Goal: Contribute content: Contribute content

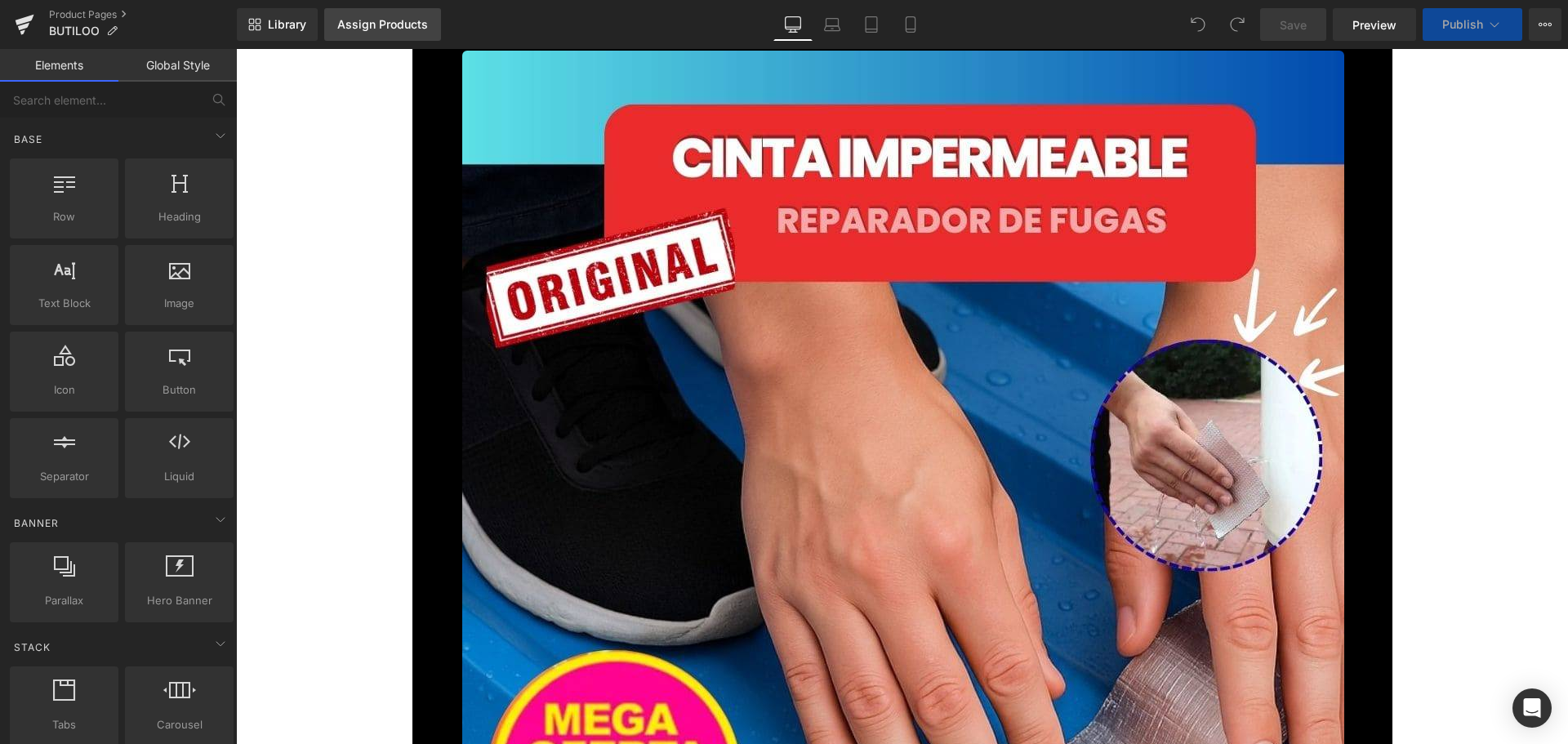
click at [388, 31] on link "Assign Products" at bounding box center [382, 24] width 116 height 33
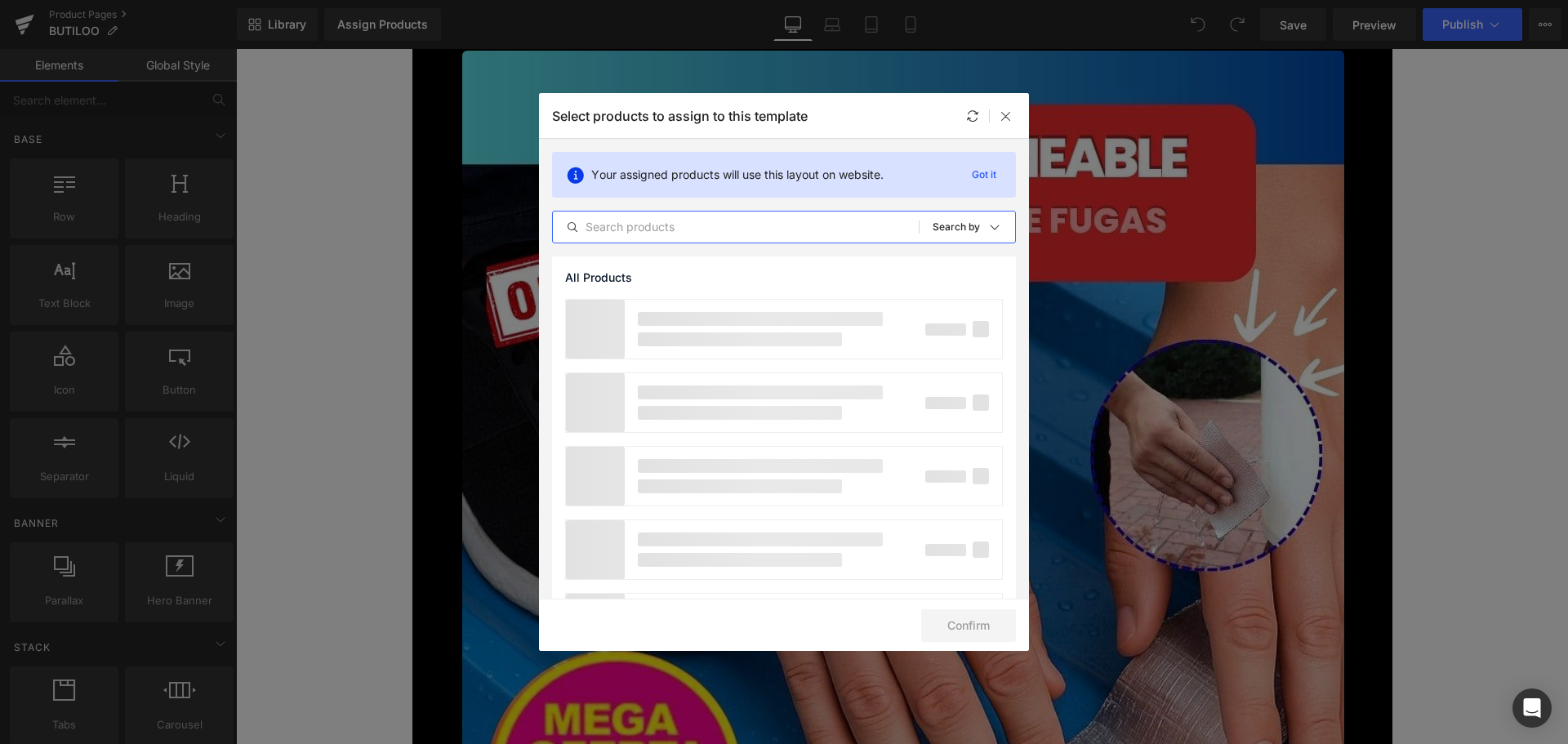
click at [660, 221] on input "text" at bounding box center [736, 226] width 366 height 19
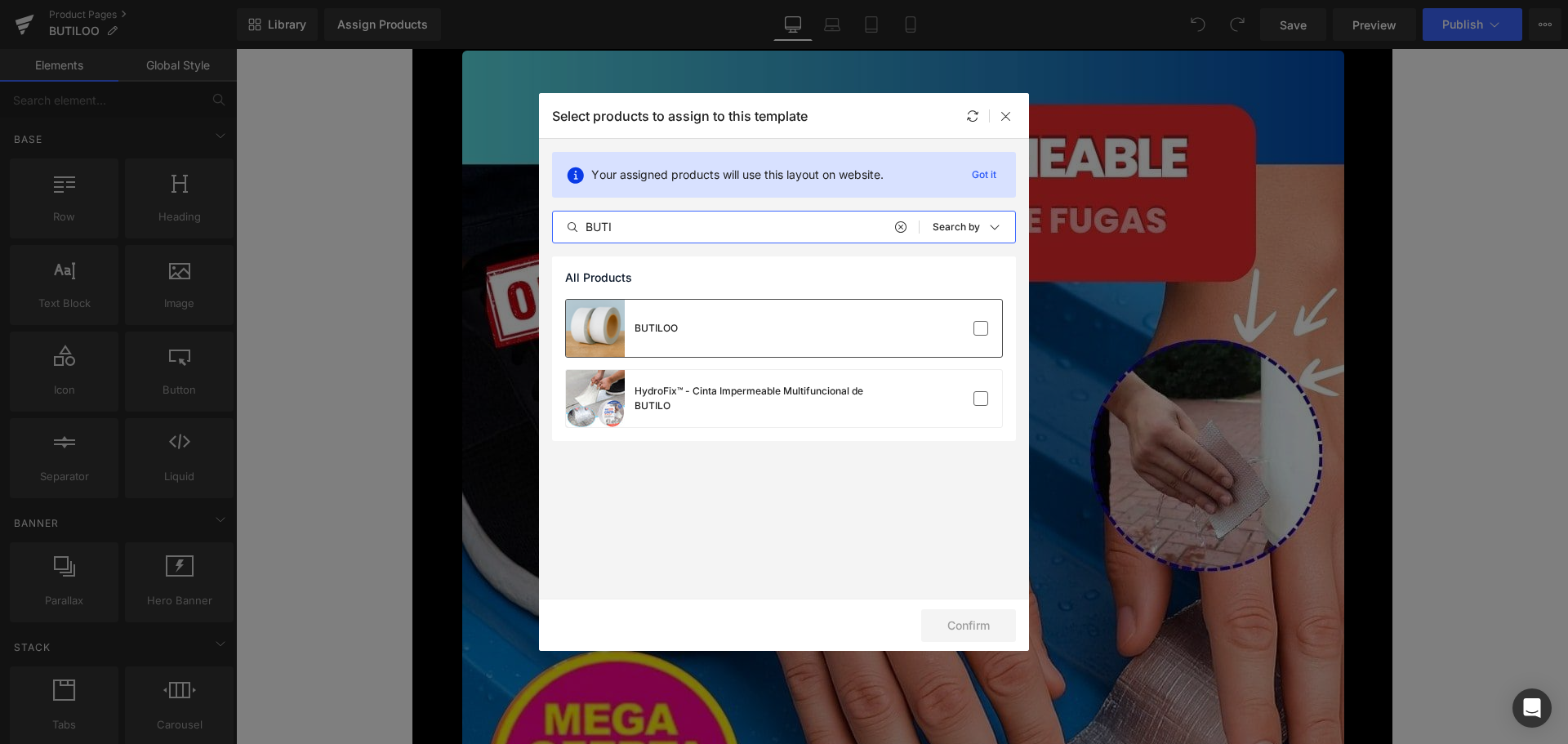
type input "BUTI"
click at [960, 323] on div at bounding box center [952, 328] width 73 height 16
click at [976, 633] on button "Confirm" at bounding box center [968, 625] width 95 height 33
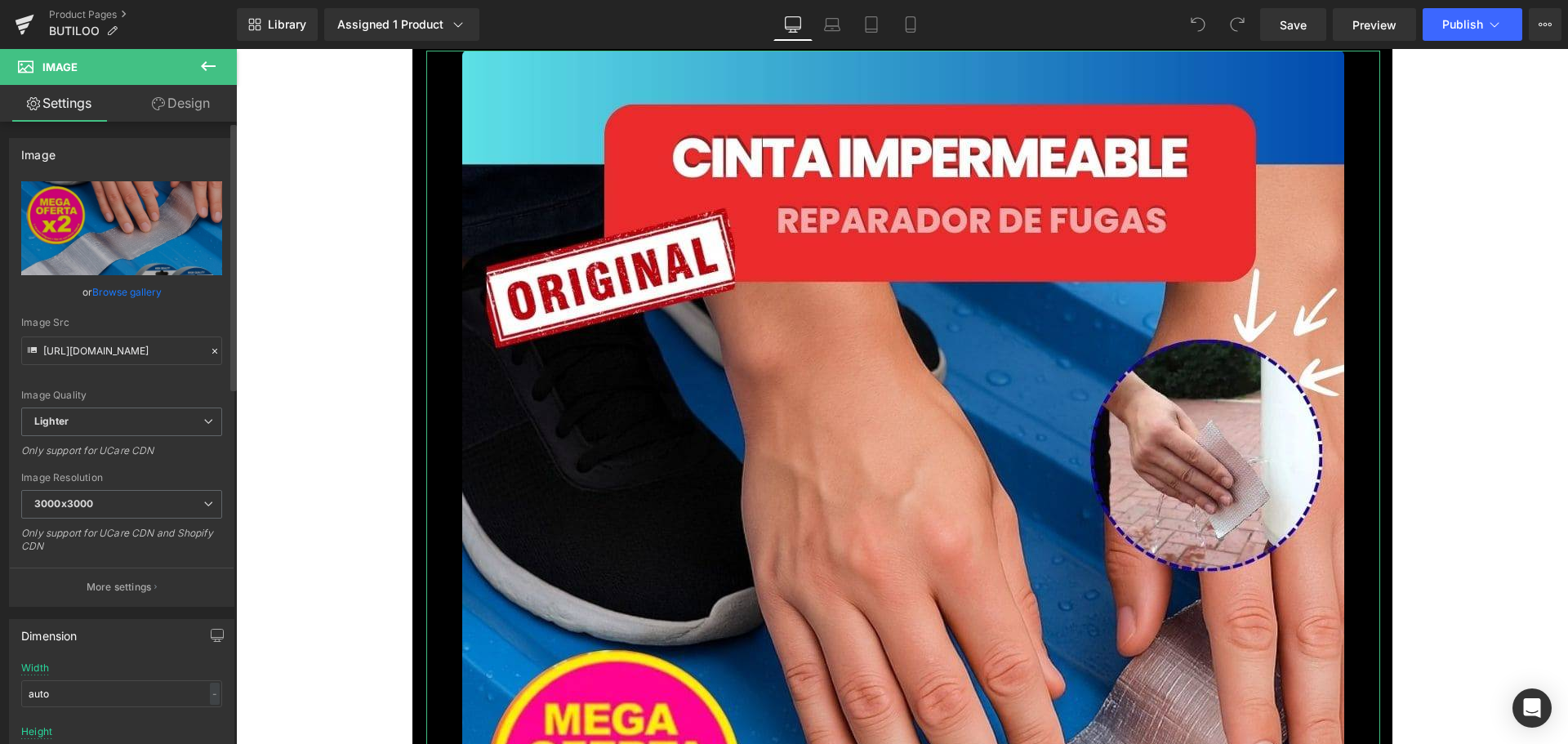
click at [154, 286] on link "Browse gallery" at bounding box center [127, 292] width 70 height 28
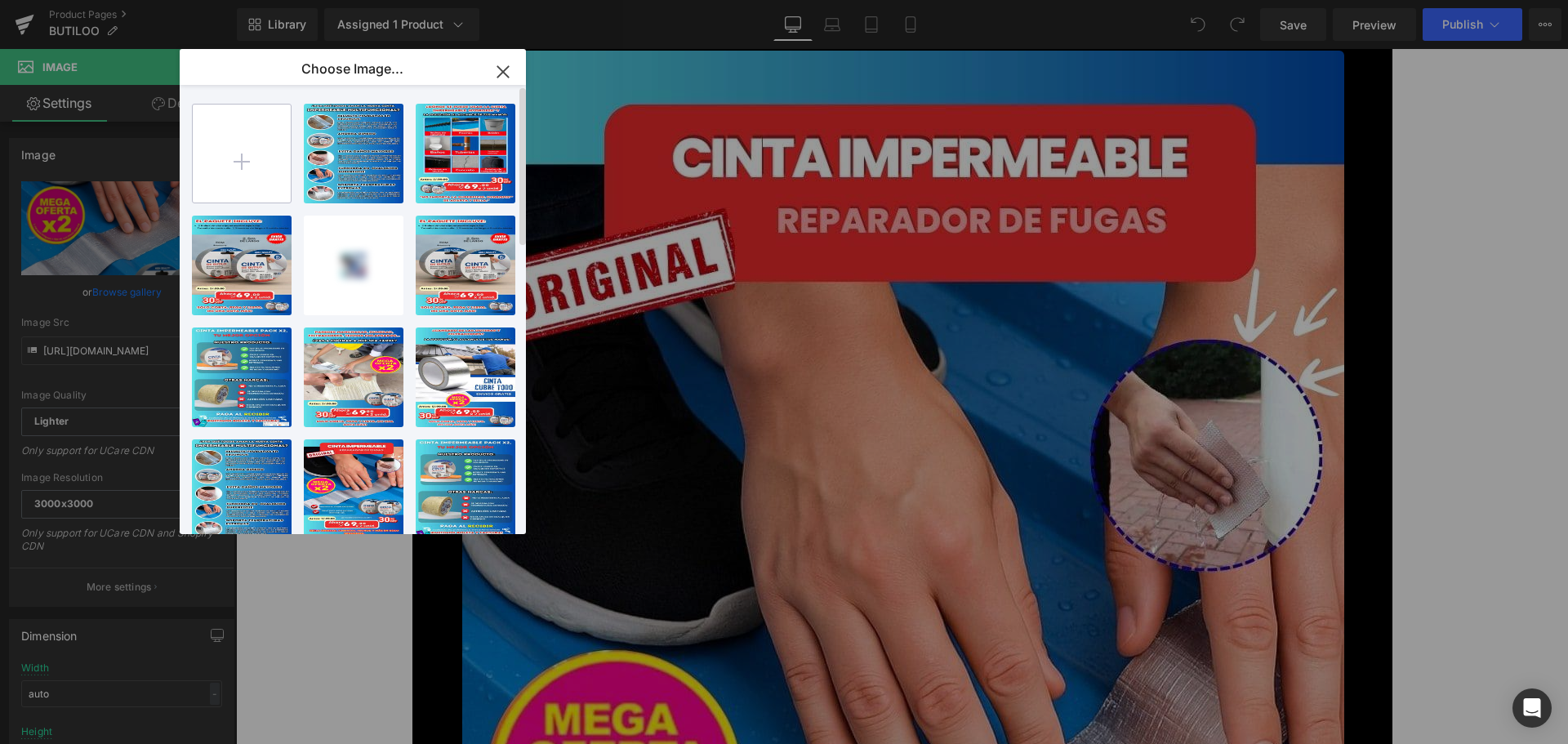
click at [259, 159] on input "file" at bounding box center [241, 153] width 98 height 98
type input "C:\fakepath\1.jpg"
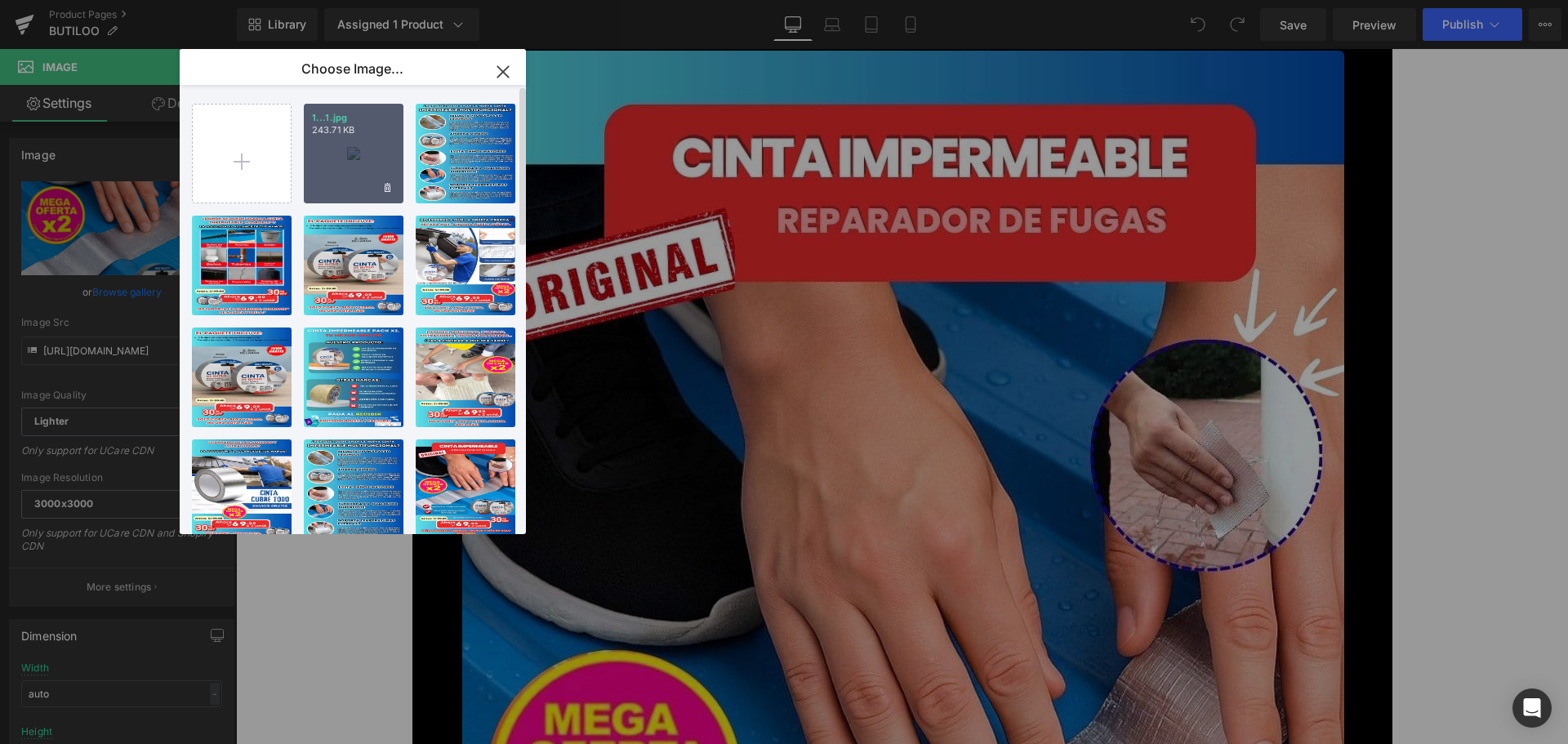
click at [356, 177] on div "1...1.jpg 243.71 KB" at bounding box center [353, 153] width 100 height 100
type input "[URL][DOMAIN_NAME]"
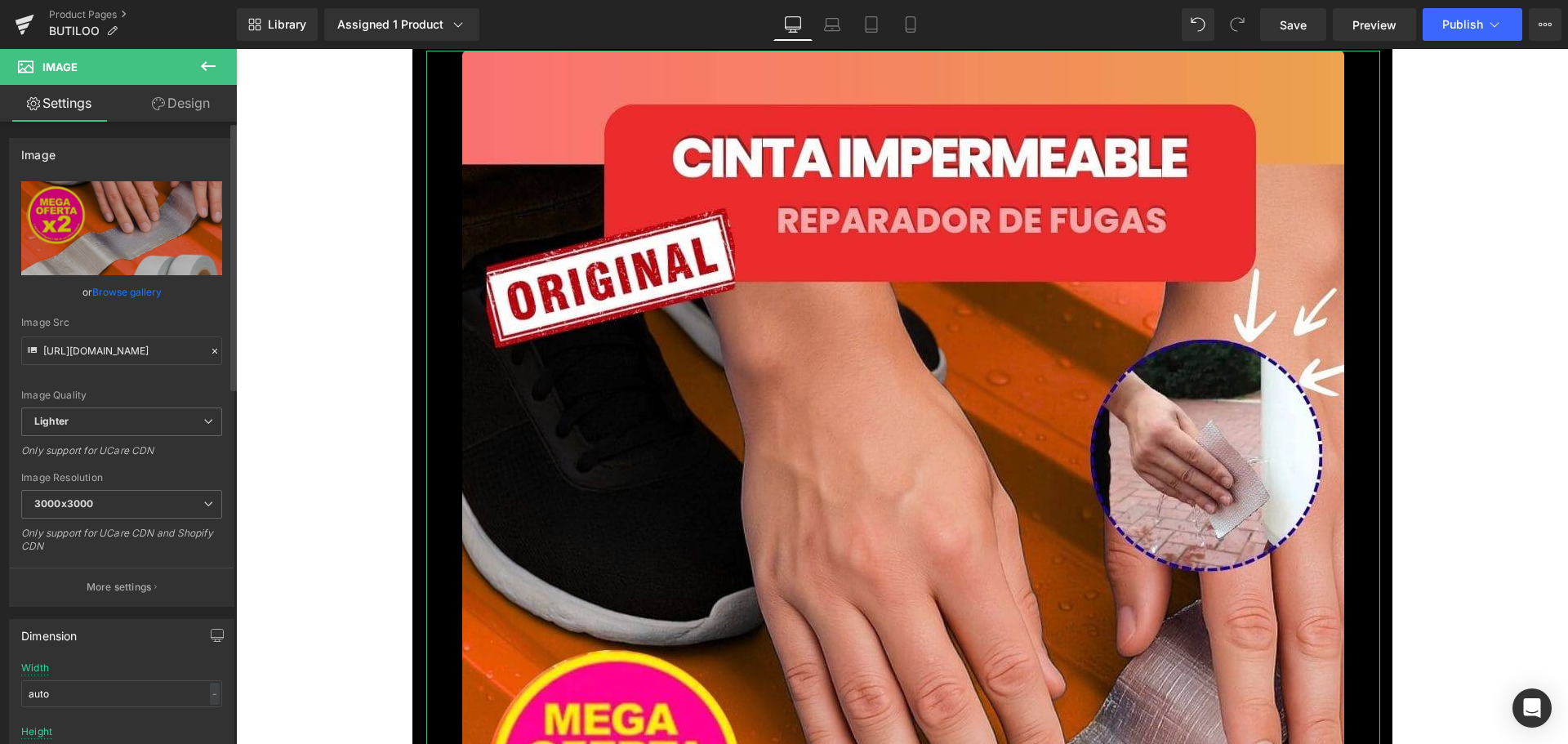
click at [140, 288] on link "Browse gallery" at bounding box center [127, 292] width 70 height 28
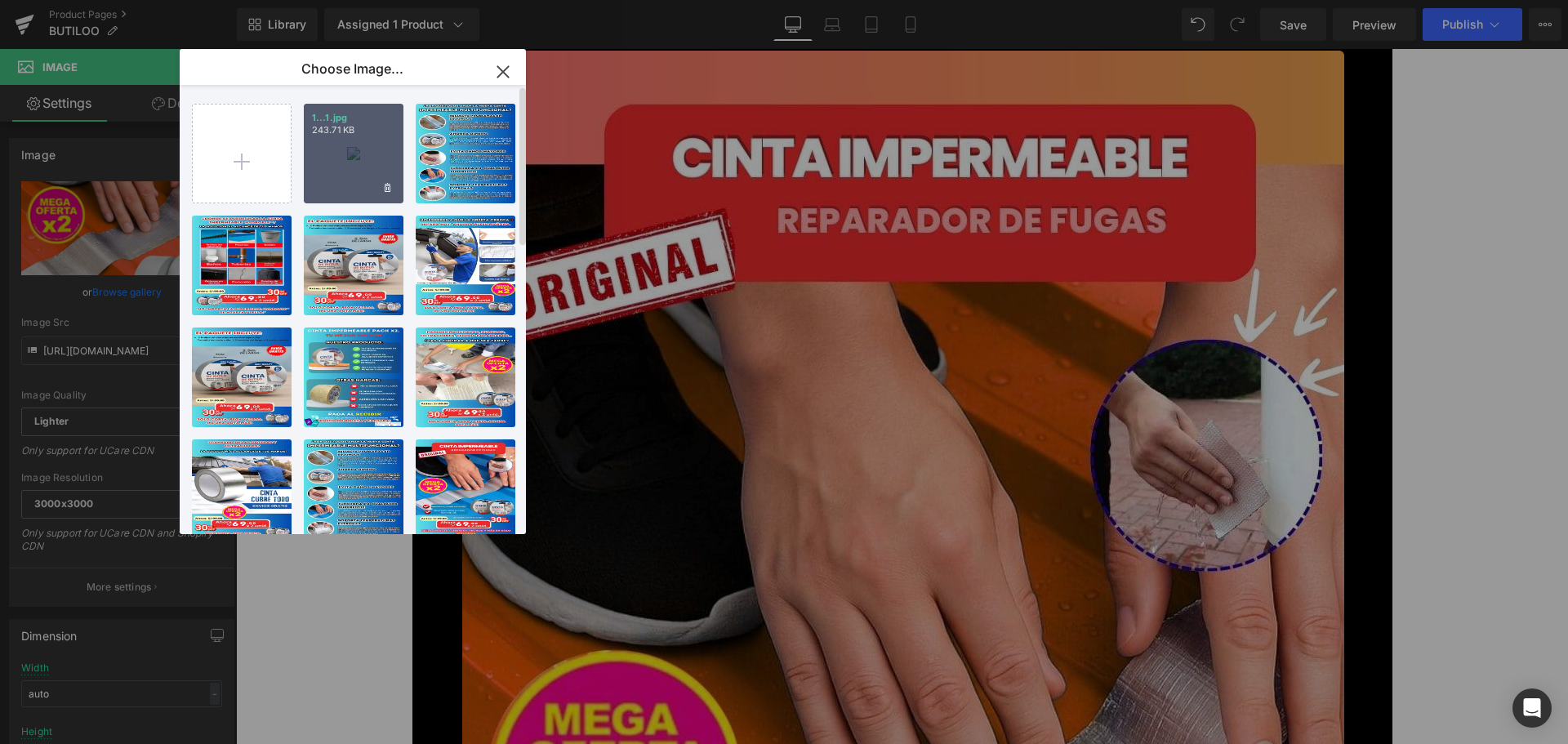
click at [349, 158] on div "1...1.jpg 243.71 KB" at bounding box center [353, 153] width 100 height 100
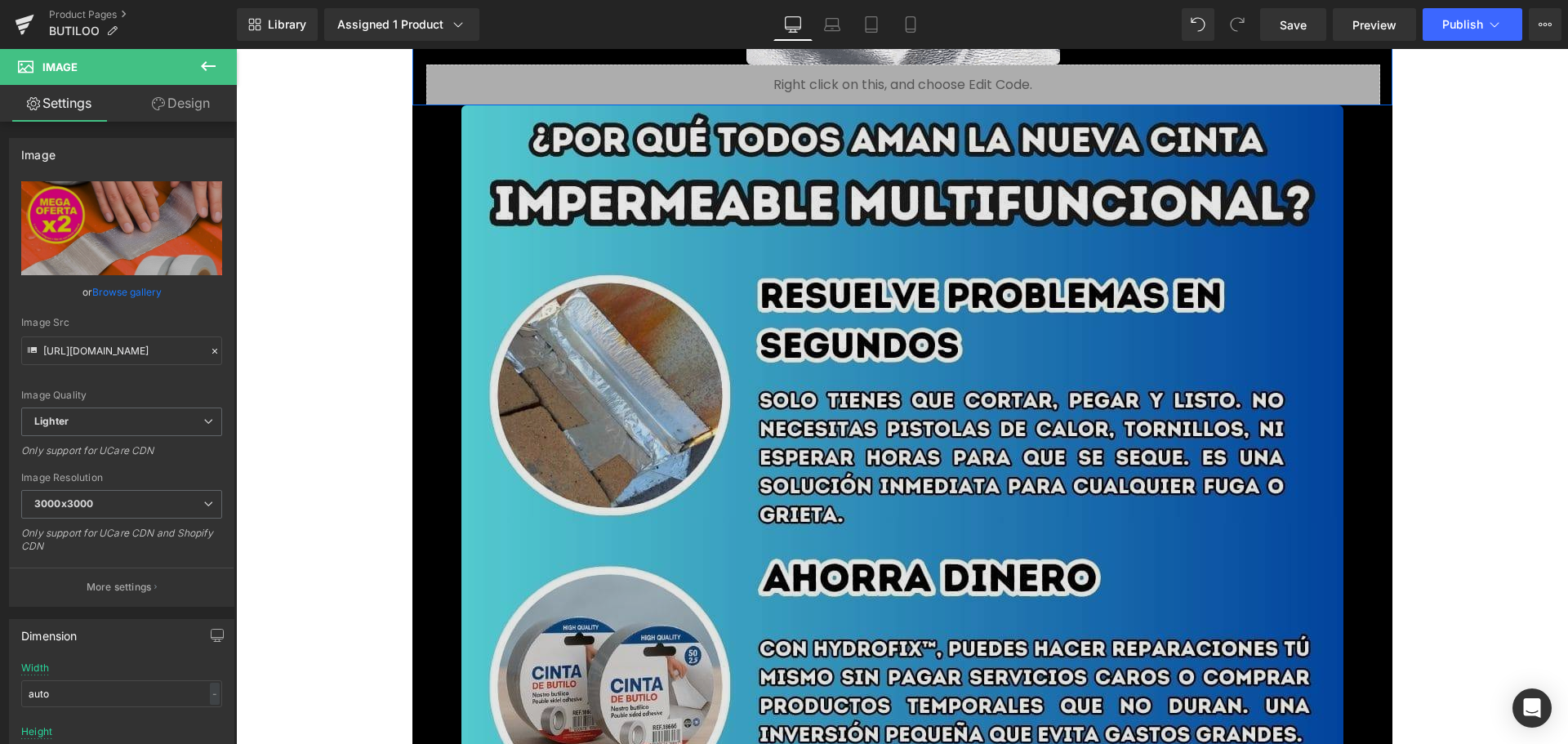
scroll to position [2122, 0]
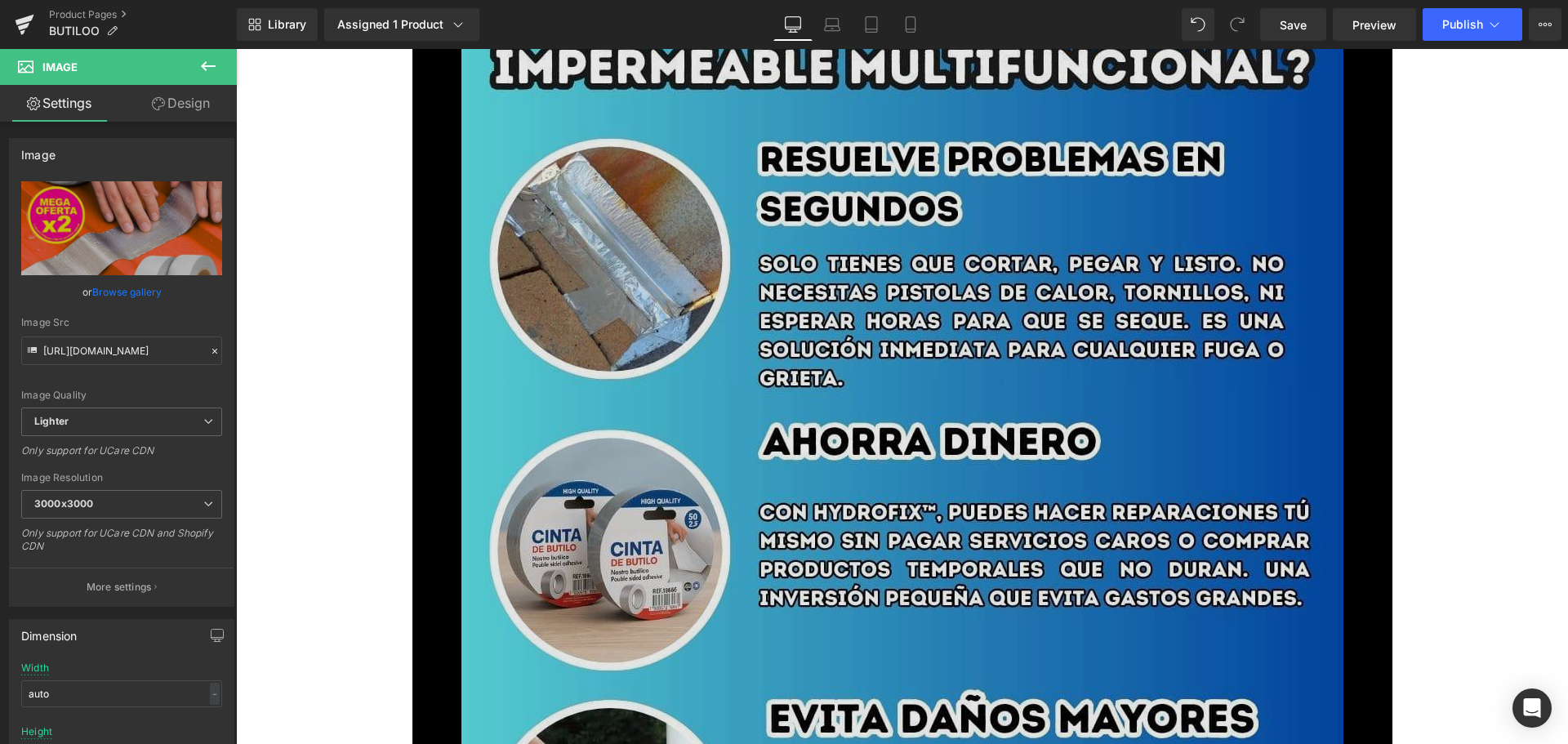
click at [717, 312] on img at bounding box center [903, 752] width 882 height 1568
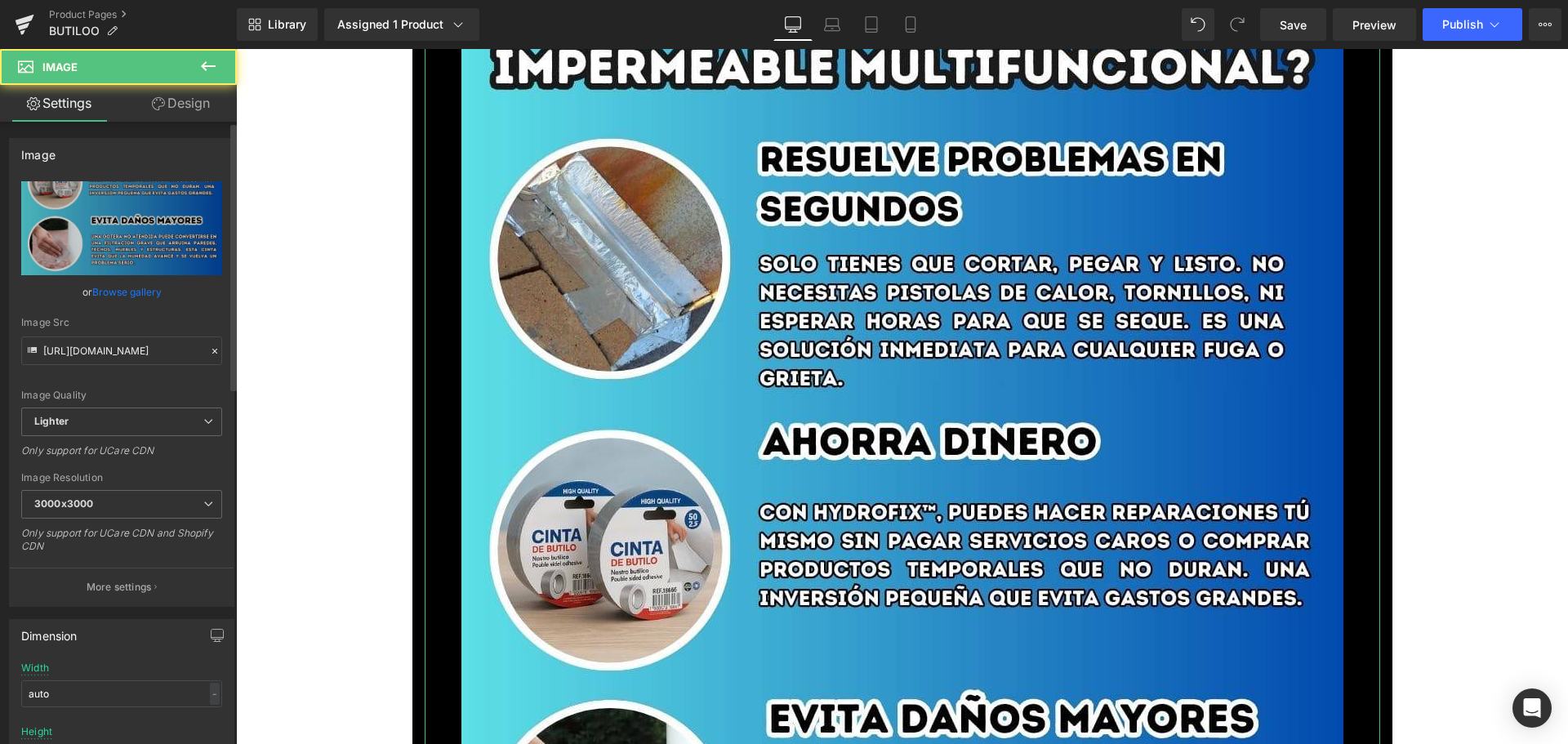
click at [110, 289] on link "Browse gallery" at bounding box center [127, 292] width 70 height 28
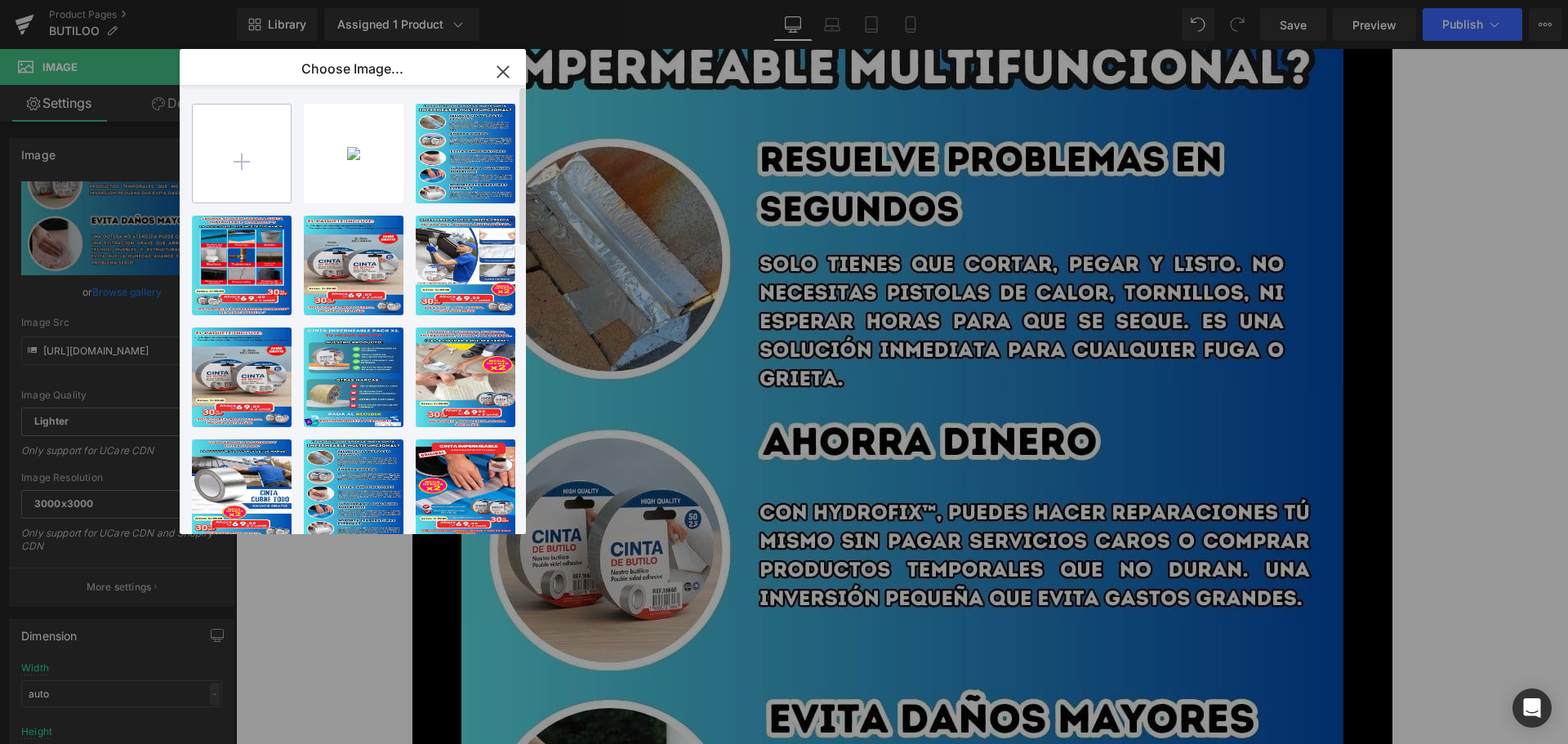
click at [246, 165] on input "file" at bounding box center [241, 153] width 98 height 98
type input "C:\fakepath\2.jpg"
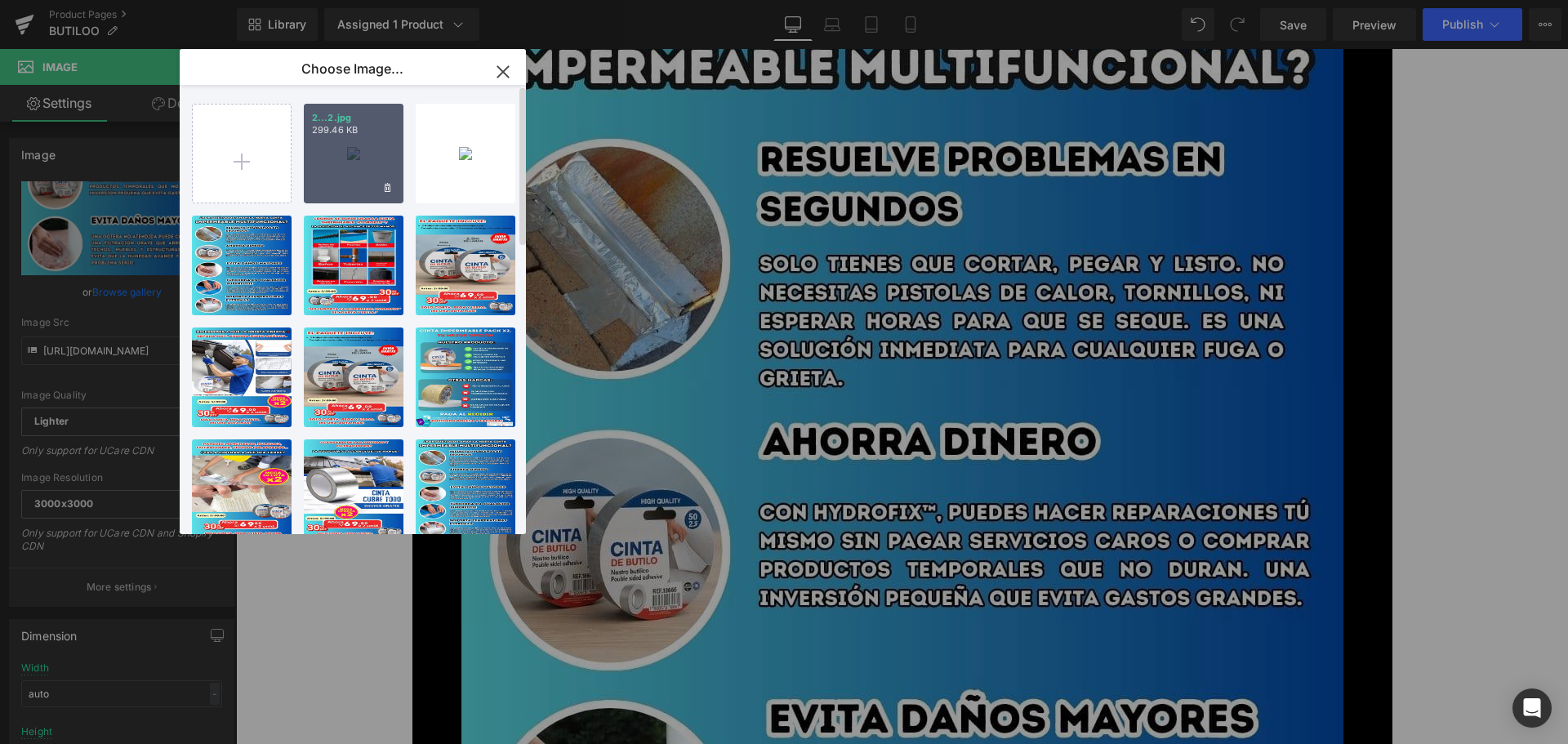
click at [359, 150] on div "2...2.jpg 299.46 KB" at bounding box center [353, 153] width 100 height 100
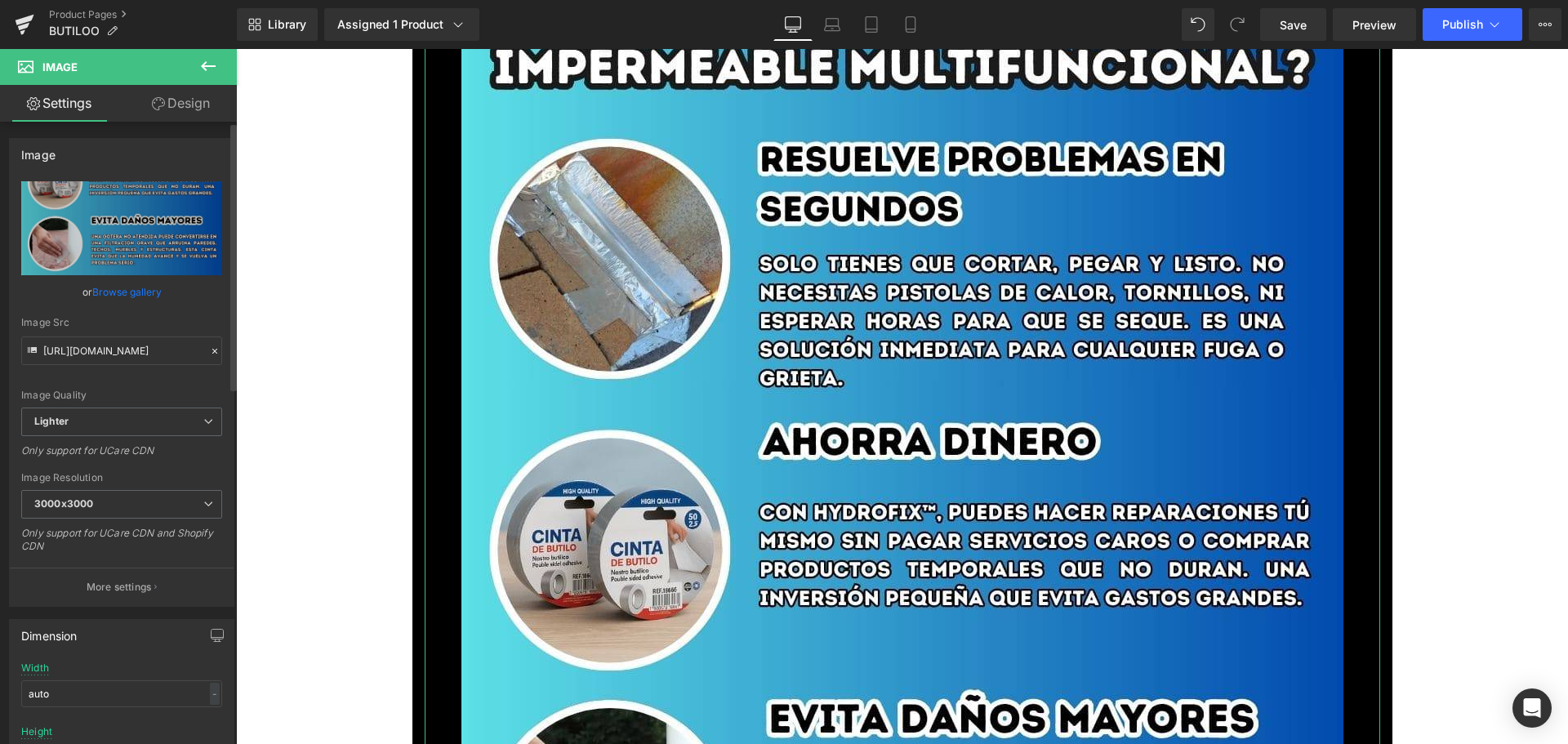
click at [130, 295] on link "Browse gallery" at bounding box center [127, 292] width 70 height 28
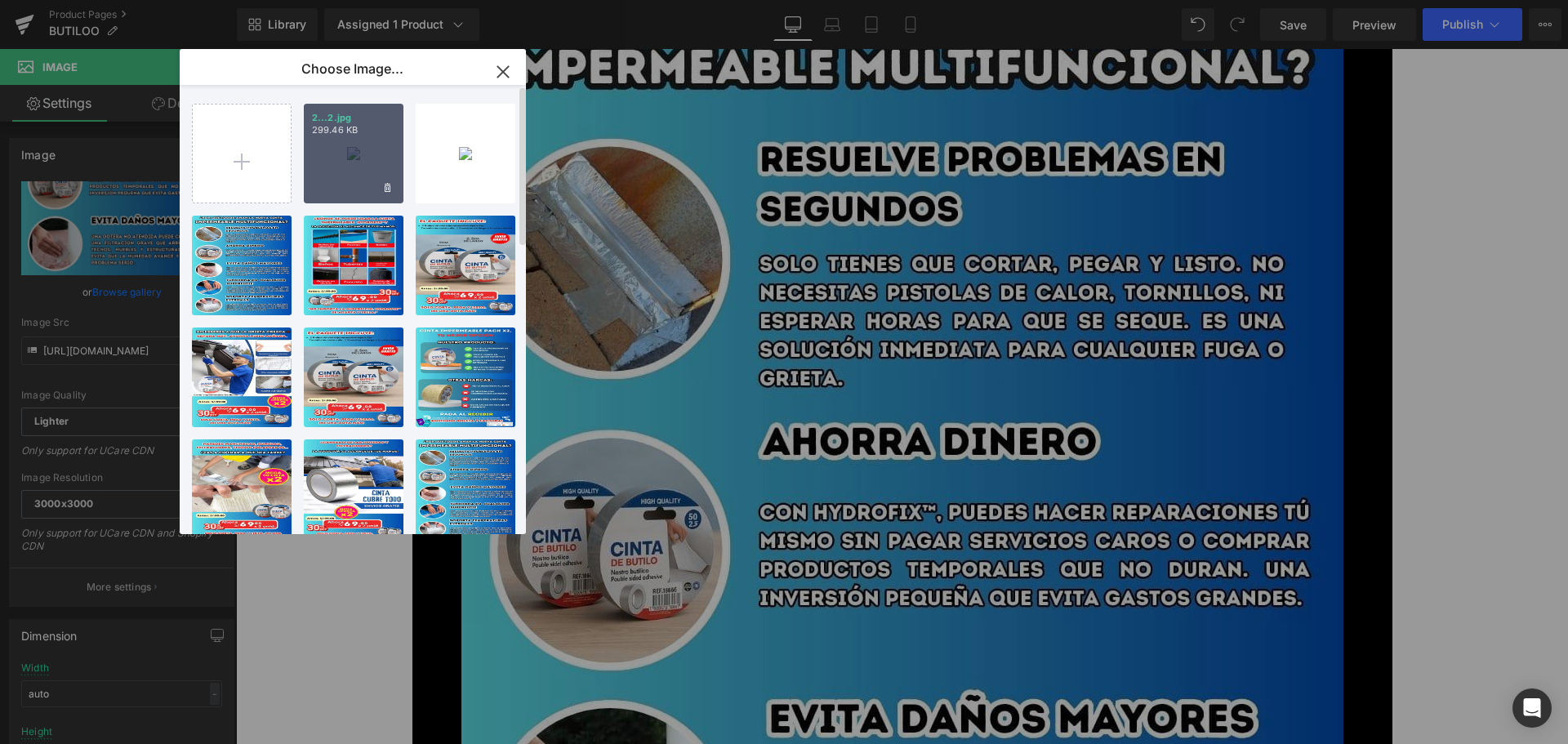
click at [342, 152] on div "2...2.jpg 299.46 KB" at bounding box center [353, 153] width 100 height 100
type input "[URL][DOMAIN_NAME]"
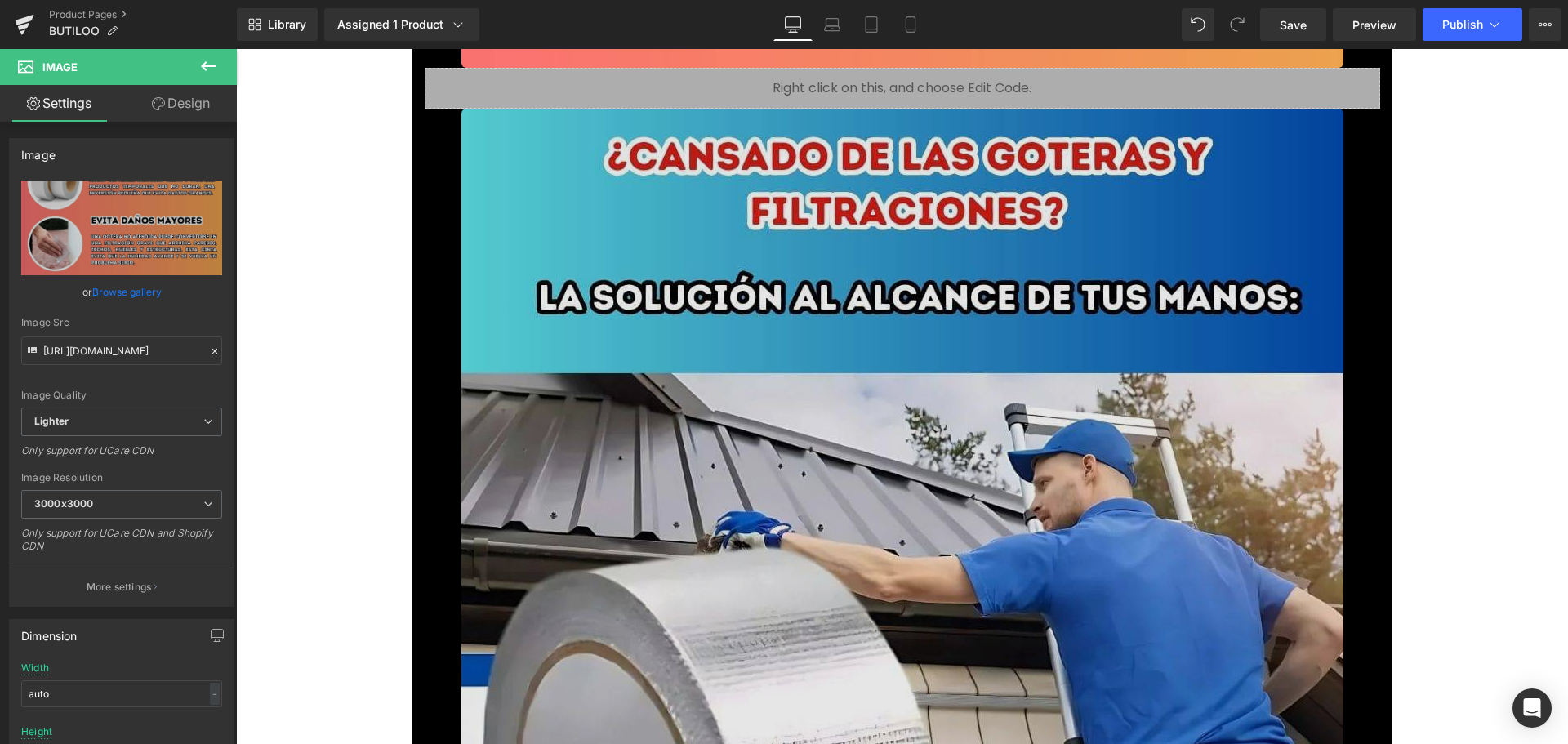
scroll to position [3592, 0]
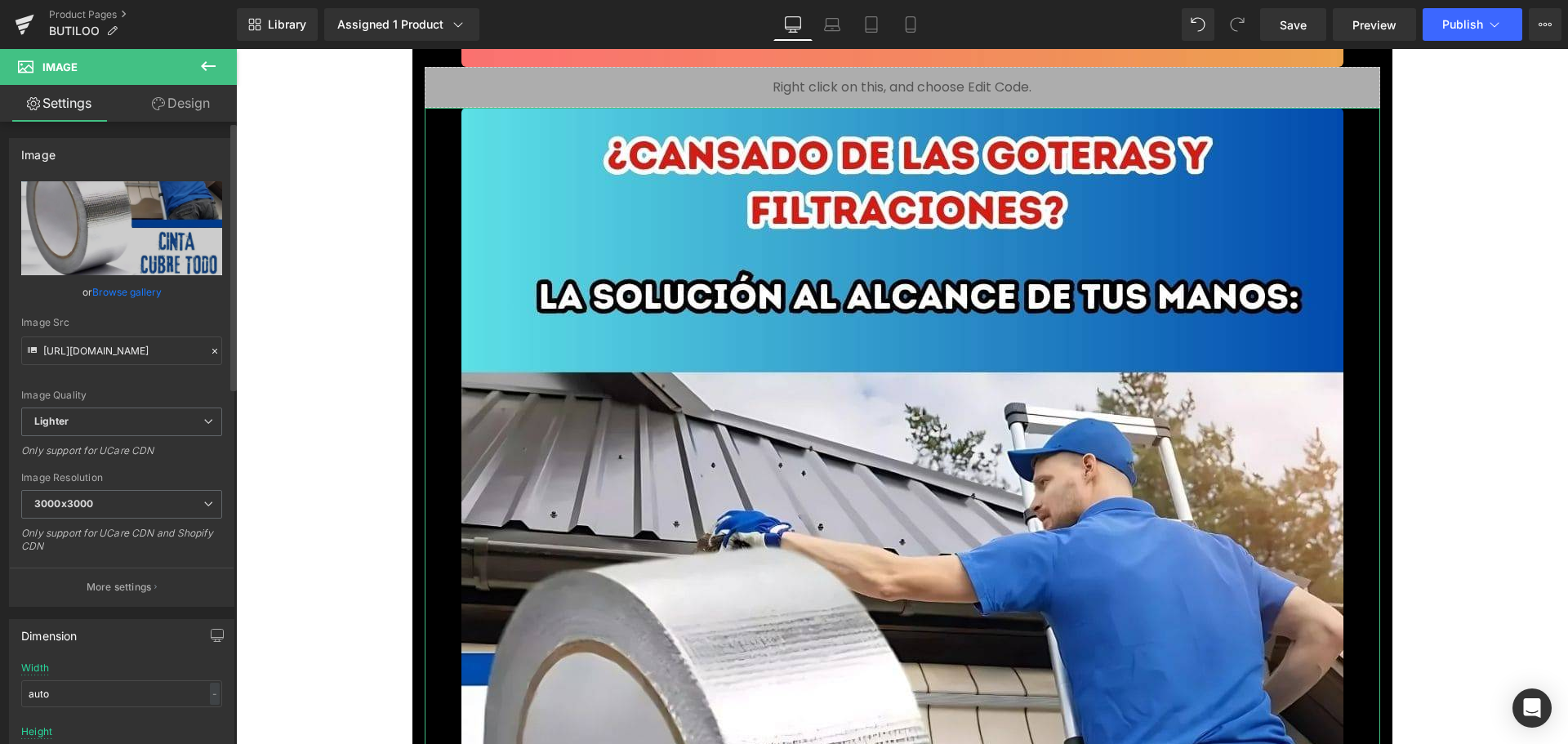
click at [147, 292] on link "Browse gallery" at bounding box center [127, 292] width 70 height 28
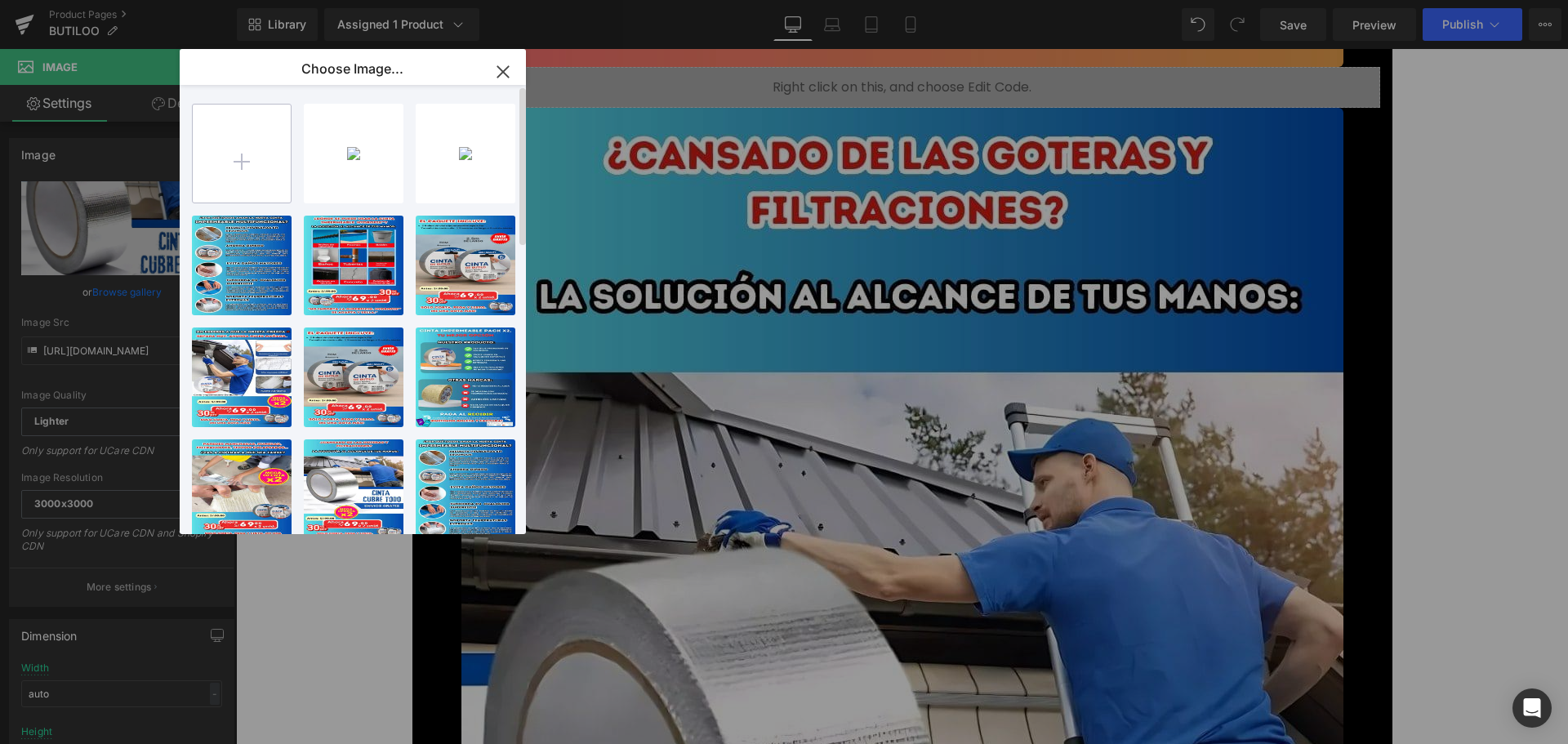
click at [251, 161] on input "file" at bounding box center [241, 153] width 98 height 98
type input "C:\fakepath\3.jpg"
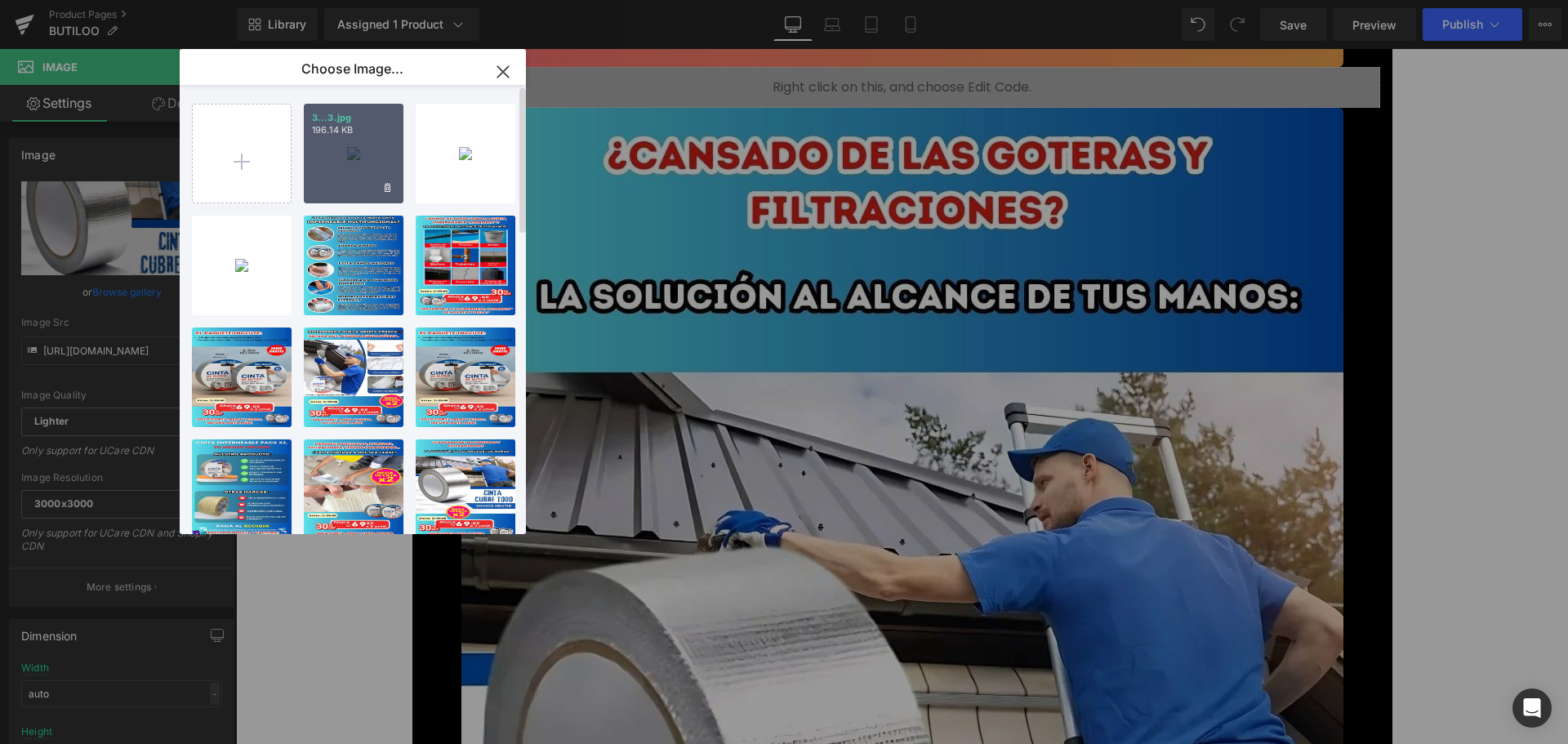
click at [350, 156] on div "3...3.jpg 196.14 KB" at bounding box center [353, 153] width 100 height 100
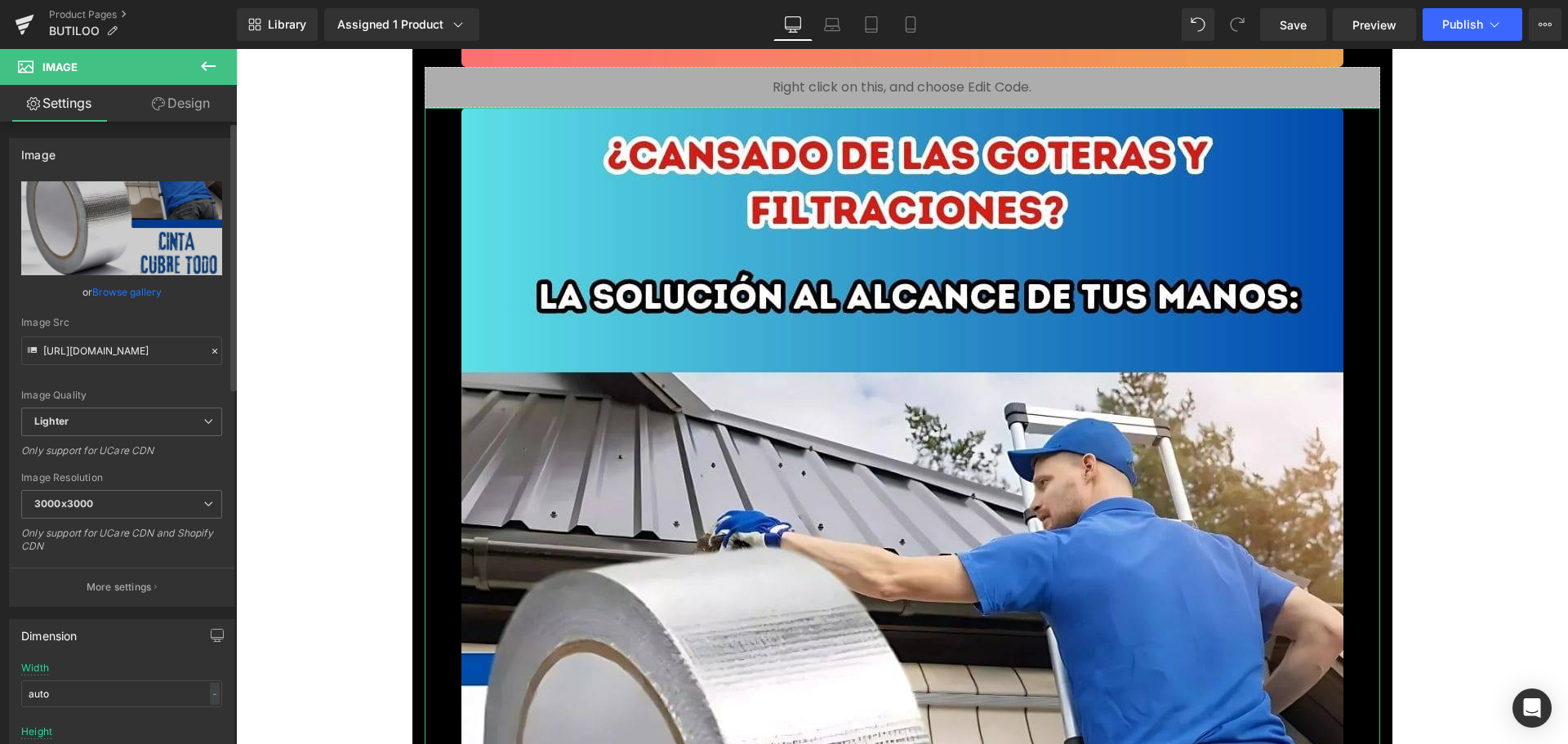
click at [142, 293] on link "Browse gallery" at bounding box center [127, 292] width 70 height 28
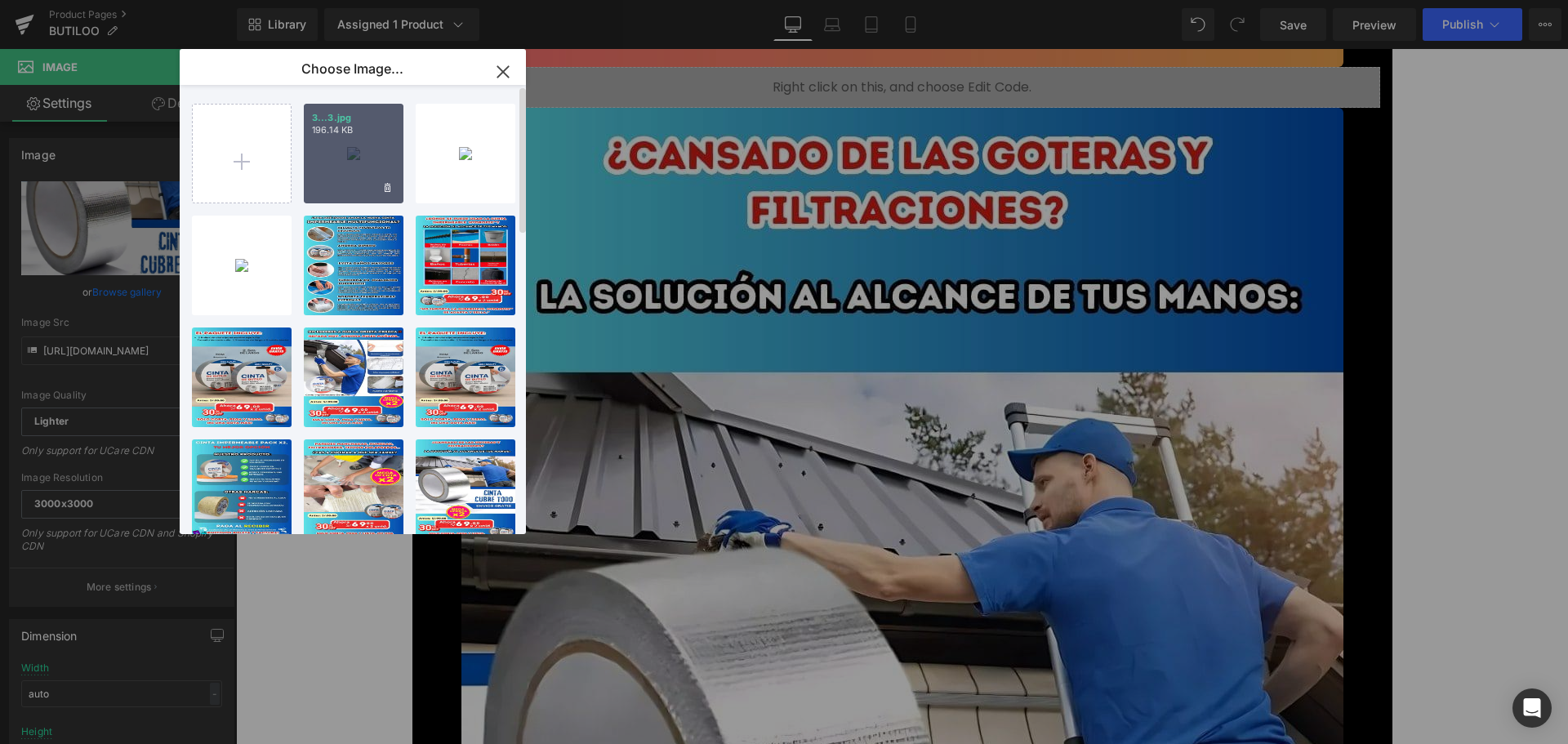
click at [340, 159] on div "3...3.jpg 196.14 KB" at bounding box center [353, 153] width 100 height 100
type input "[URL][DOMAIN_NAME]"
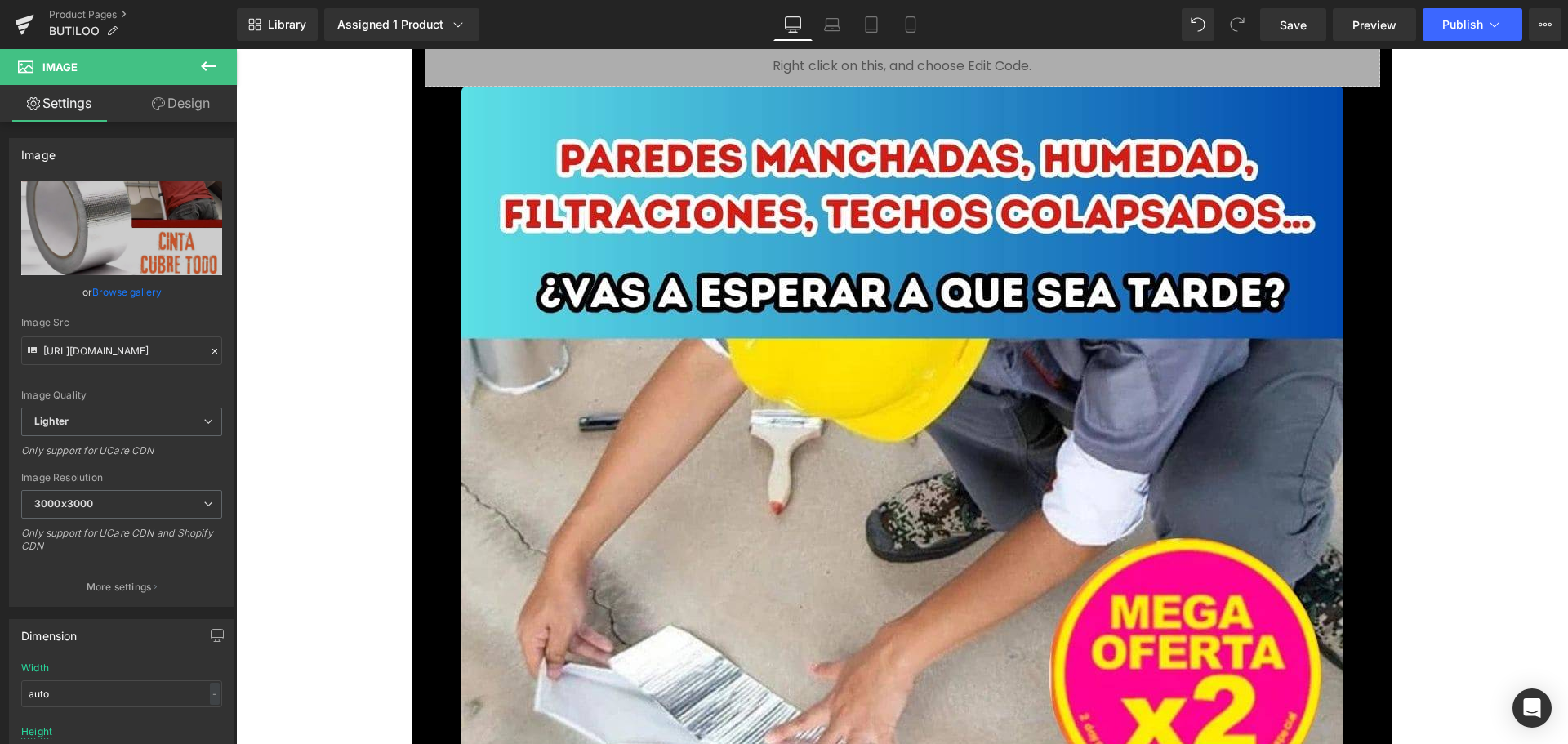
scroll to position [5225, 0]
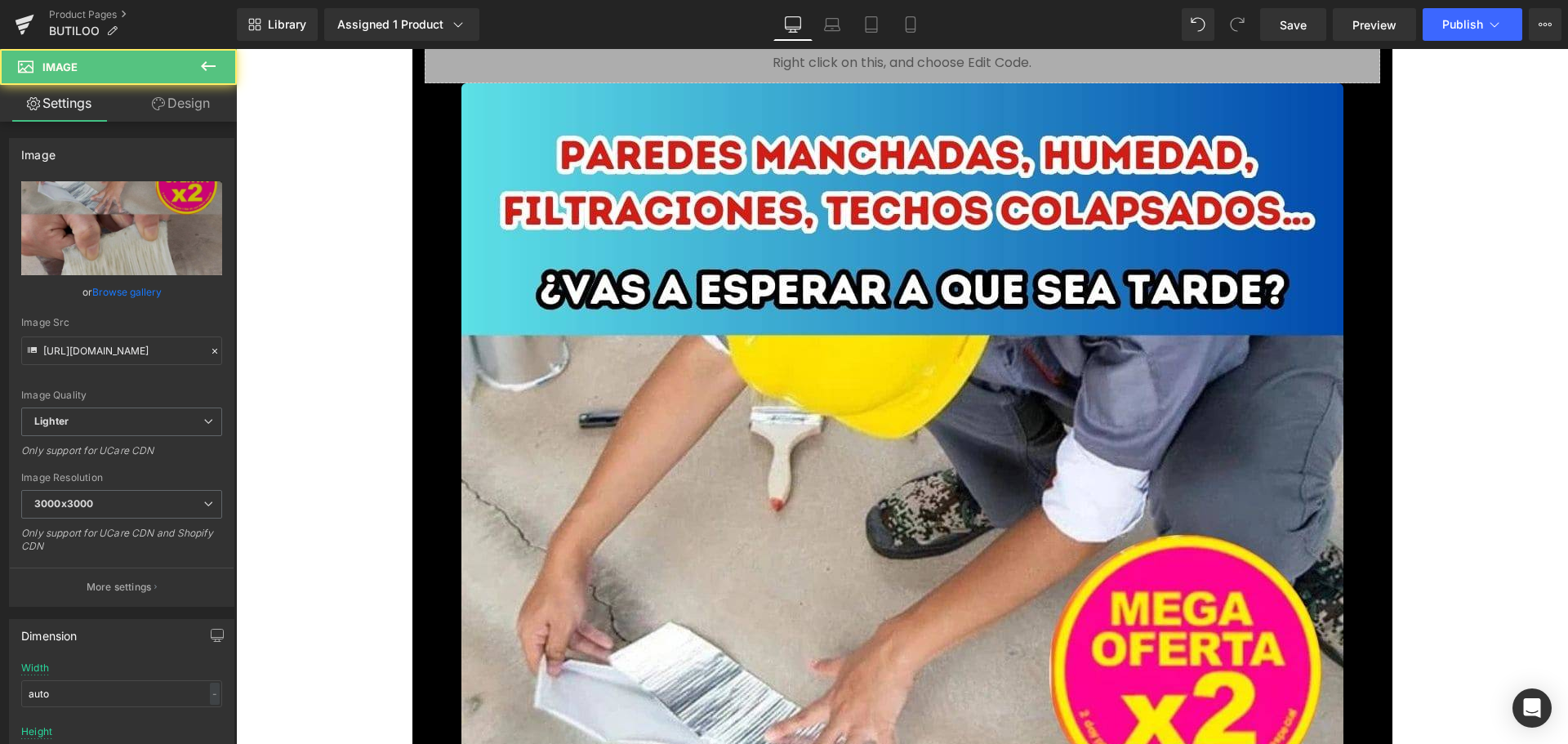
click at [134, 301] on link "Browse gallery" at bounding box center [127, 292] width 70 height 28
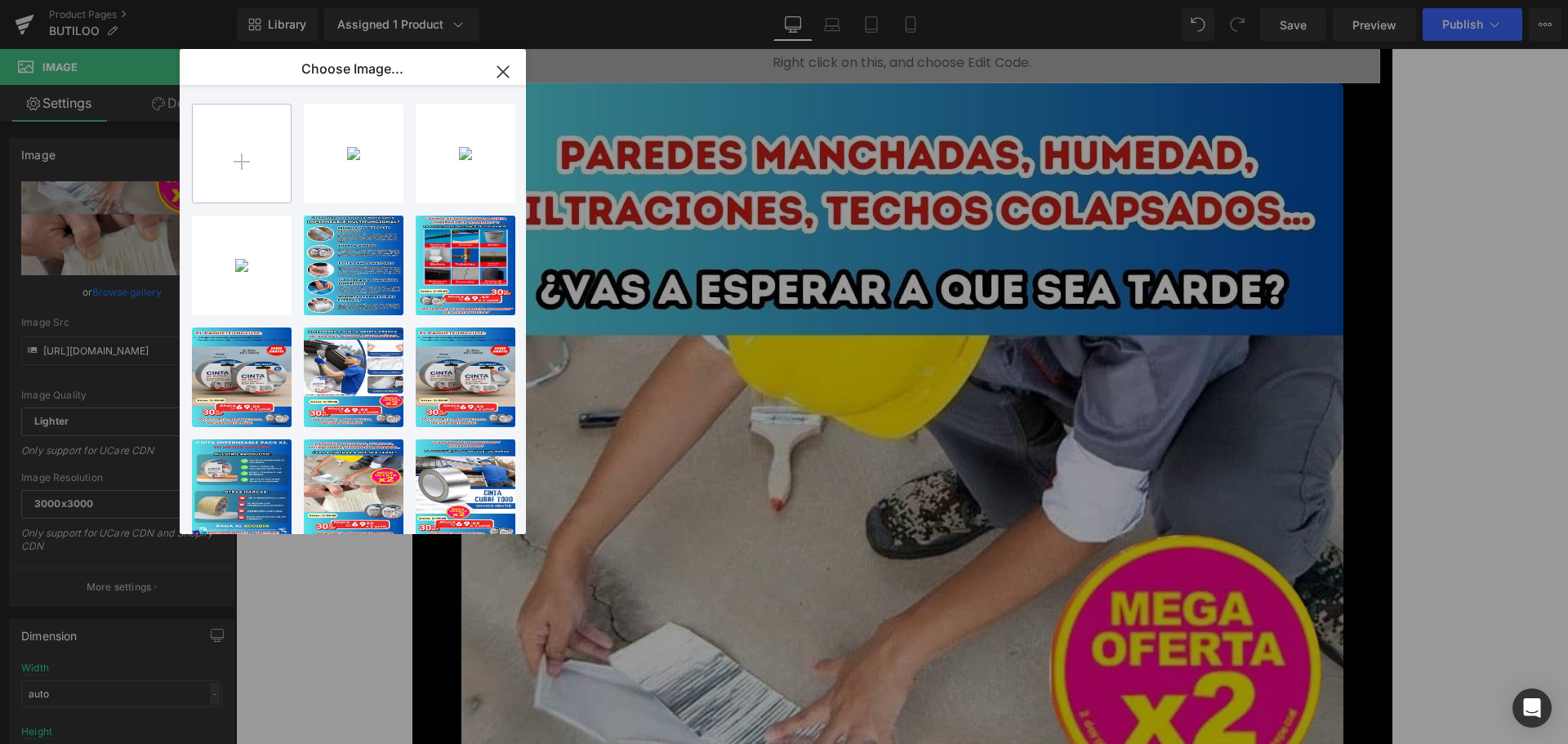
click at [222, 163] on input "file" at bounding box center [241, 153] width 98 height 98
type input "C:\fakepath\4.jpg"
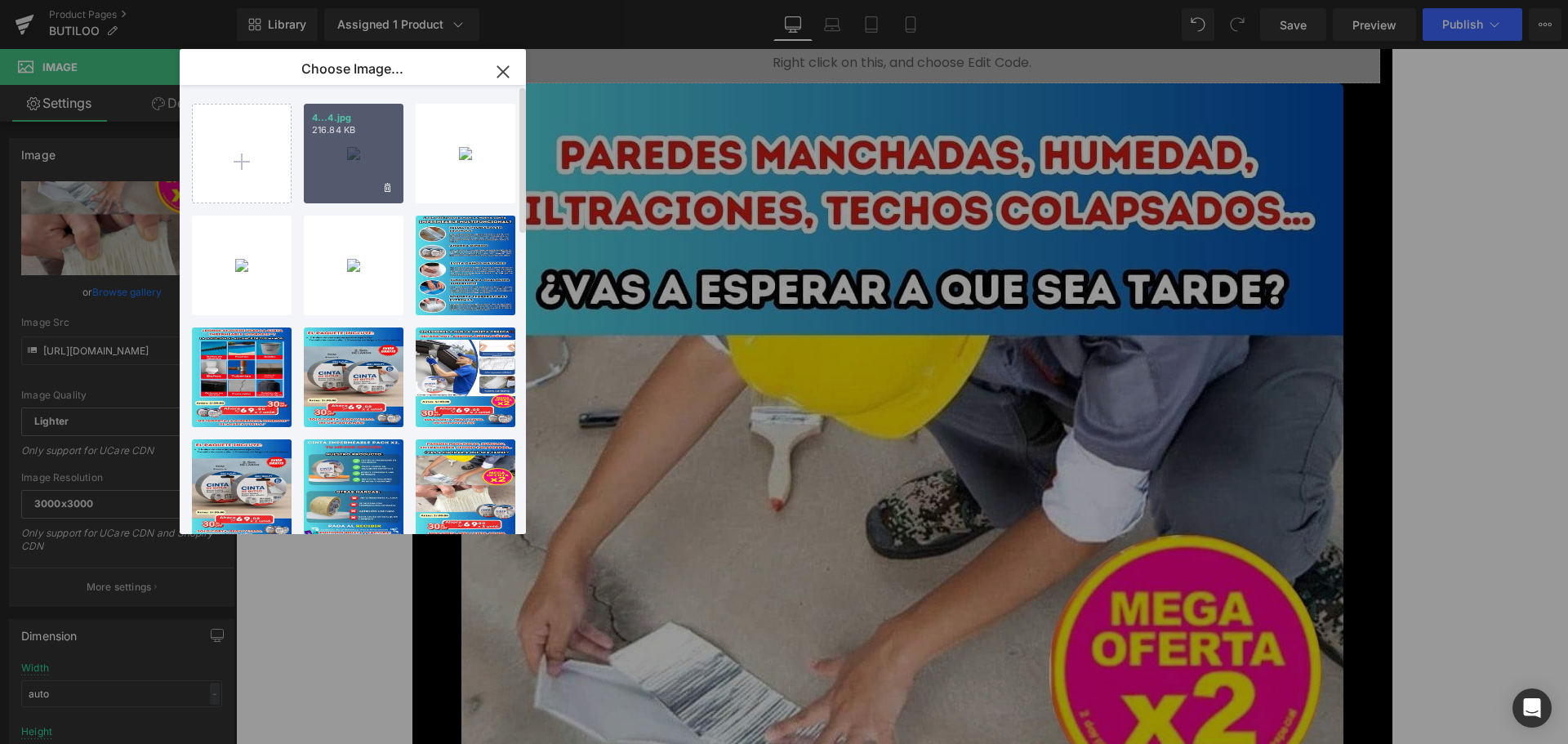
click at [339, 173] on div "4...4.jpg 216.84 KB" at bounding box center [353, 153] width 100 height 100
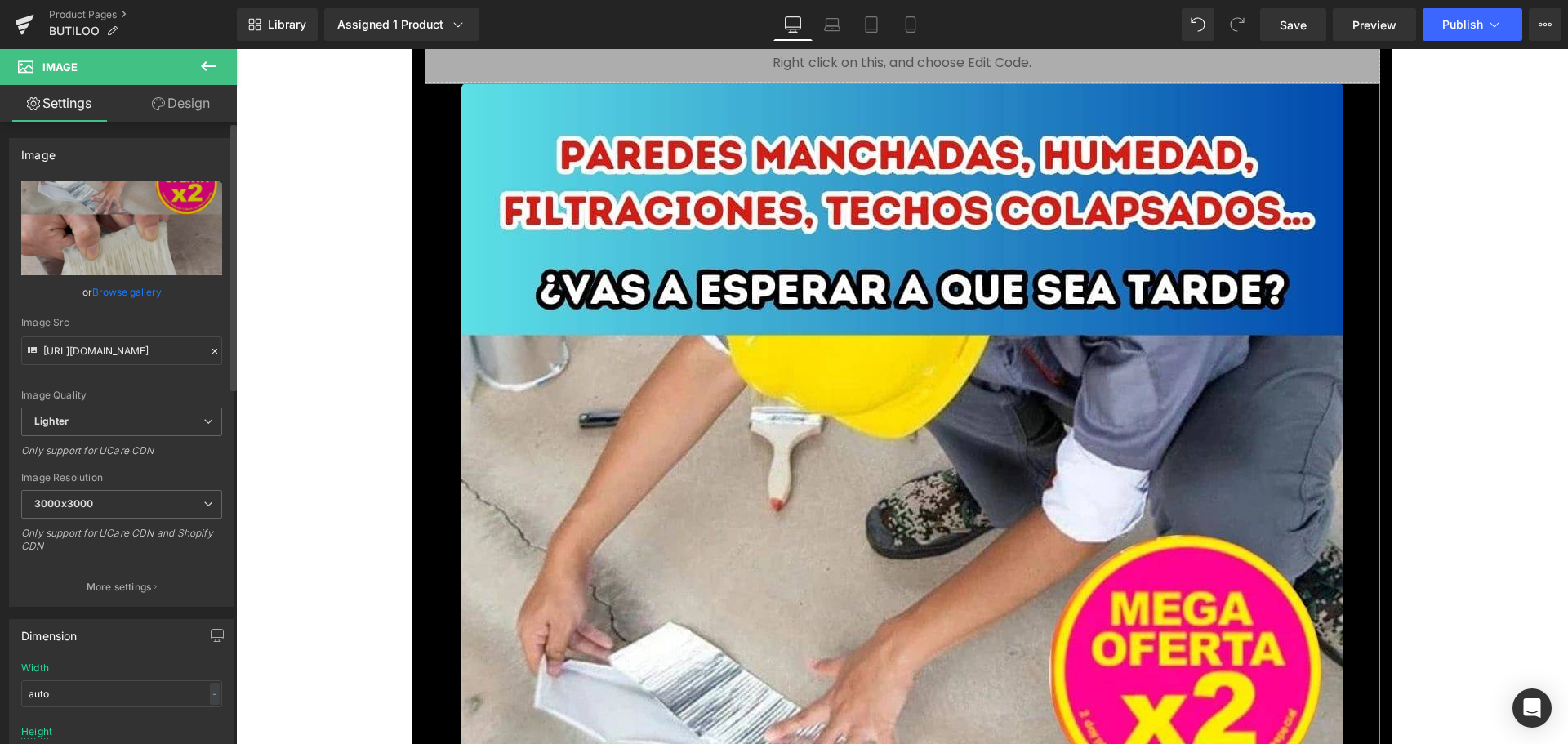
click at [130, 291] on link "Browse gallery" at bounding box center [127, 292] width 70 height 28
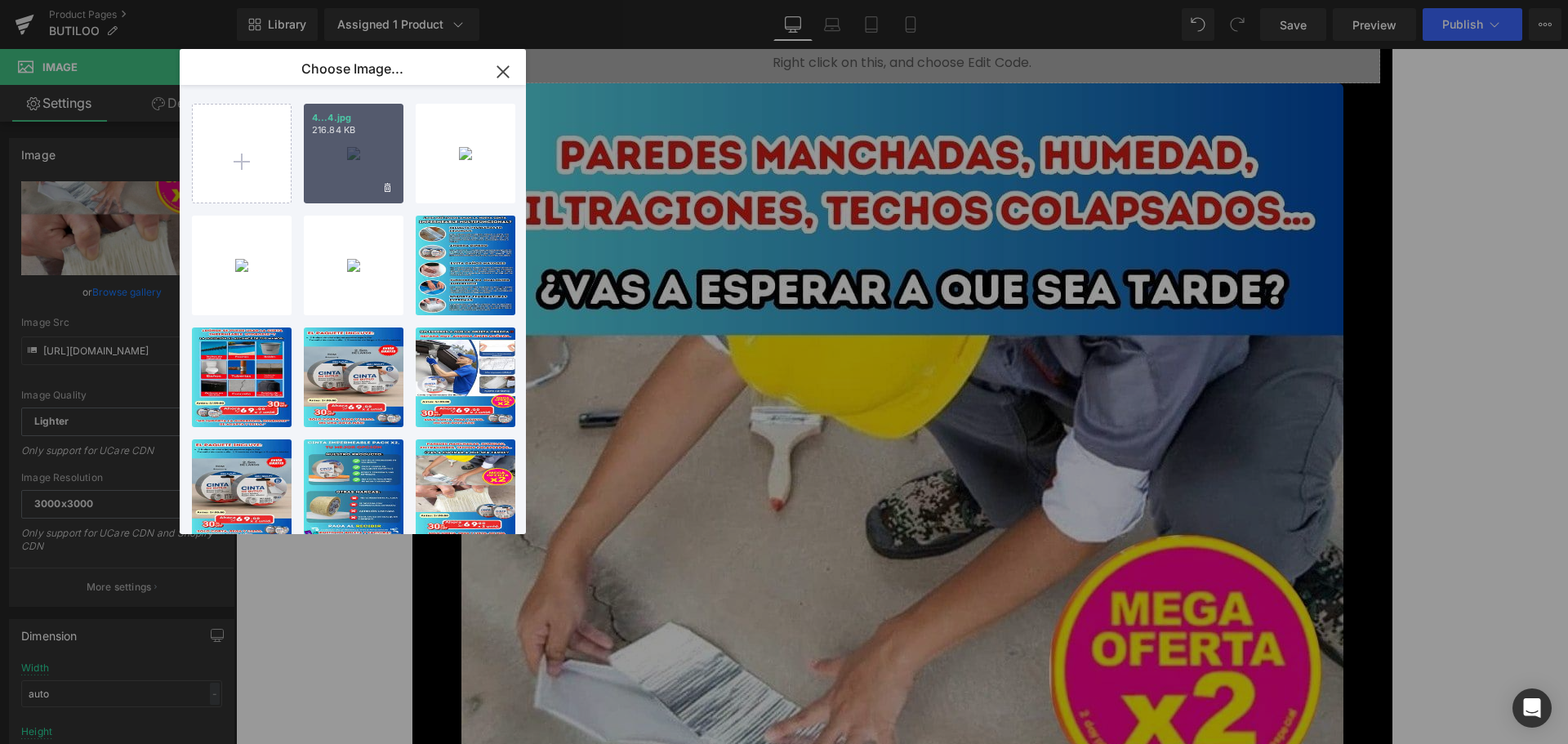
click at [349, 150] on div "4...4.jpg 216.84 KB" at bounding box center [353, 153] width 100 height 100
type input "[URL][DOMAIN_NAME]"
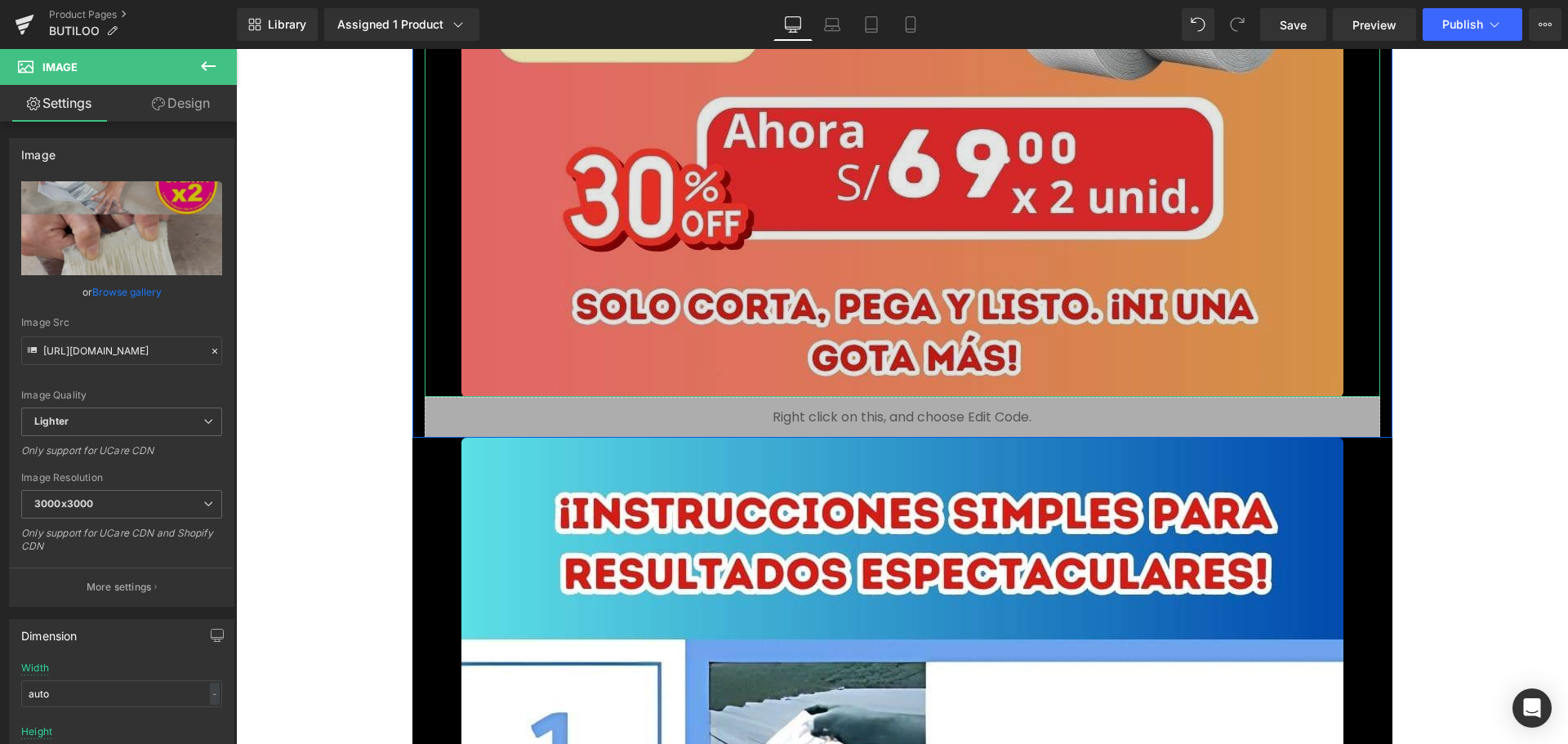
scroll to position [6694, 0]
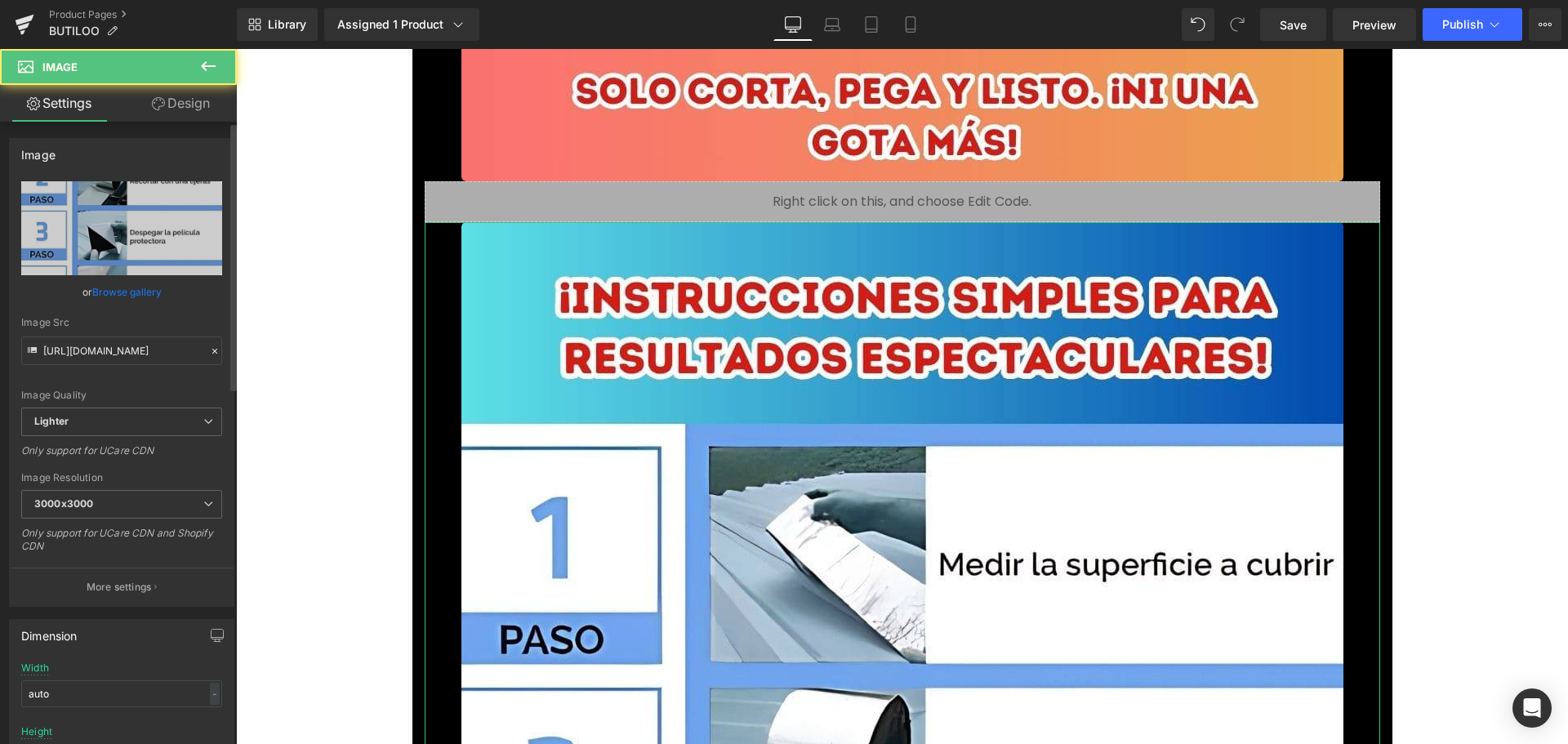
click at [130, 295] on link "Browse gallery" at bounding box center [127, 292] width 70 height 28
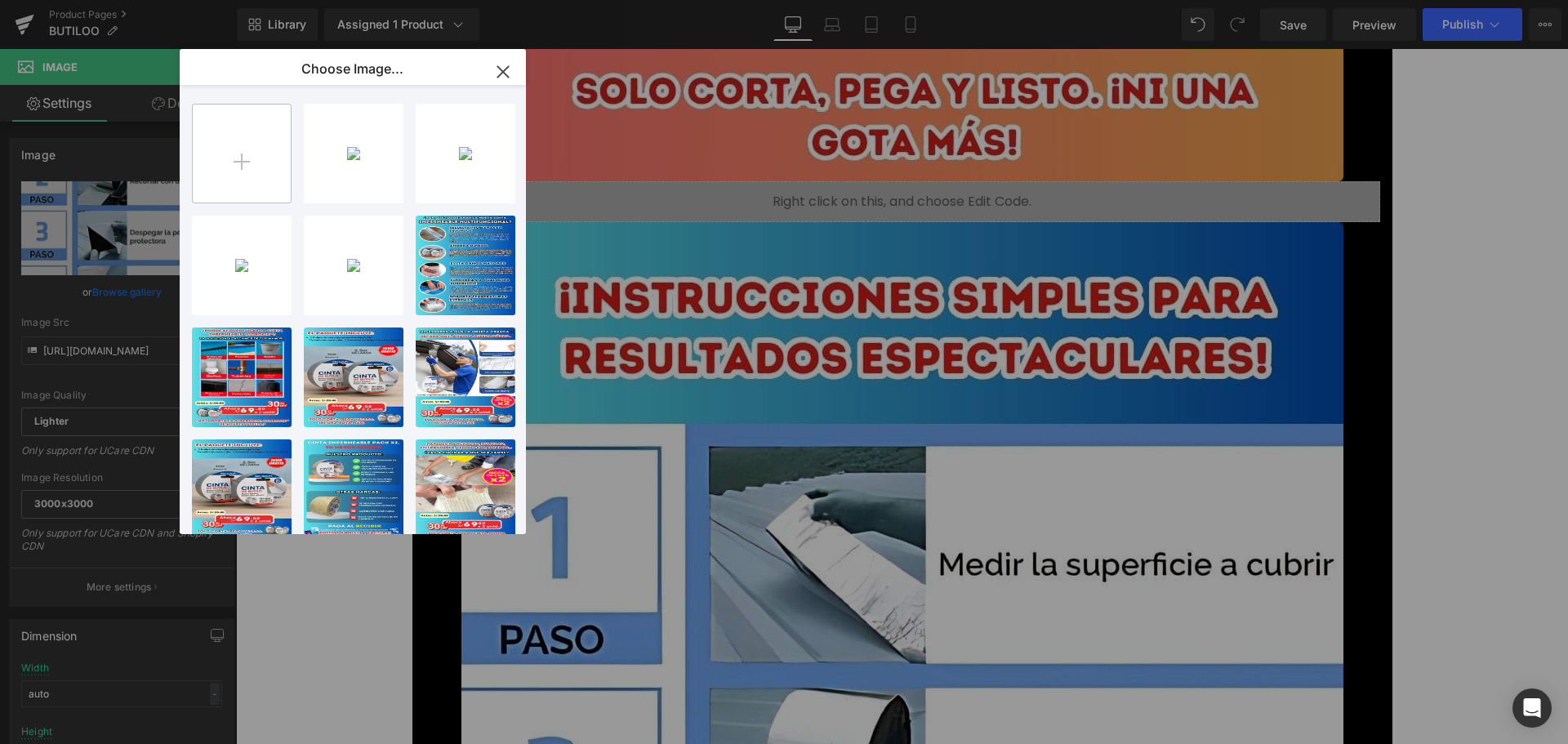
click at [214, 155] on input "file" at bounding box center [241, 153] width 98 height 98
type input "C:\fakepath\5.jpg"
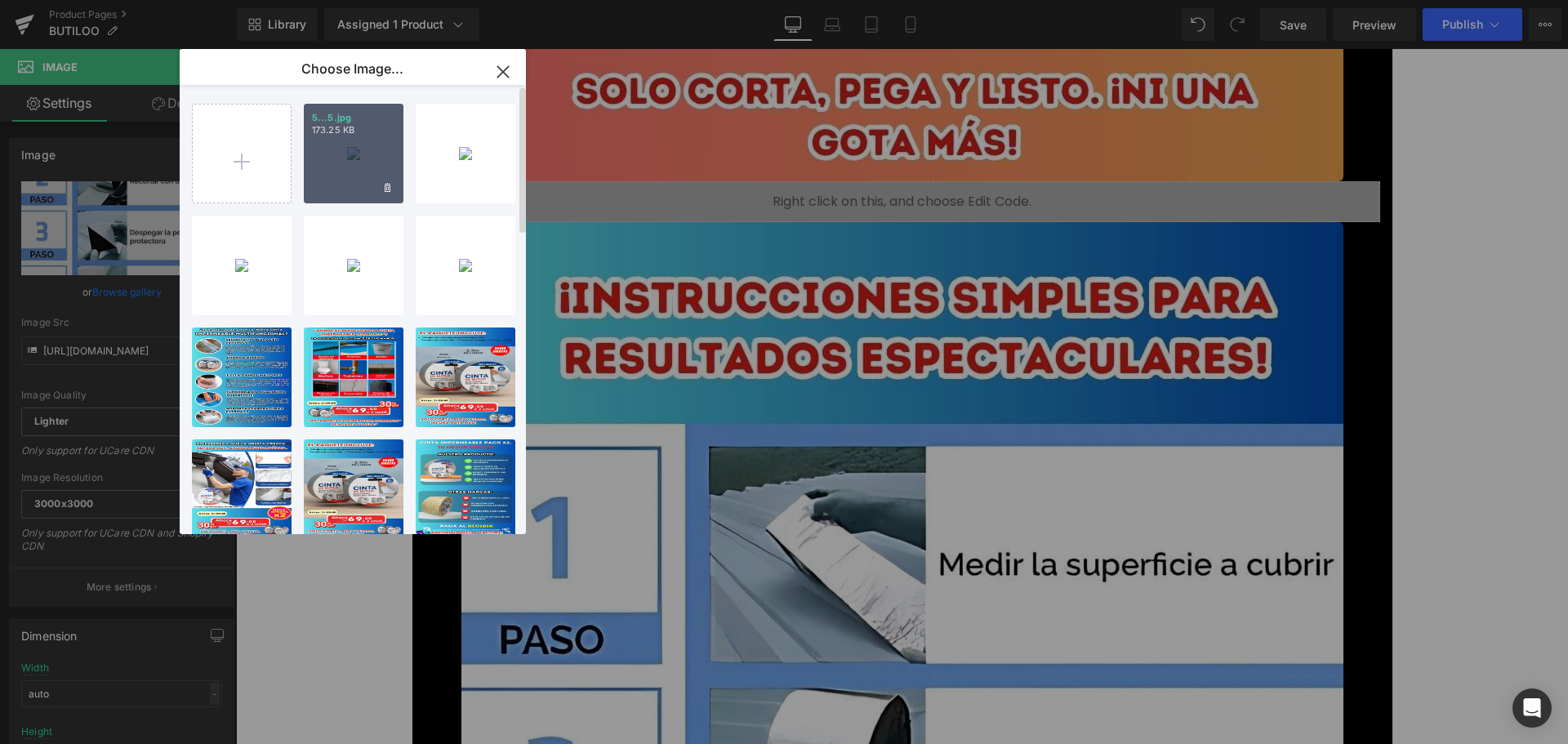
click at [367, 146] on div "5...5.jpg 173.25 KB" at bounding box center [353, 153] width 100 height 100
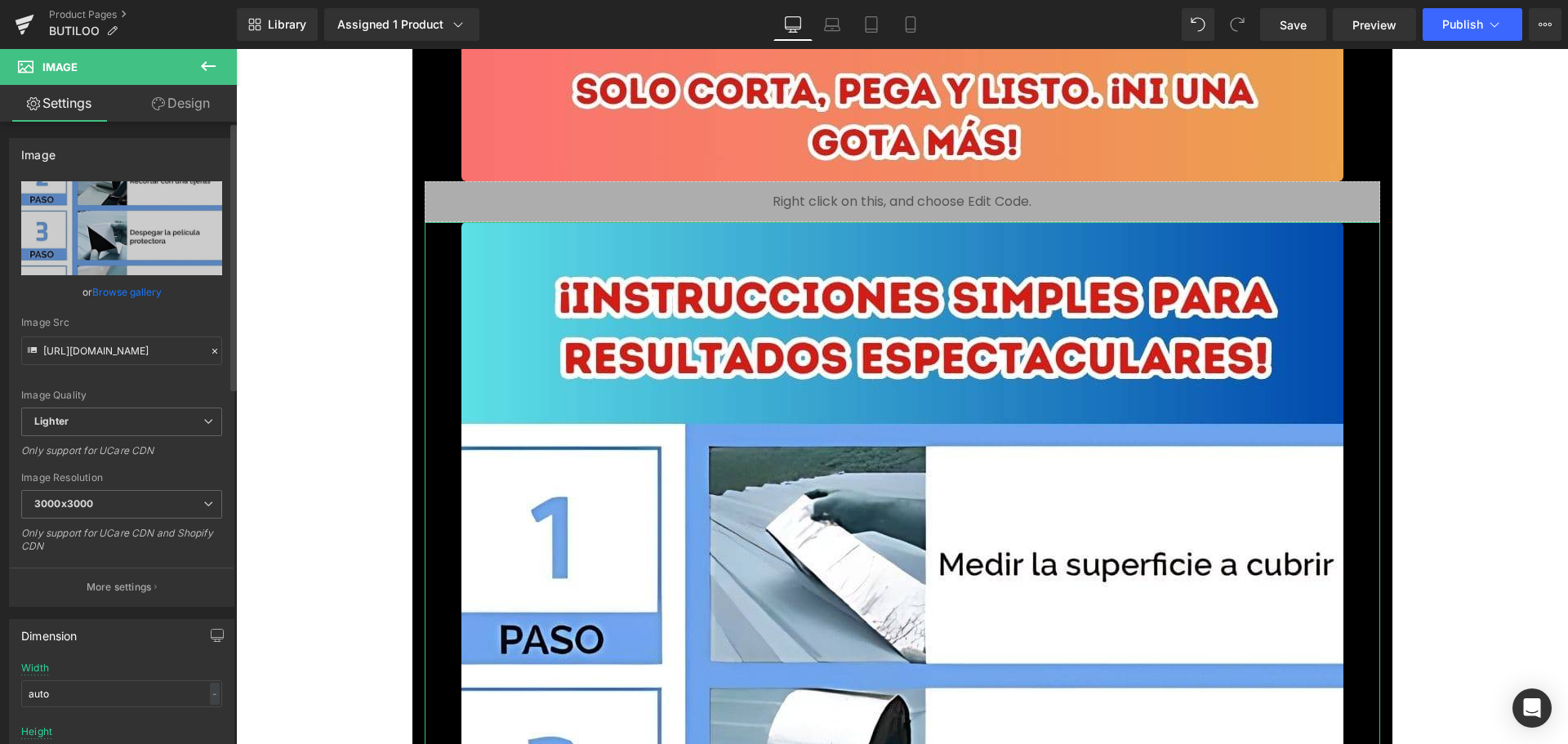
click at [147, 297] on link "Browse gallery" at bounding box center [127, 292] width 70 height 28
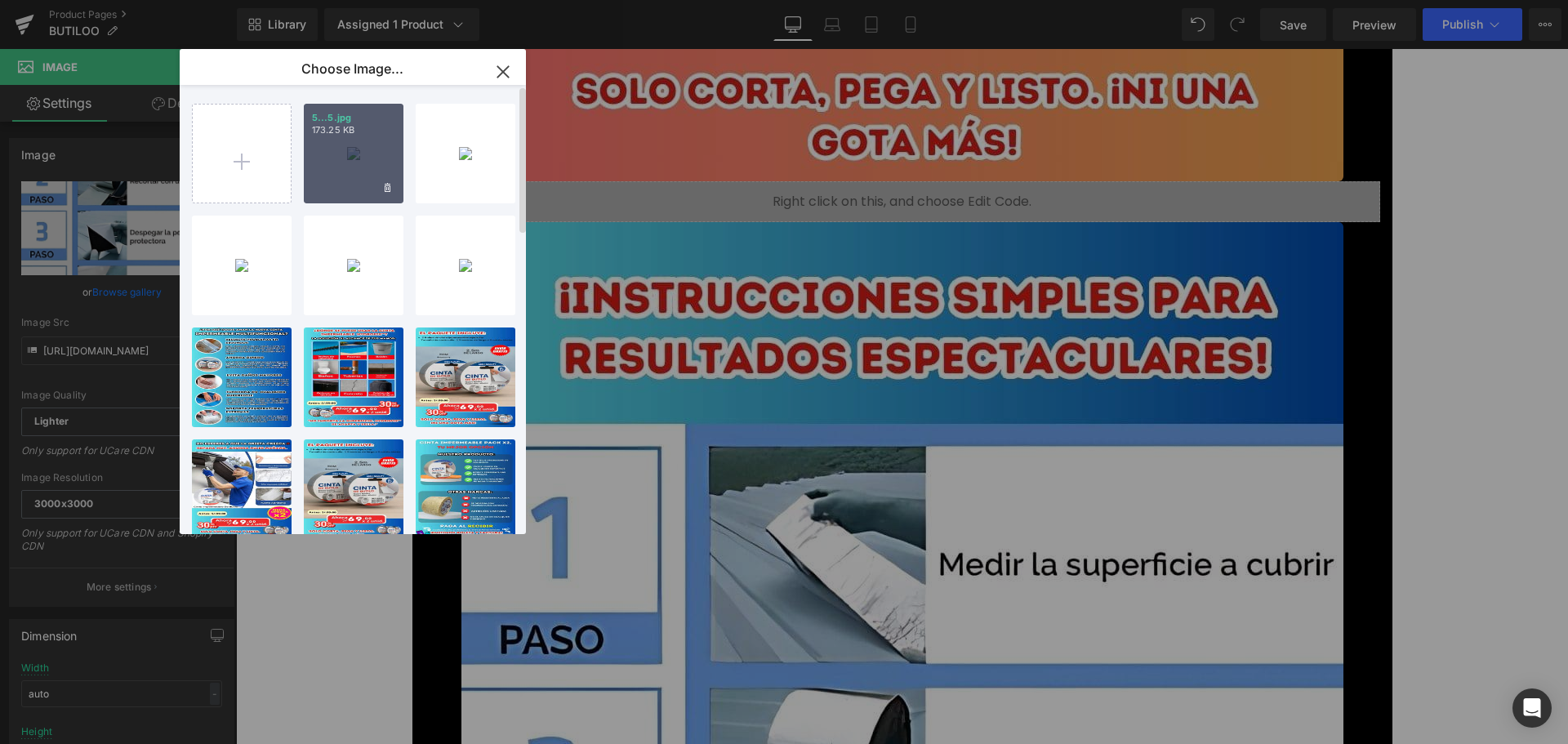
click at [323, 166] on div "5...5.jpg 173.25 KB" at bounding box center [353, 153] width 100 height 100
type input "[URL][DOMAIN_NAME]"
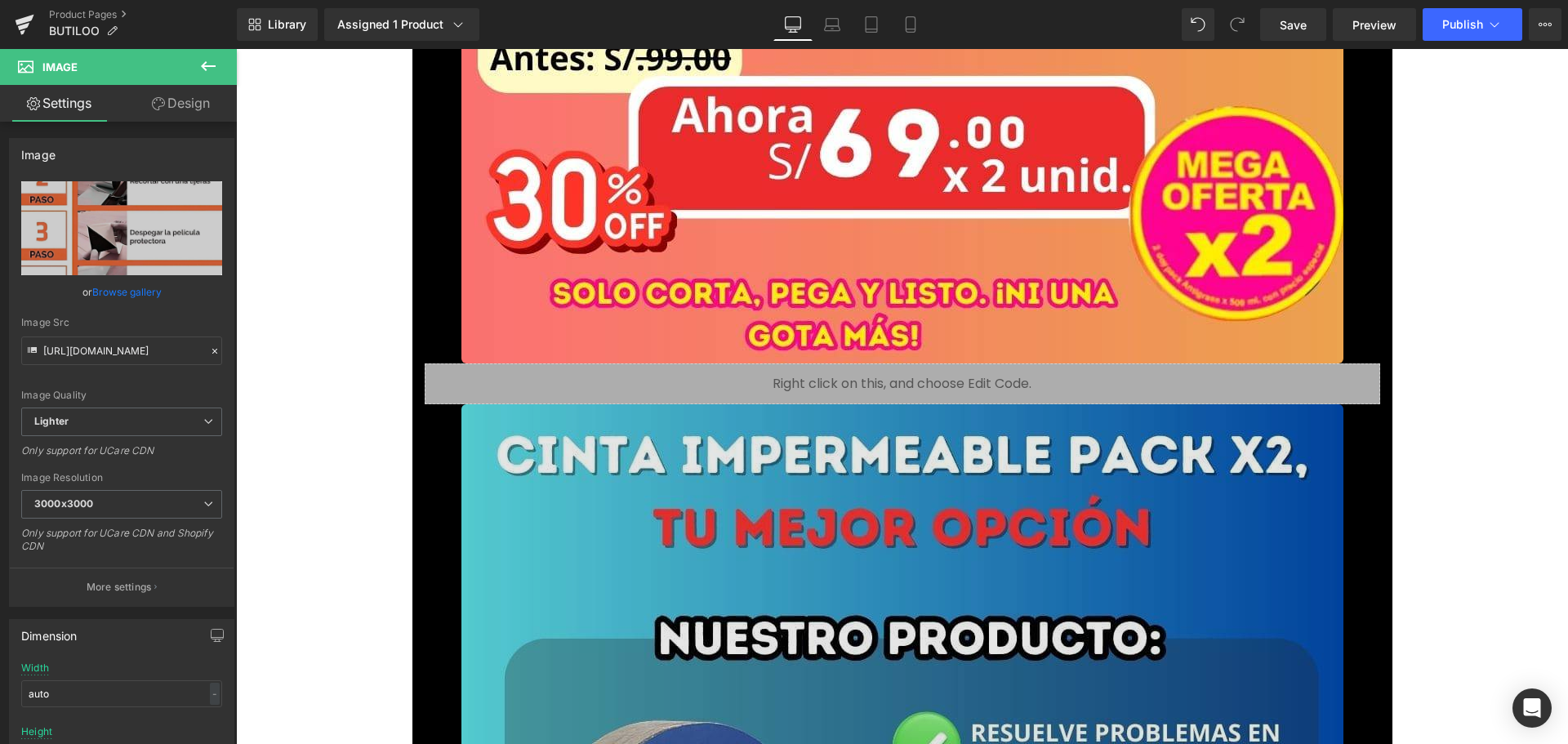
scroll to position [8245, 0]
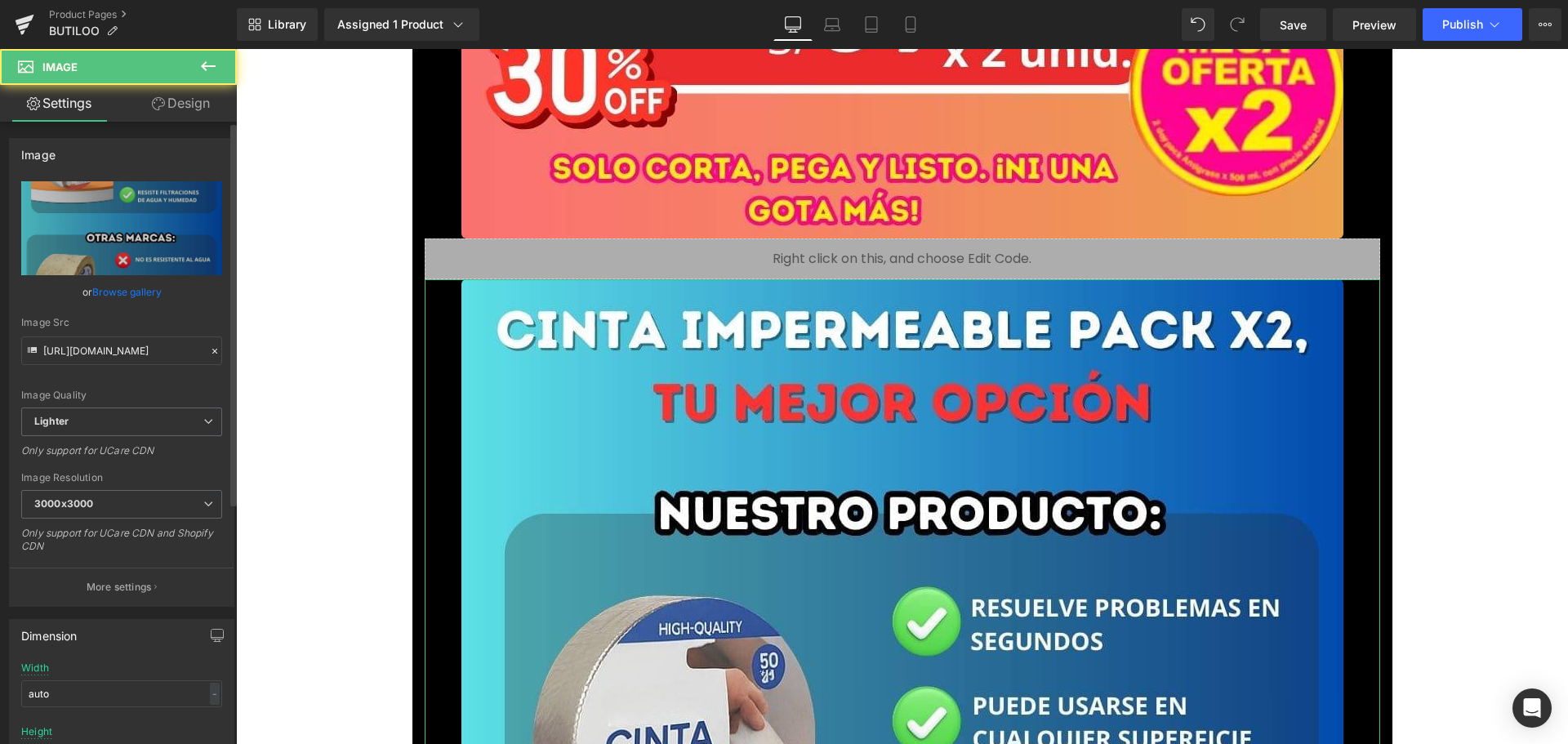
click at [137, 291] on link "Browse gallery" at bounding box center [127, 292] width 70 height 28
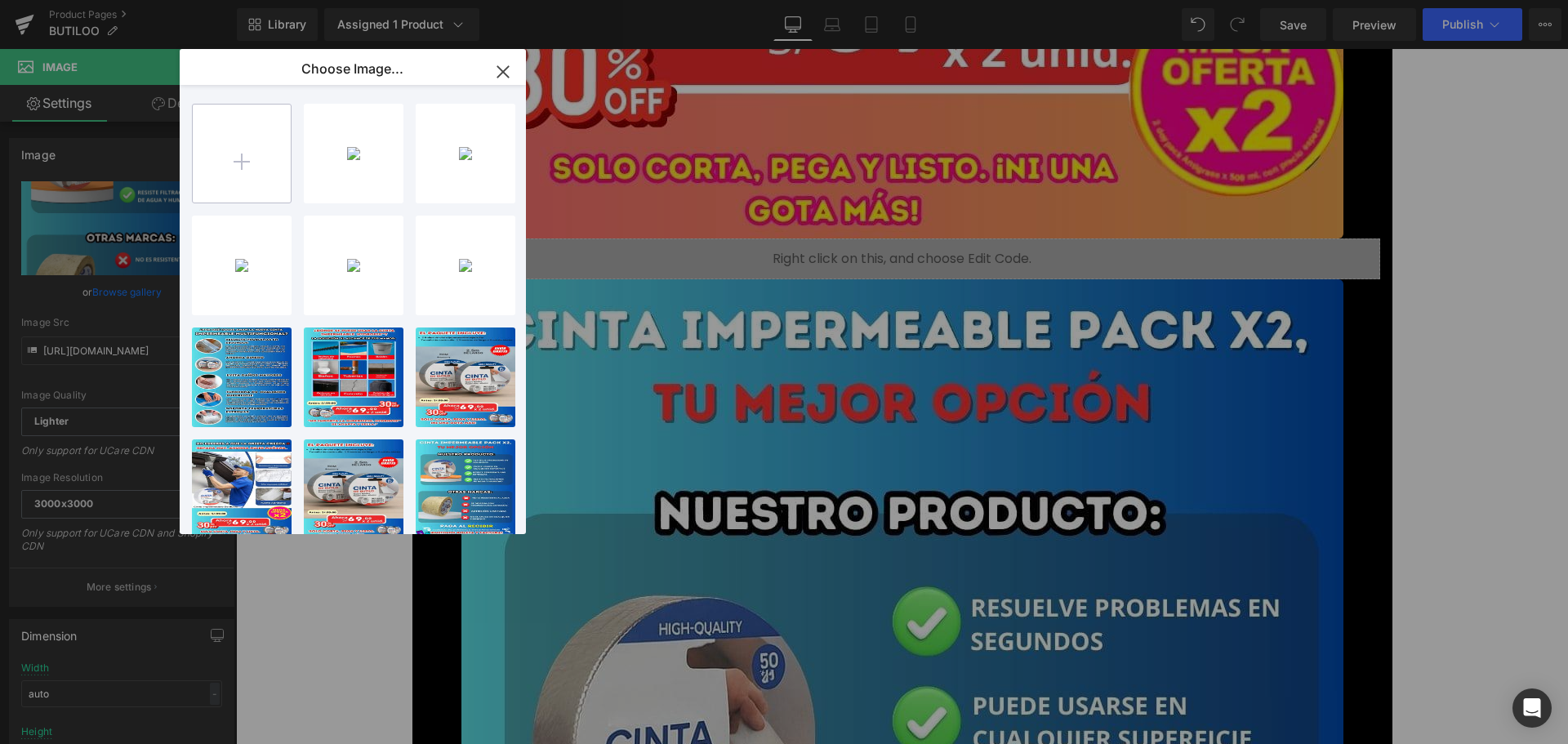
click at [228, 168] on input "file" at bounding box center [241, 153] width 98 height 98
type input "C:\fakepath\6.jpg"
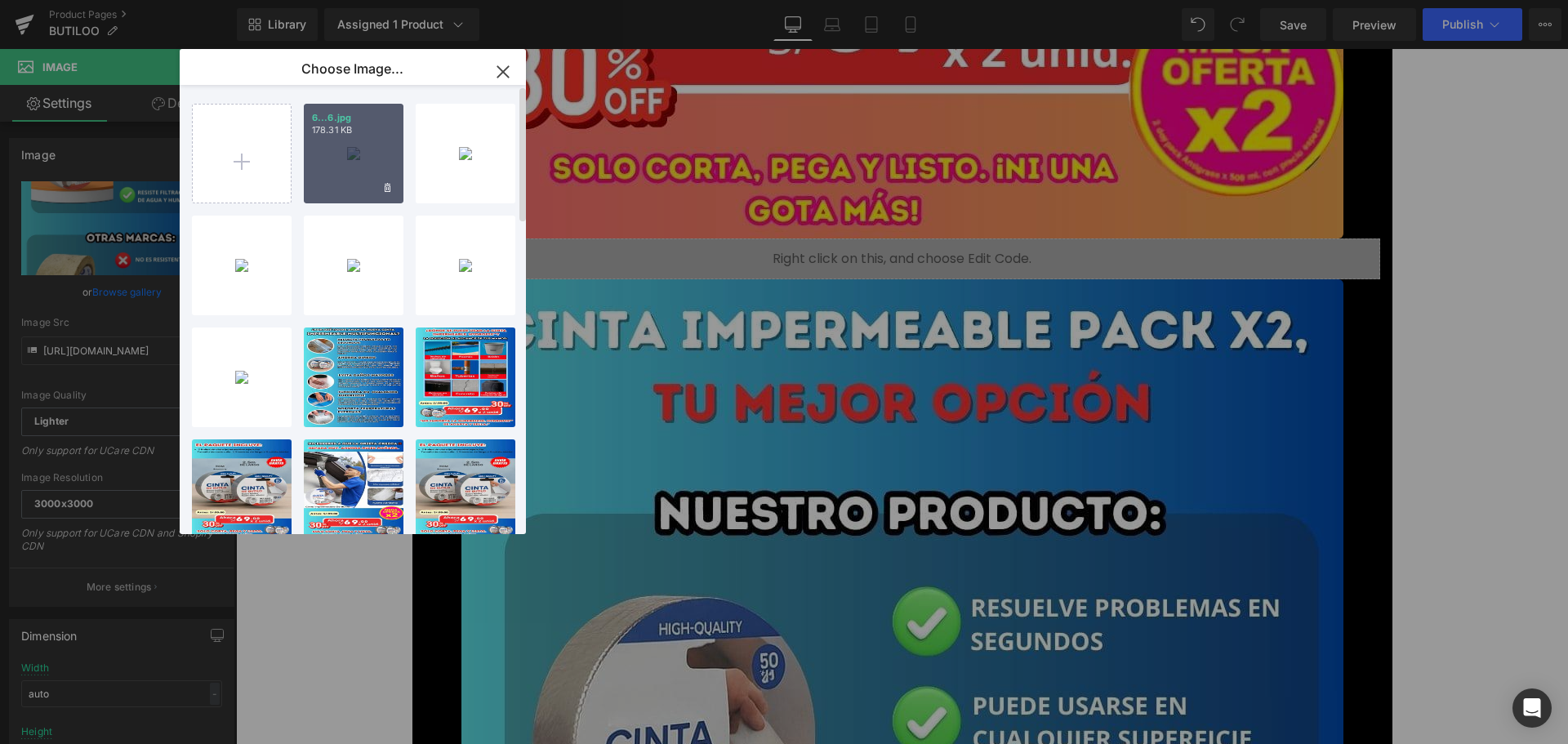
click at [345, 138] on div "6...6.jpg 178.31 KB" at bounding box center [353, 153] width 100 height 100
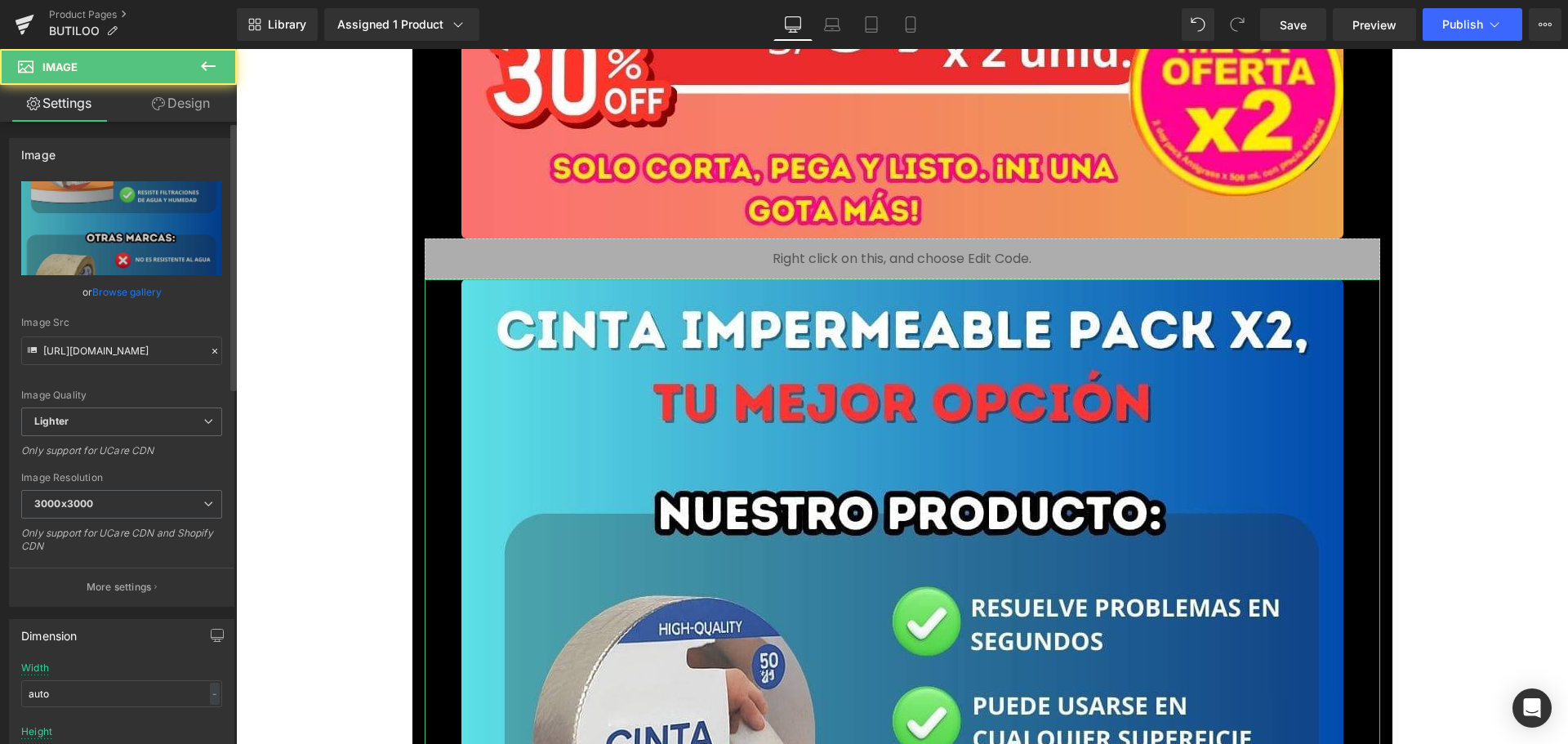
click at [132, 285] on link "Browse gallery" at bounding box center [127, 292] width 70 height 28
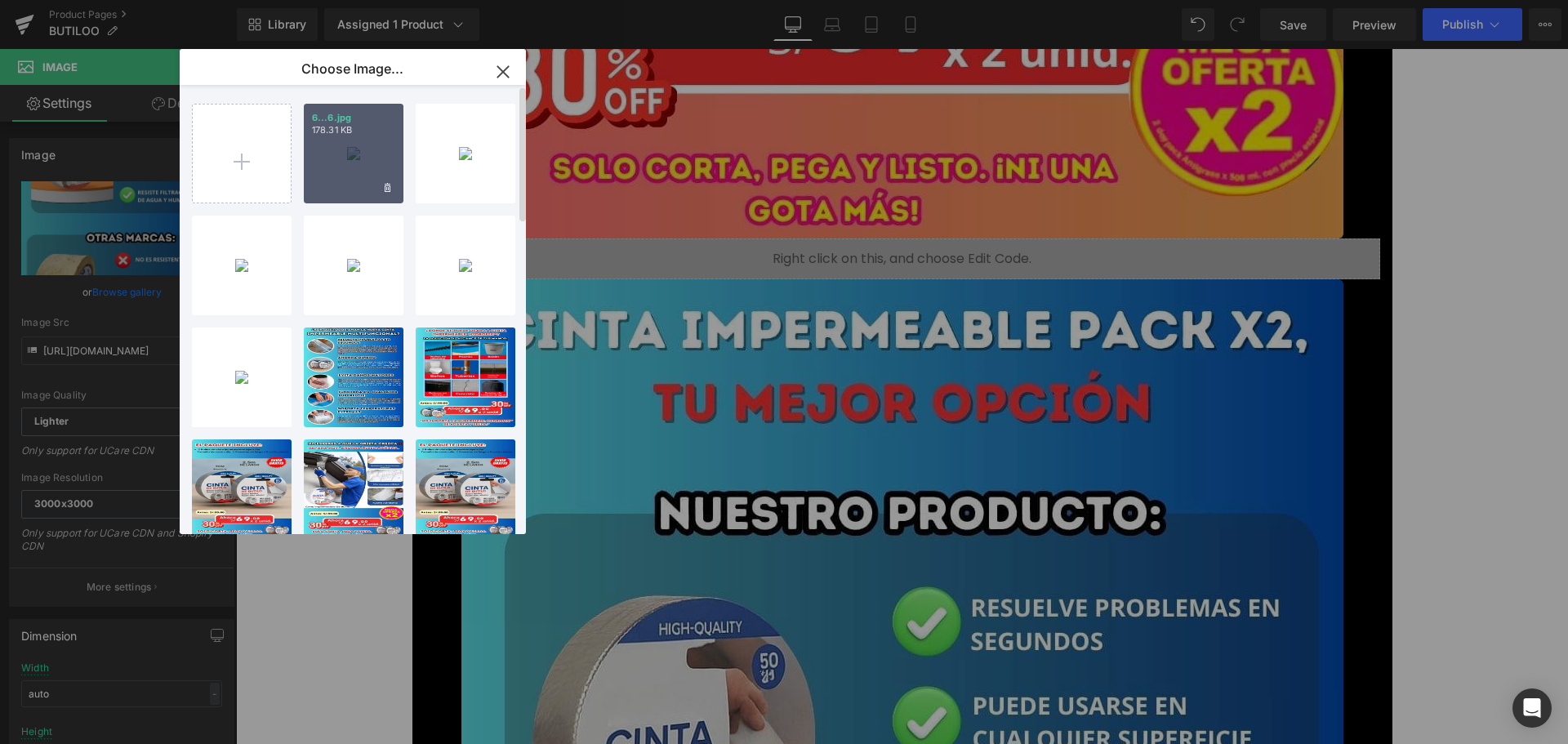
click at [326, 152] on div "6...6.jpg 178.31 KB" at bounding box center [353, 153] width 100 height 100
type input "[URL][DOMAIN_NAME]"
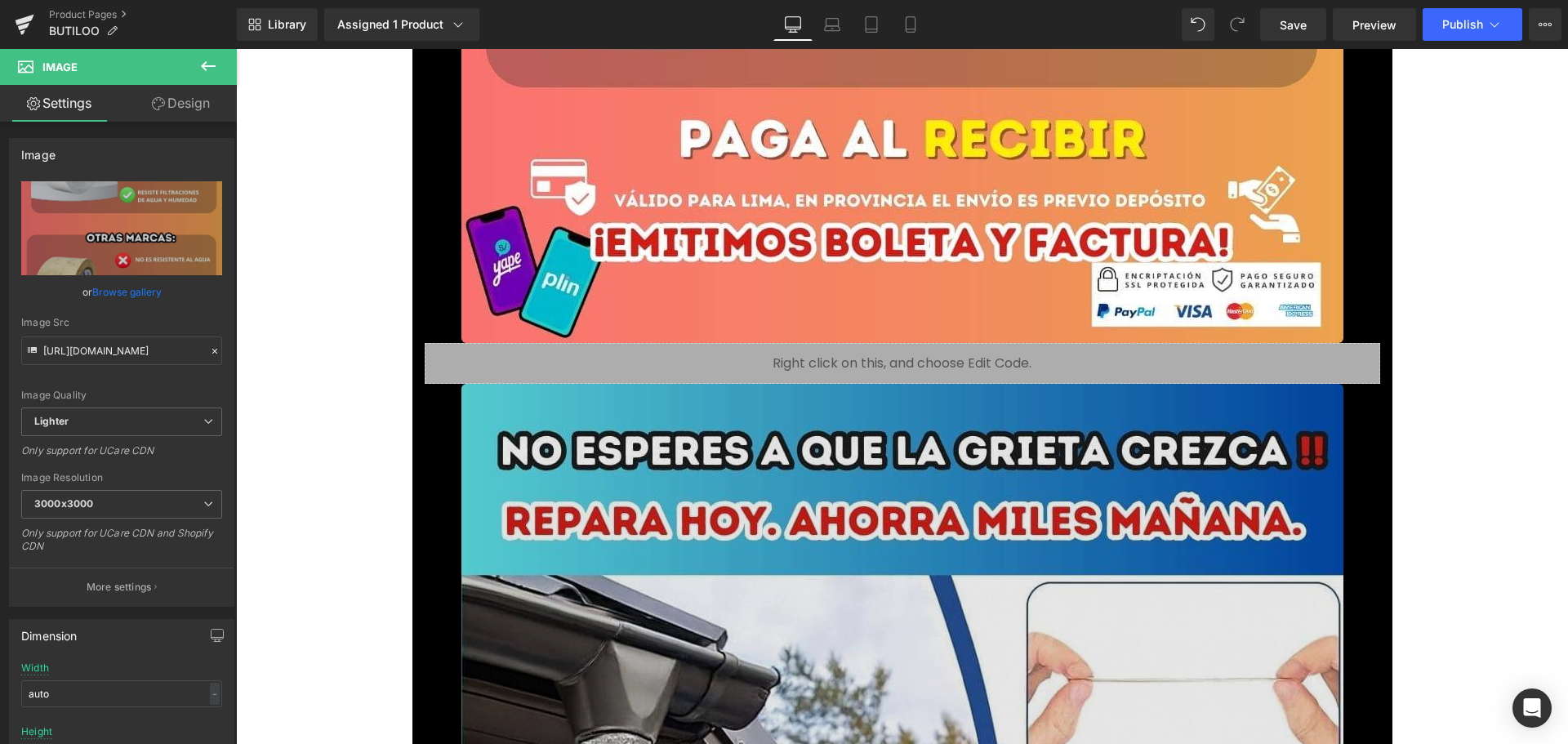
scroll to position [9959, 0]
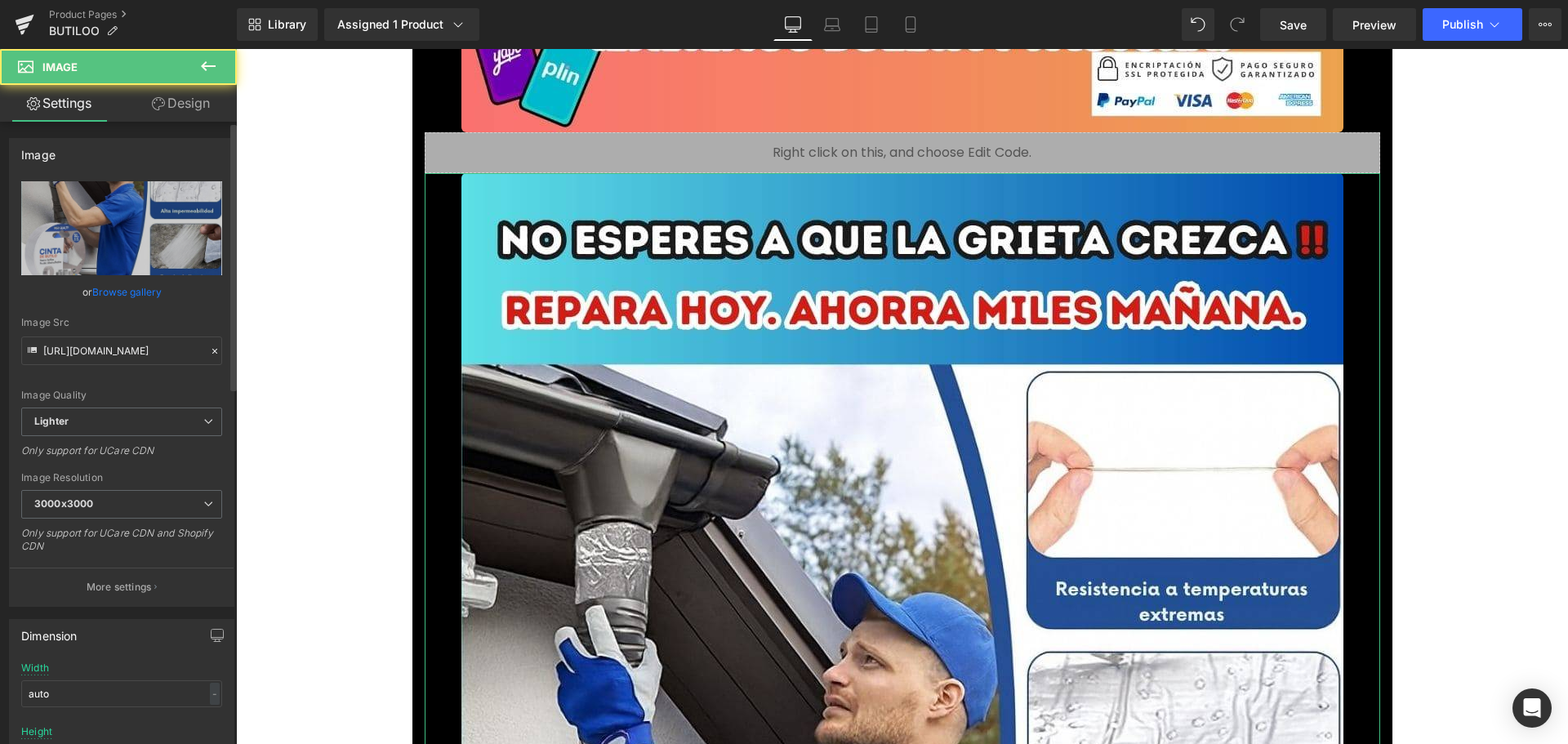
click at [144, 288] on link "Browse gallery" at bounding box center [127, 292] width 70 height 28
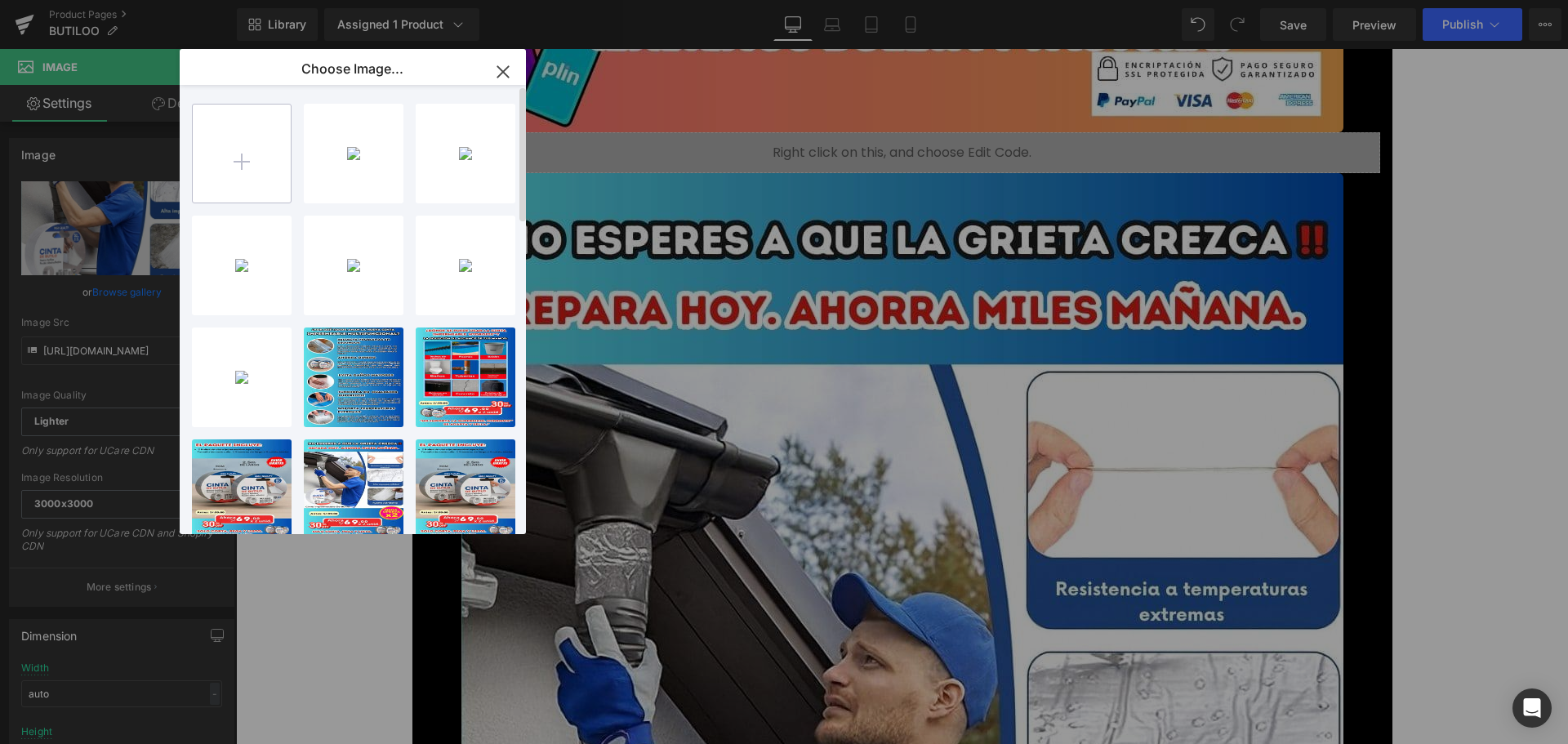
click at [222, 161] on input "file" at bounding box center [241, 153] width 98 height 98
type input "C:\fakepath\8.jpg"
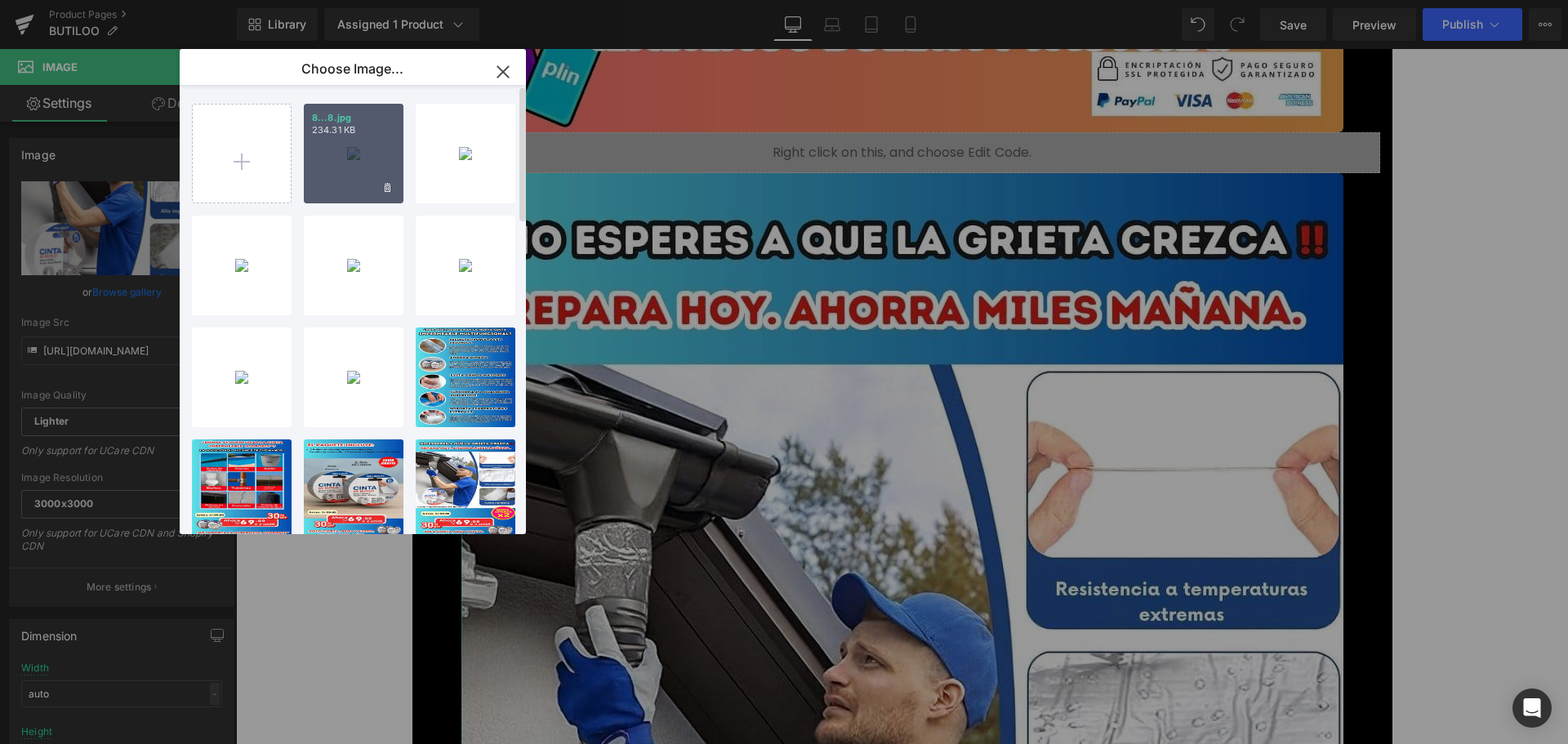
click at [378, 158] on div "8...8.jpg 234.31 KB" at bounding box center [353, 153] width 100 height 100
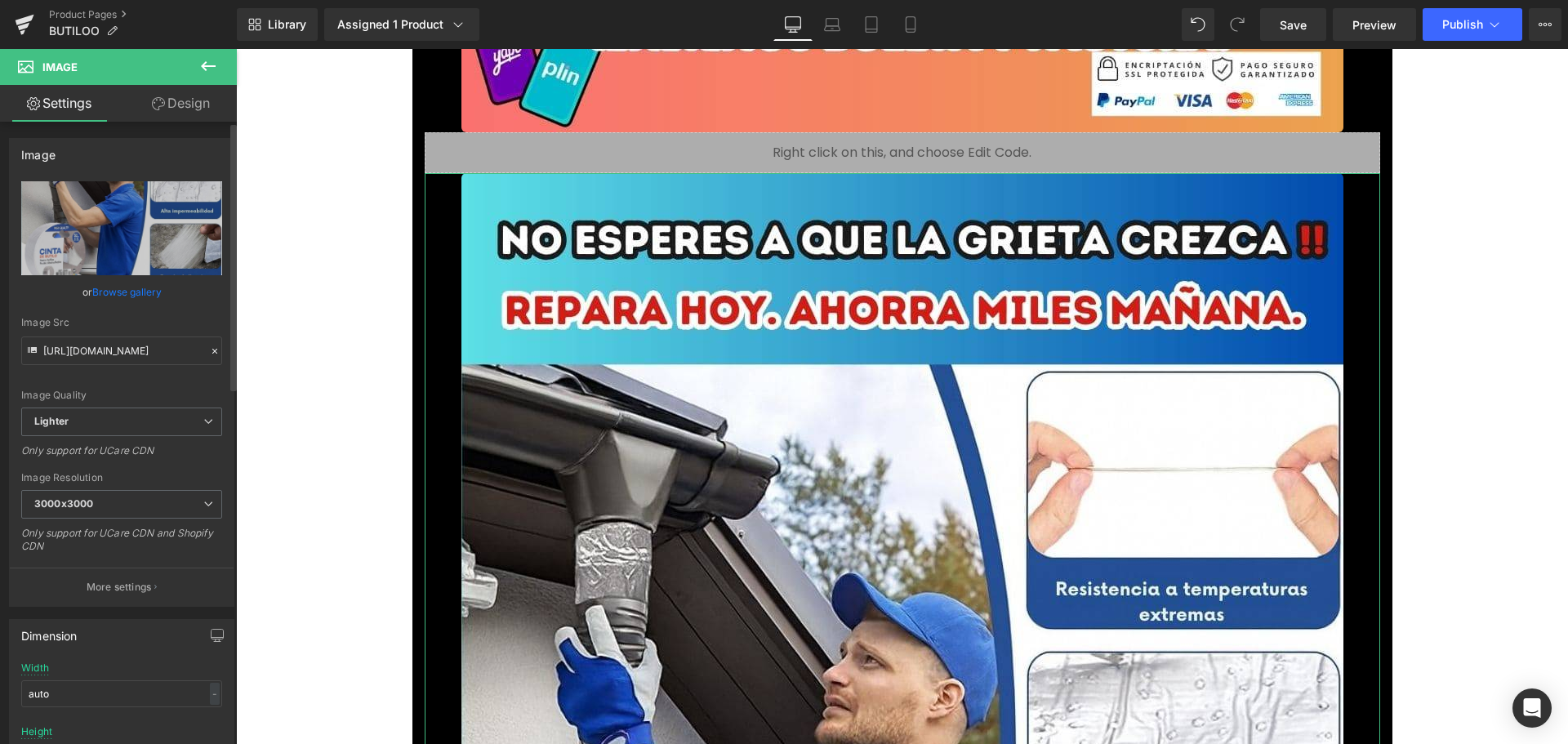
click at [140, 294] on link "Browse gallery" at bounding box center [127, 292] width 70 height 28
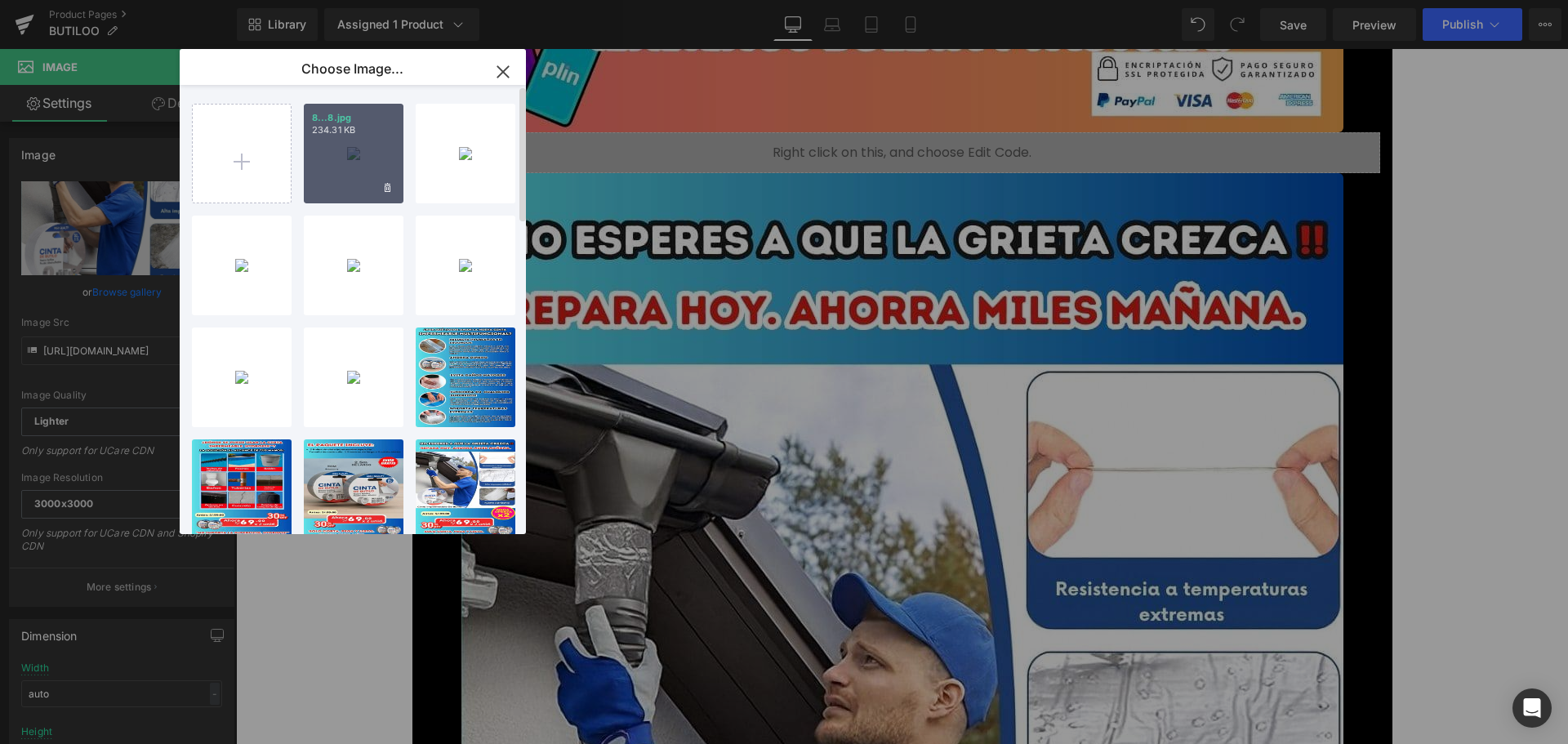
click at [346, 147] on div "8...8.jpg 234.31 KB" at bounding box center [353, 153] width 100 height 100
type input "[URL][DOMAIN_NAME]"
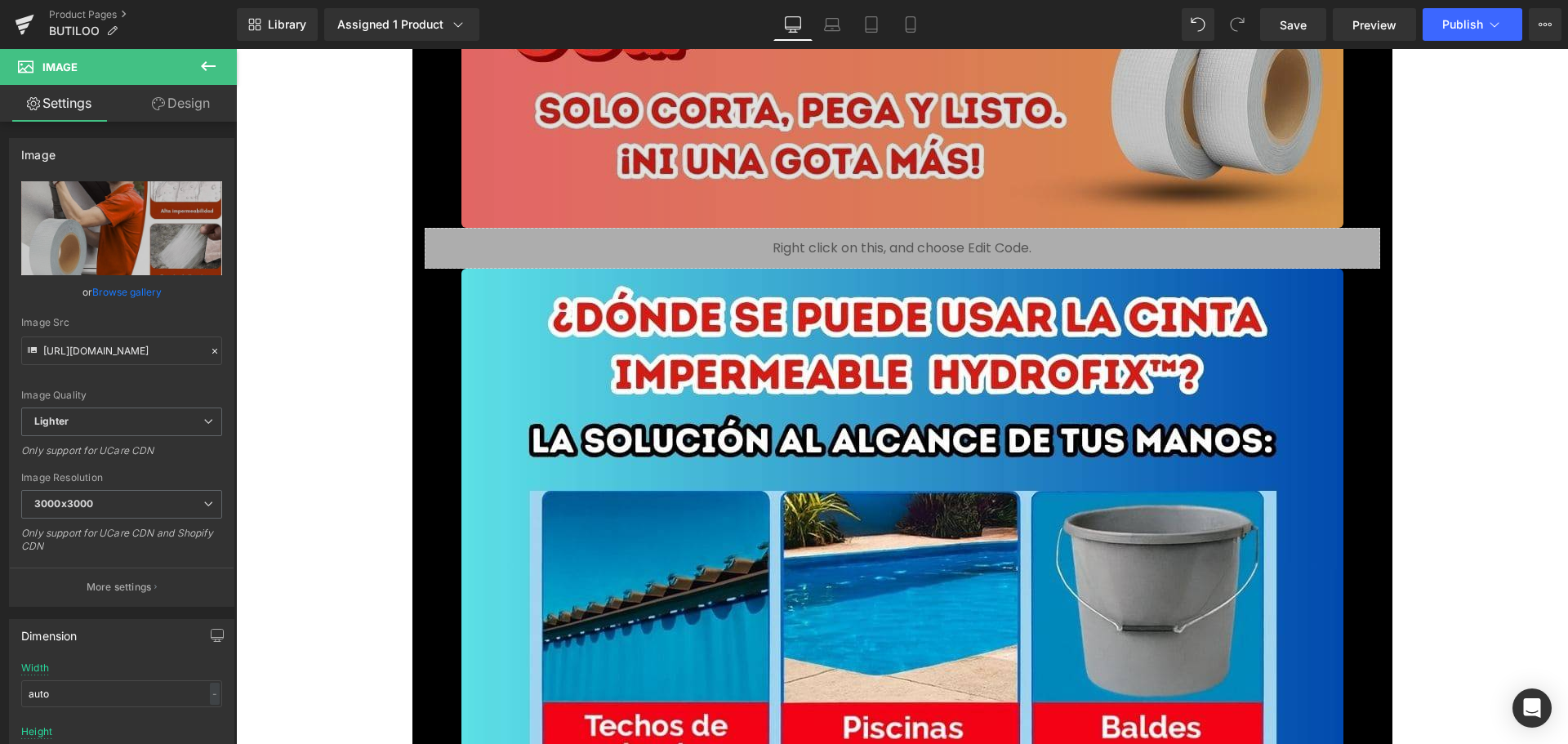
scroll to position [11756, 0]
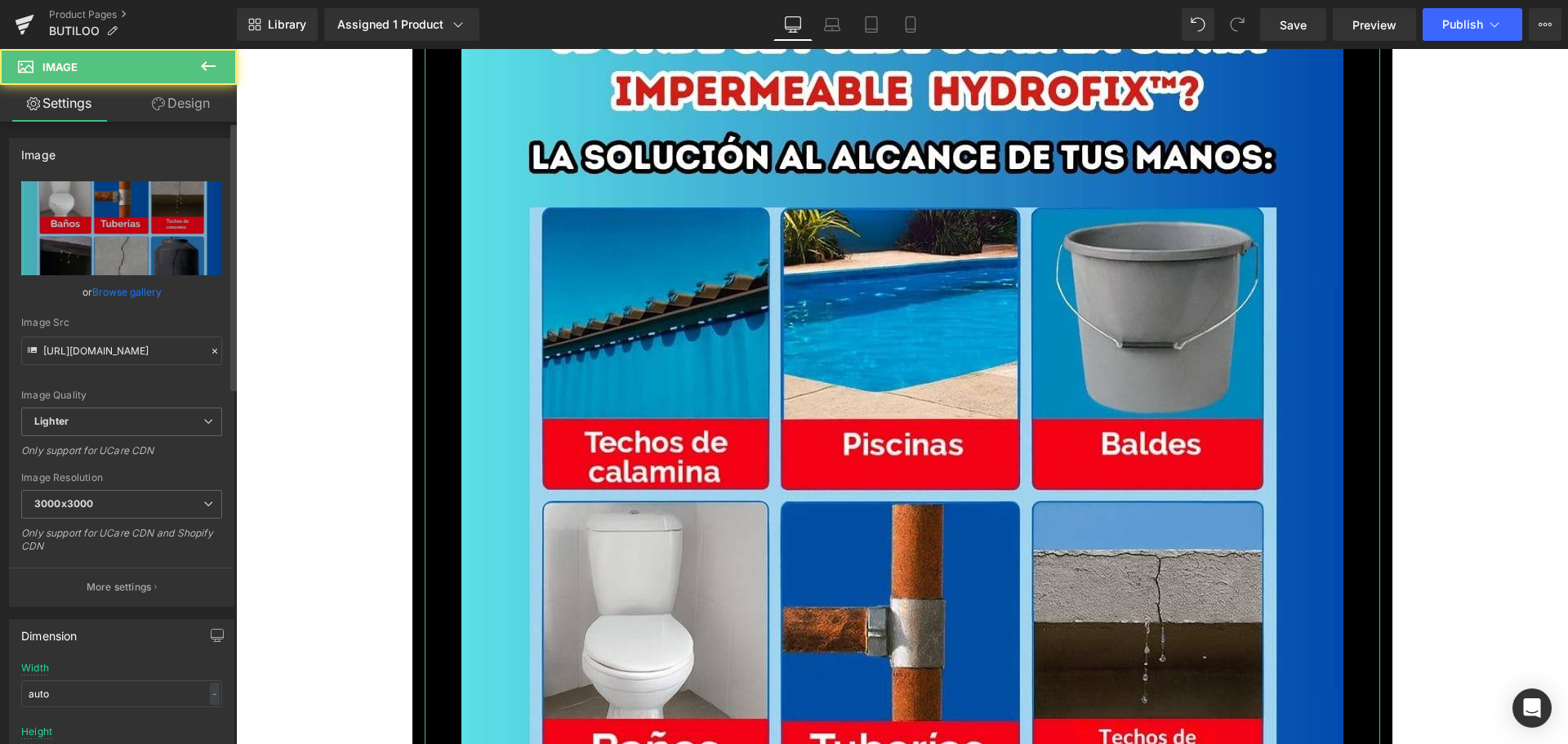
click at [130, 291] on link "Browse gallery" at bounding box center [127, 292] width 70 height 28
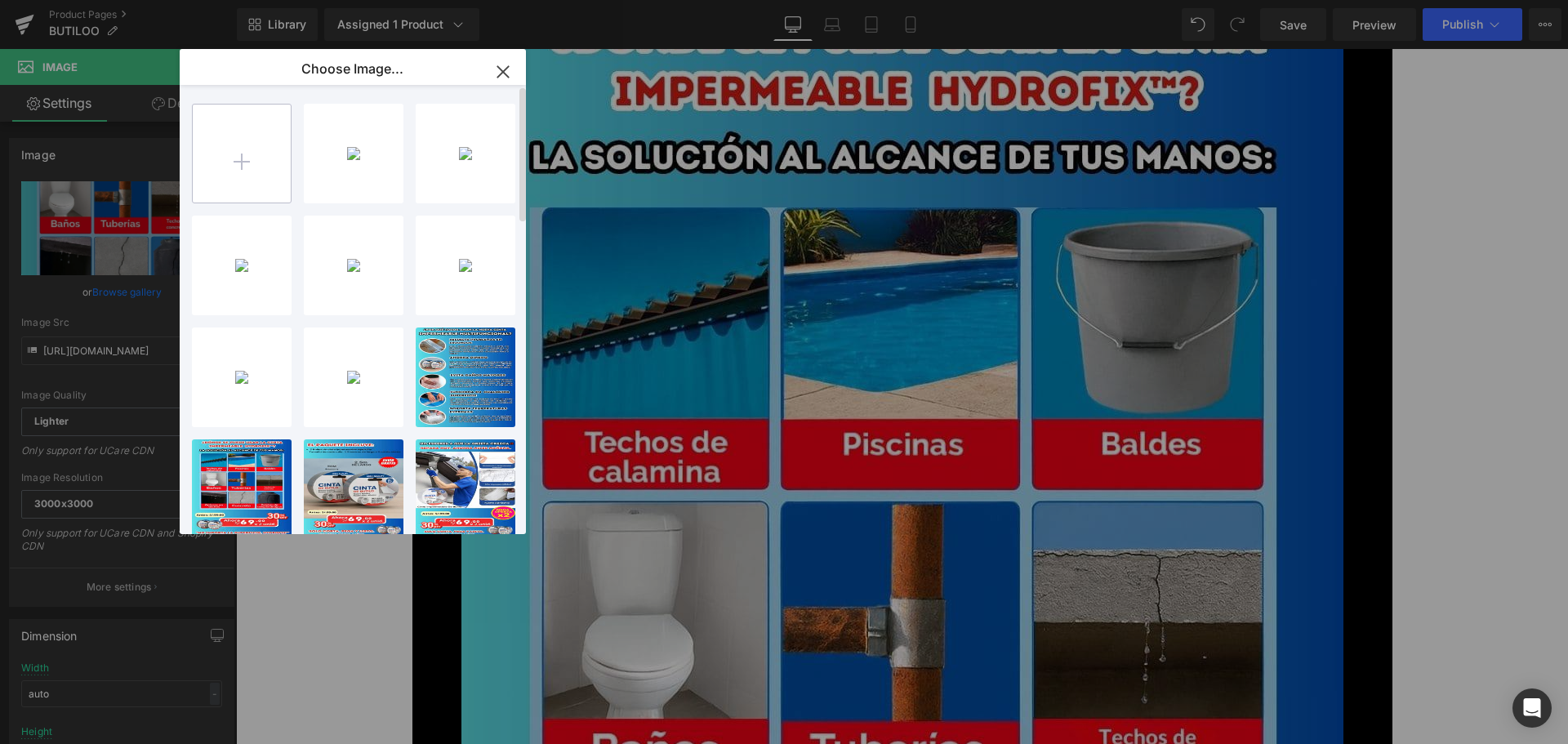
click at [246, 170] on input "file" at bounding box center [241, 153] width 98 height 98
type input "C:\fakepath\9.jpg"
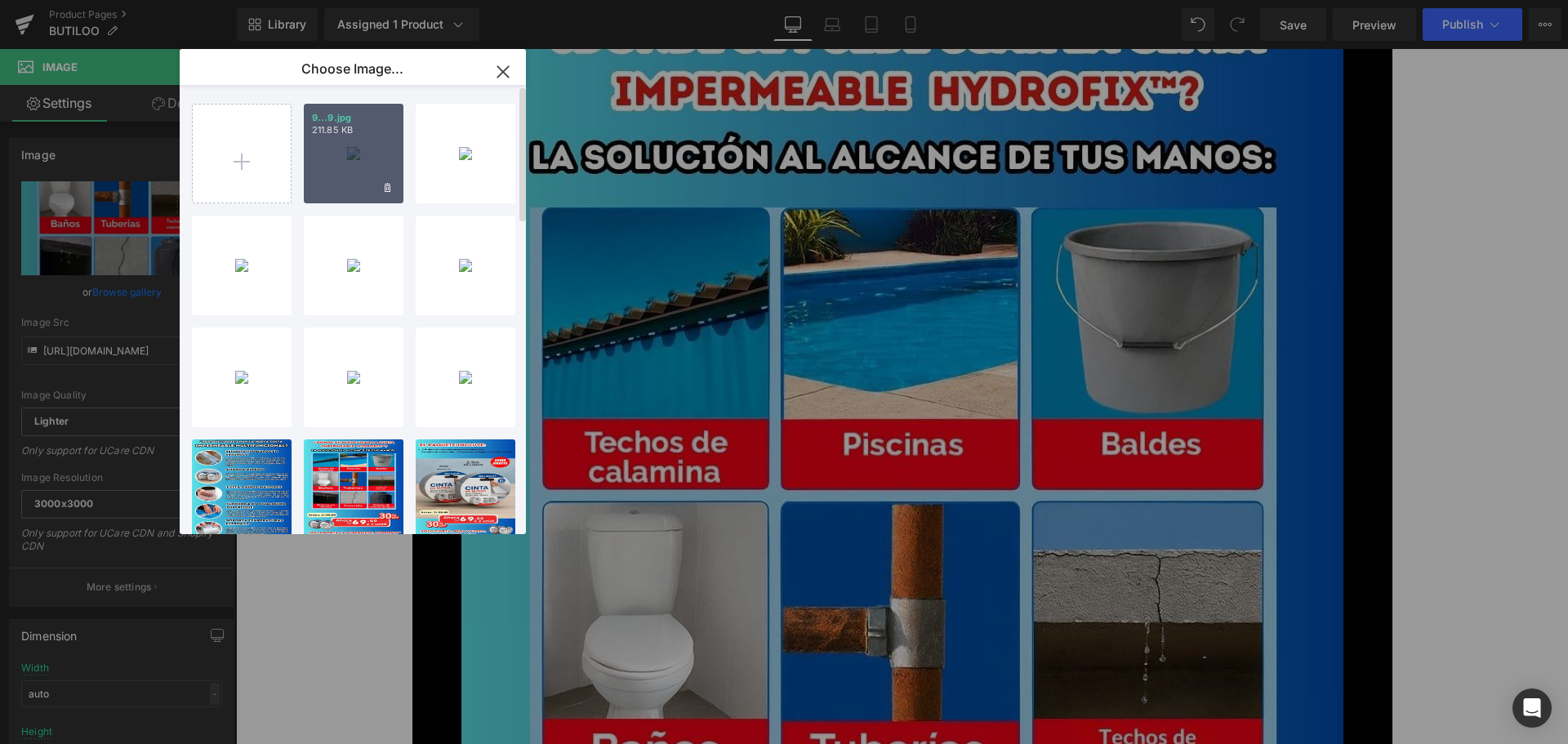
click at [357, 165] on div "9...9.jpg 211.85 KB" at bounding box center [353, 153] width 100 height 100
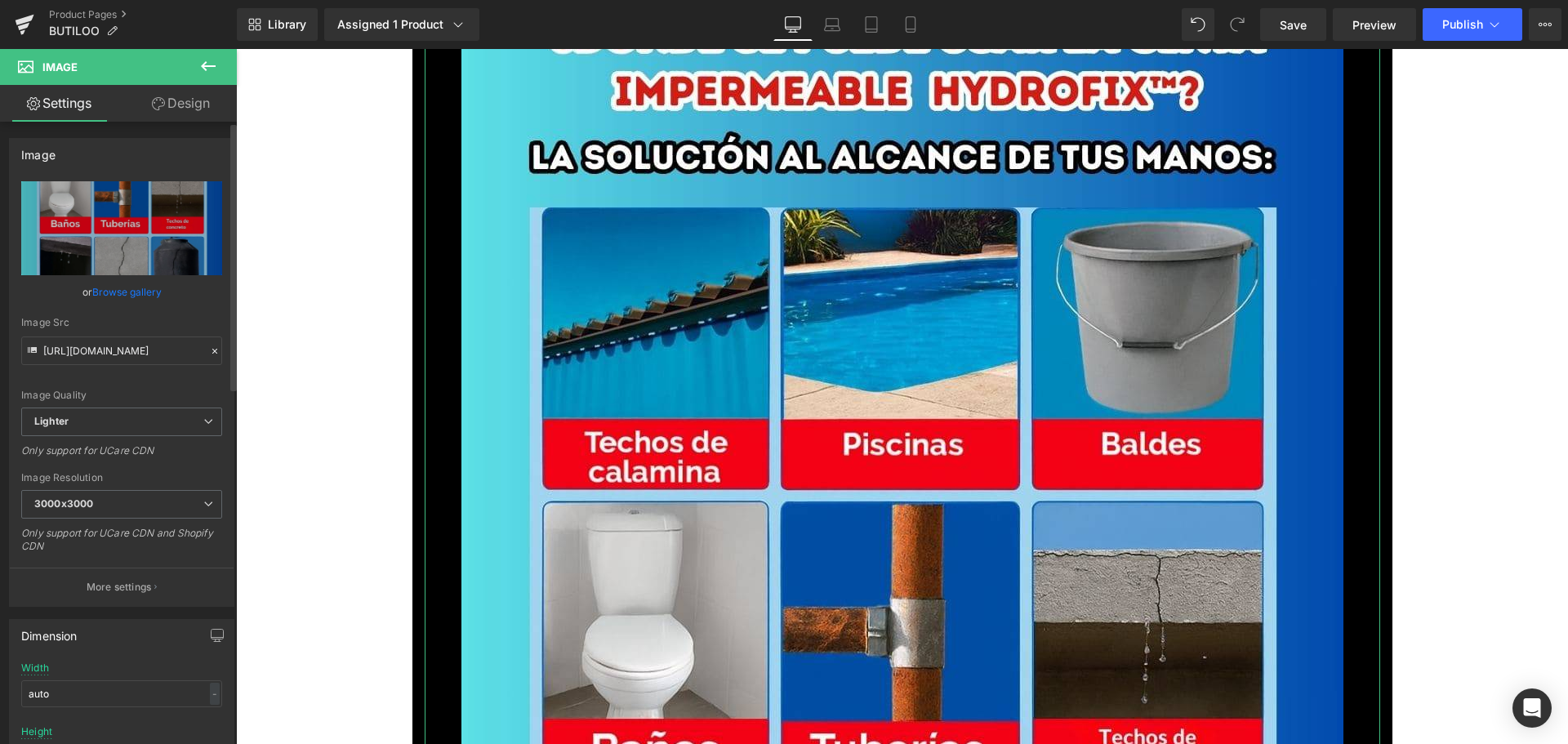
click at [124, 297] on link "Browse gallery" at bounding box center [127, 292] width 70 height 28
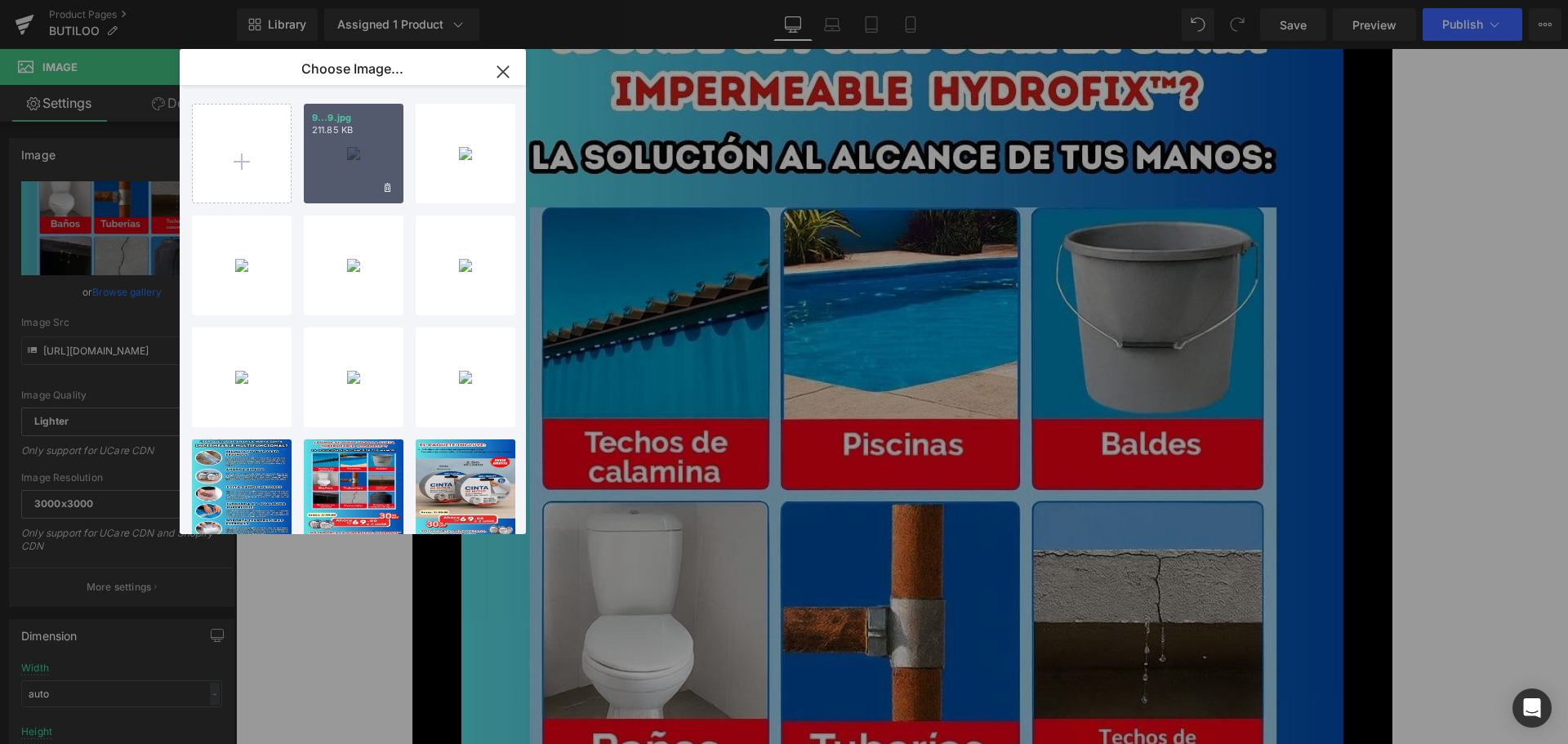
click at [339, 142] on div "9...9.jpg 211.85 KB" at bounding box center [353, 153] width 100 height 100
type input "[URL][DOMAIN_NAME]"
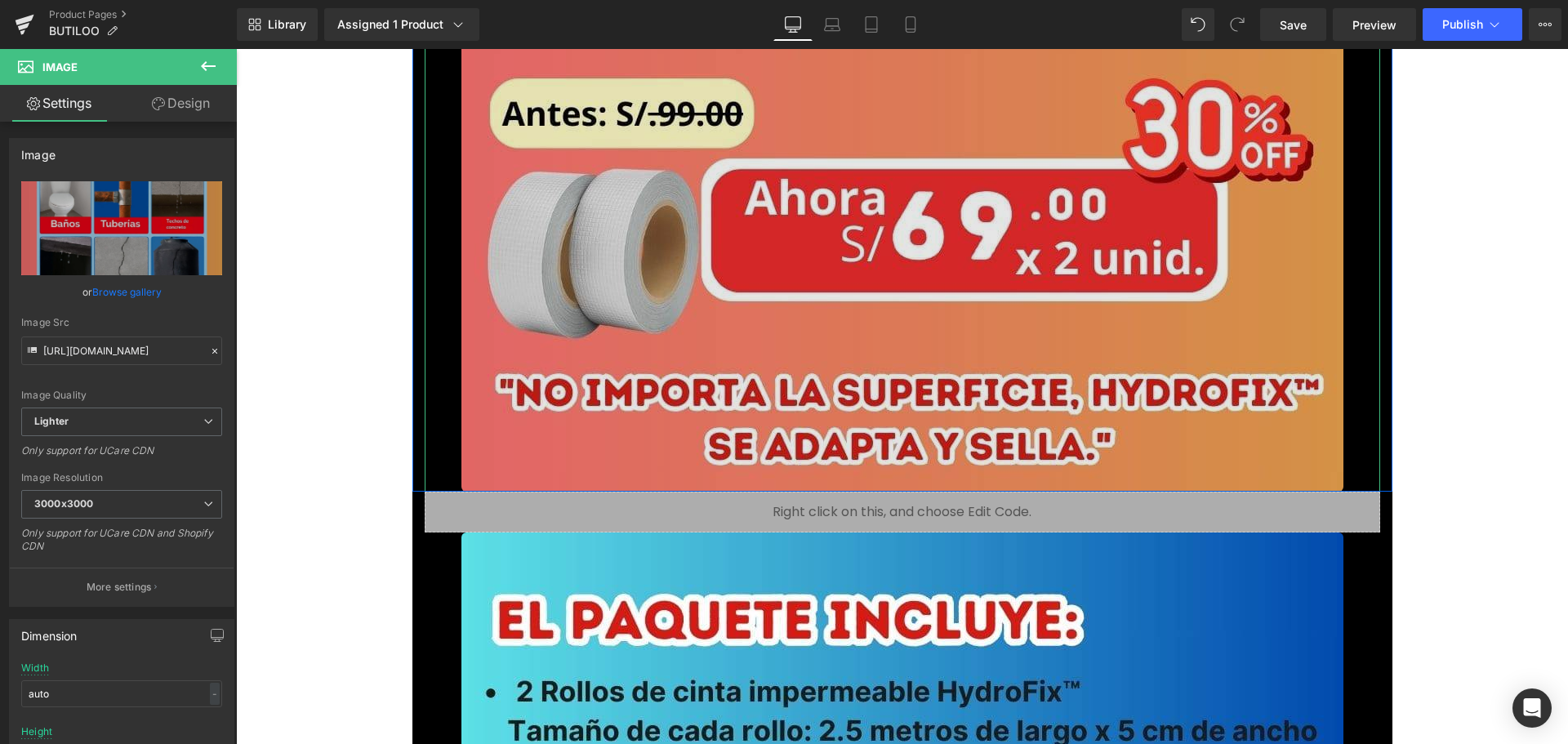
scroll to position [13144, 0]
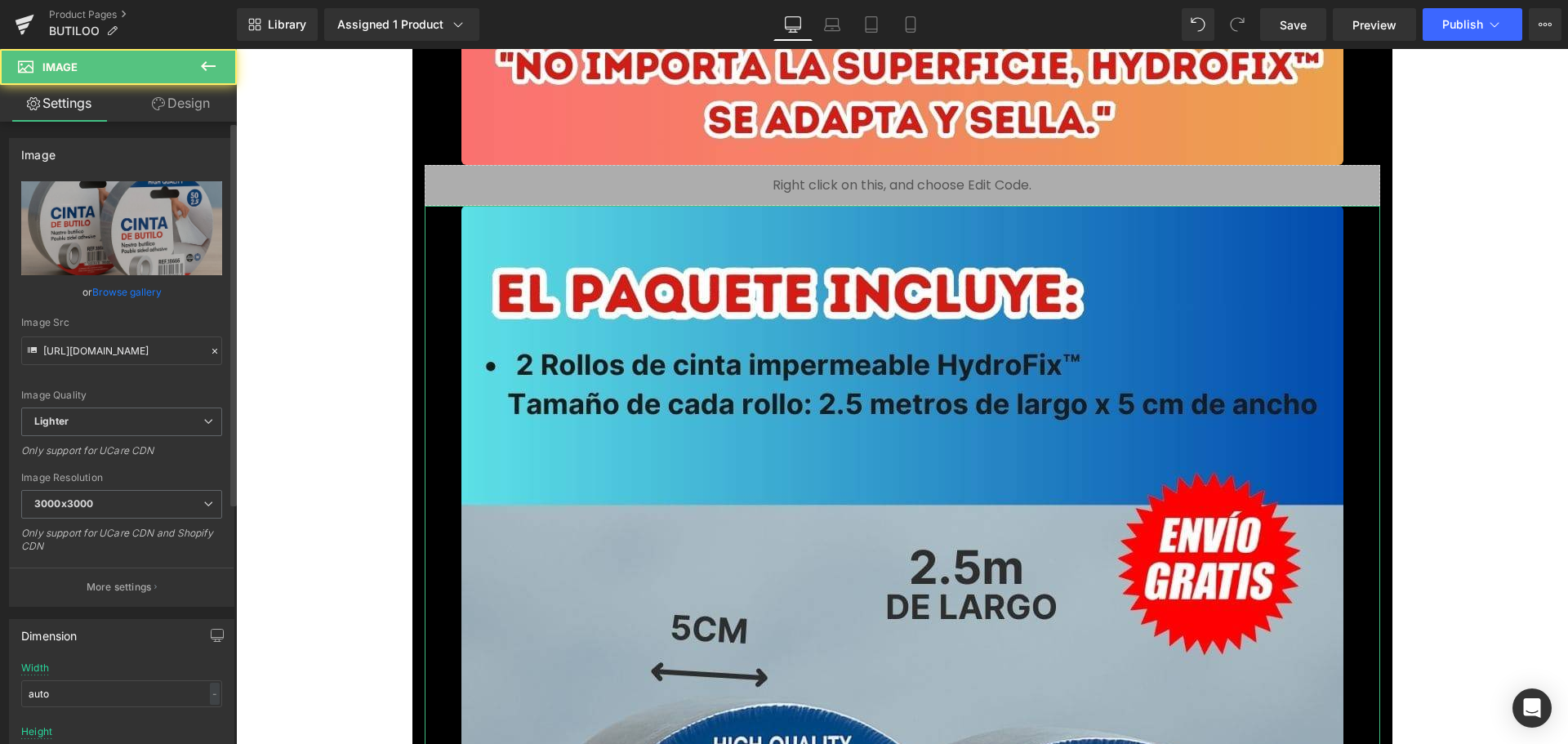
click at [151, 302] on link "Browse gallery" at bounding box center [127, 292] width 70 height 28
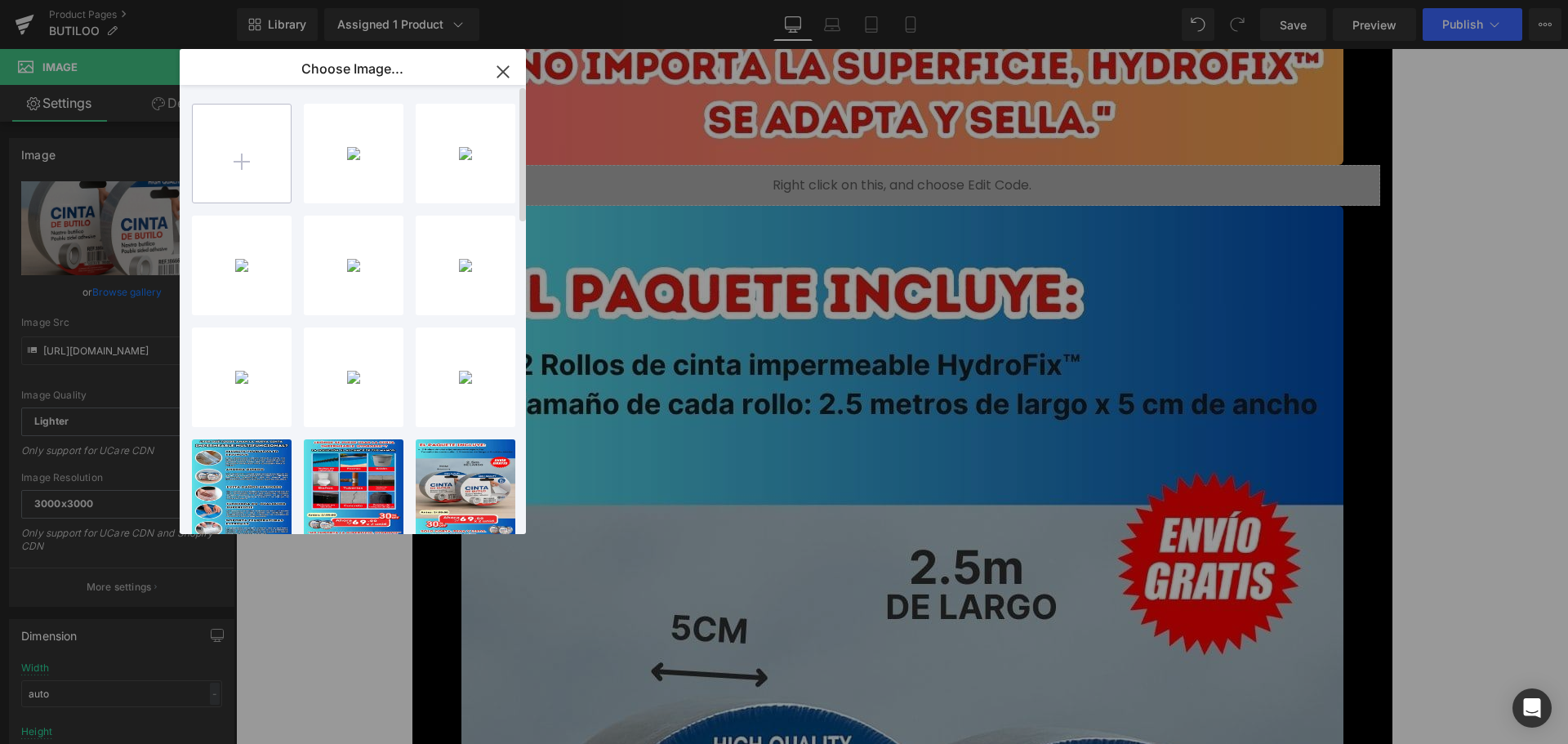
click at [207, 157] on input "file" at bounding box center [241, 153] width 98 height 98
type input "C:\fakepath\7.jpg"
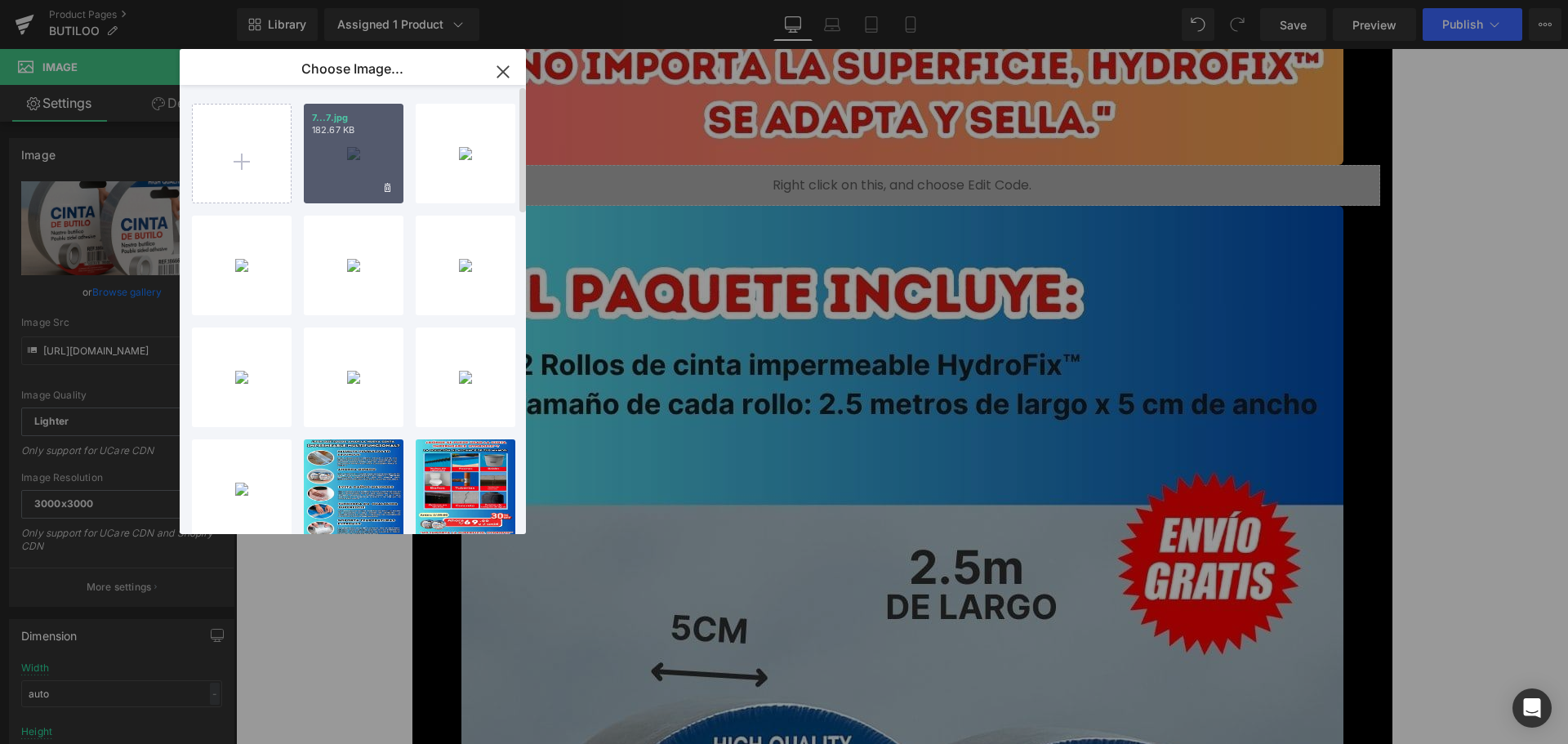
click at [357, 166] on div "7...7.jpg 182.67 KB" at bounding box center [353, 153] width 100 height 100
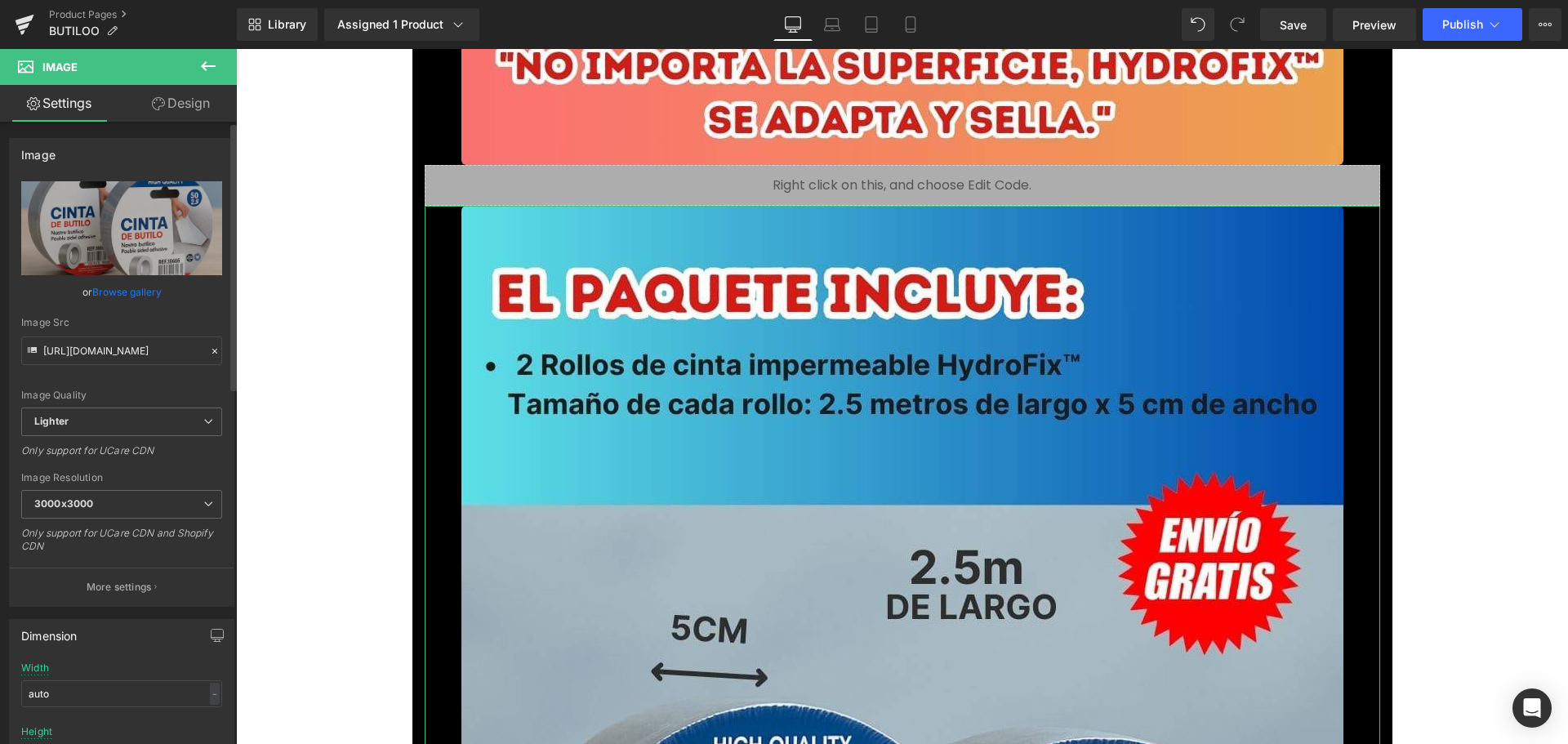
click at [130, 290] on link "Browse gallery" at bounding box center [127, 292] width 70 height 28
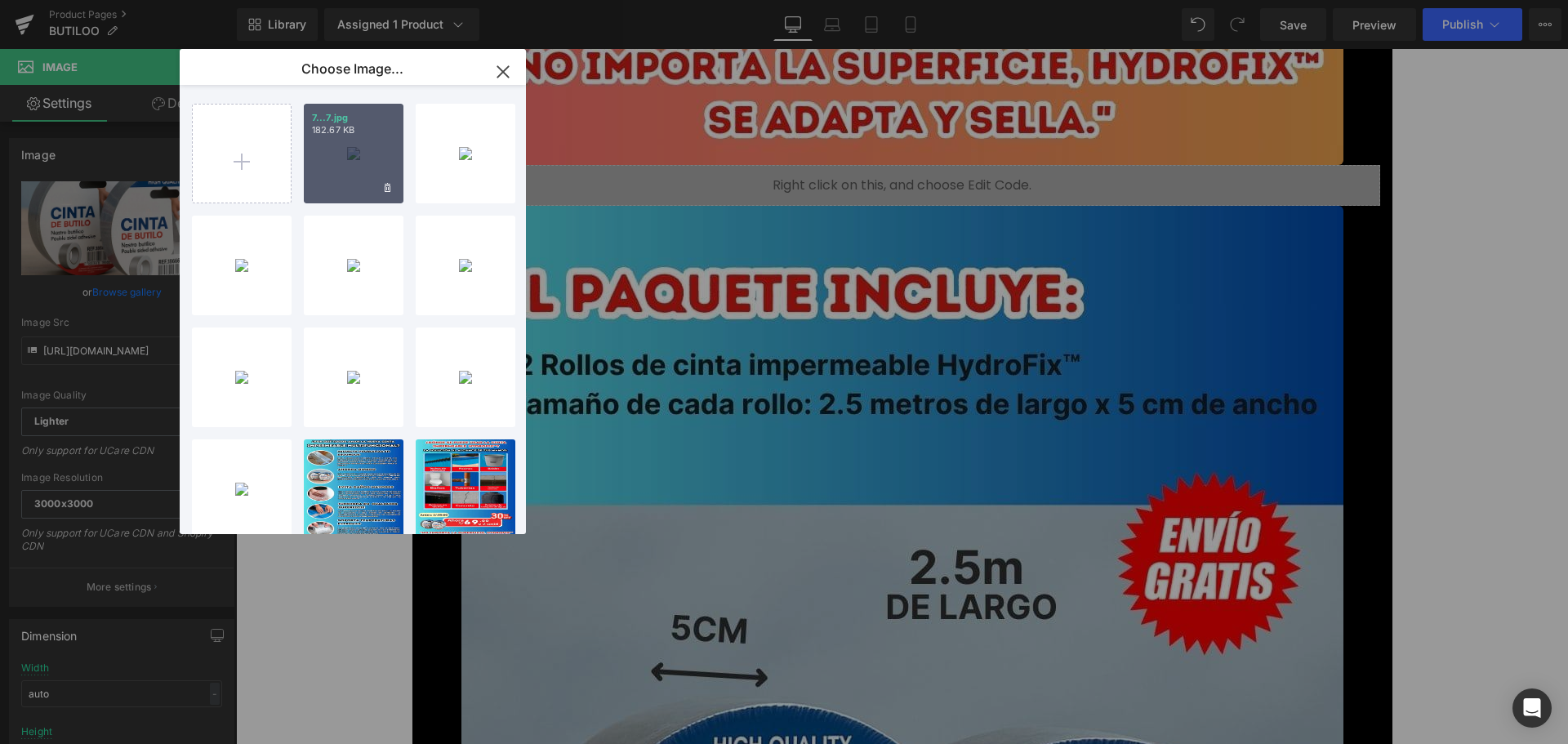
click at [331, 147] on div "7...7.jpg 182.67 KB" at bounding box center [353, 153] width 100 height 100
type input "[URL][DOMAIN_NAME]"
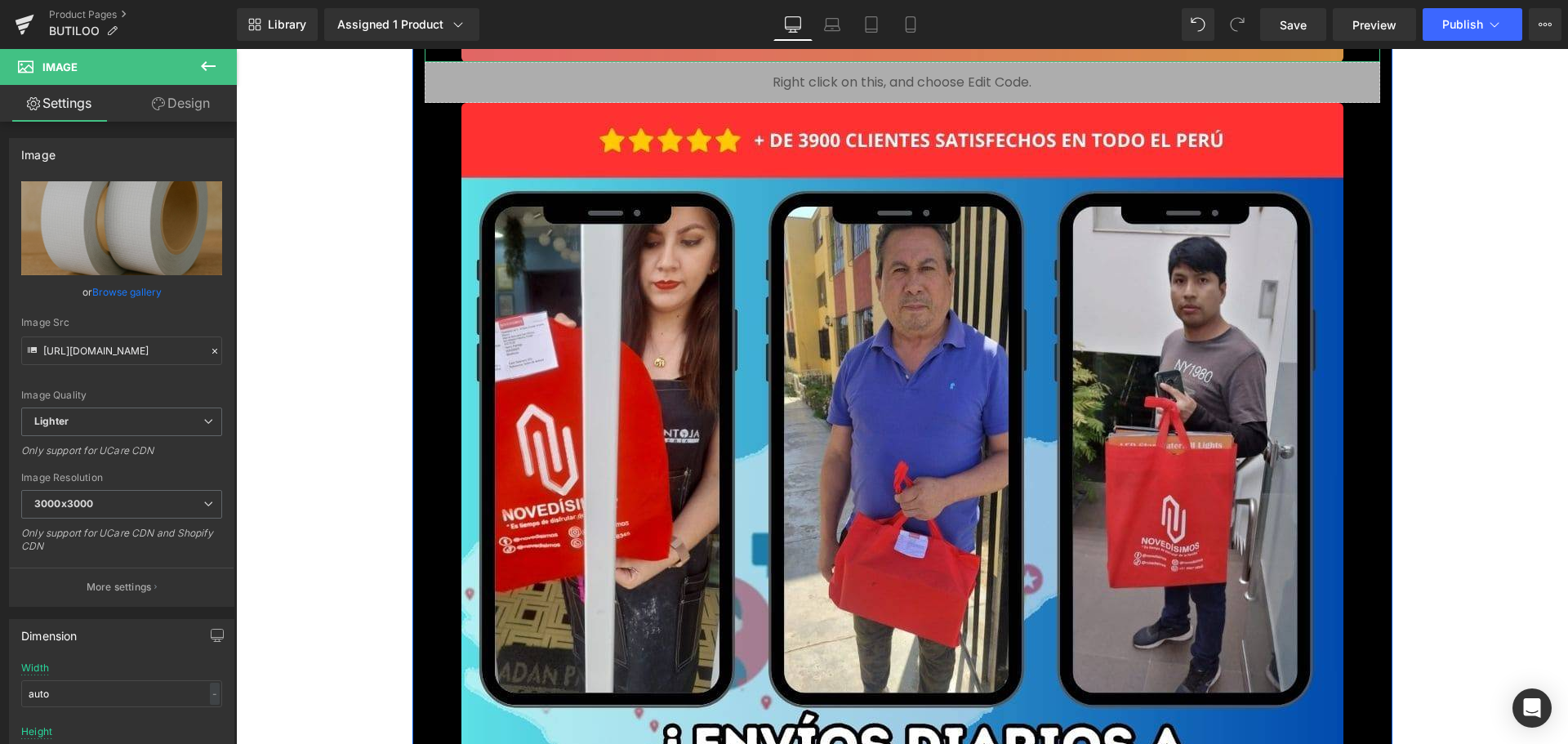
scroll to position [15022, 0]
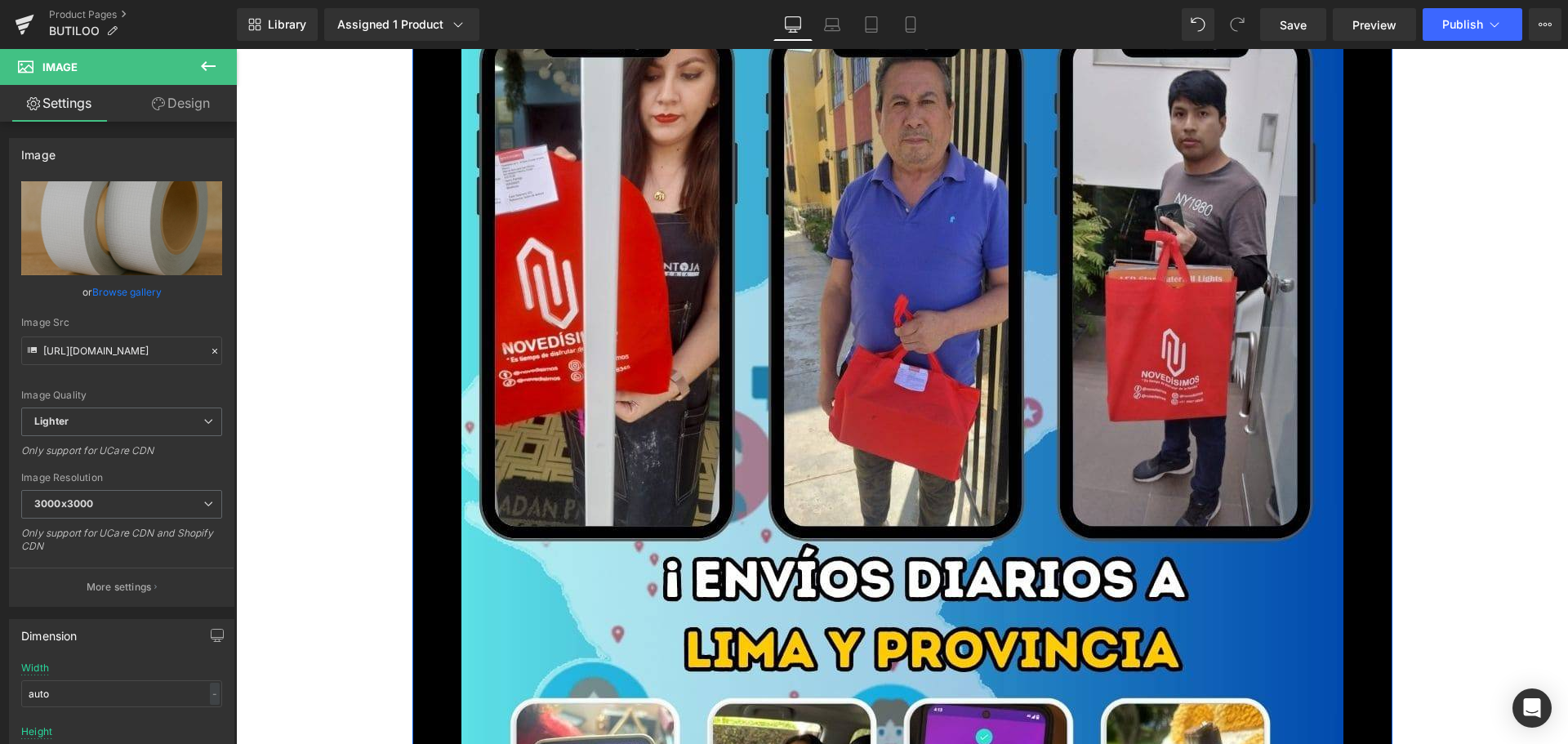
click at [579, 558] on img at bounding box center [903, 720] width 882 height 1568
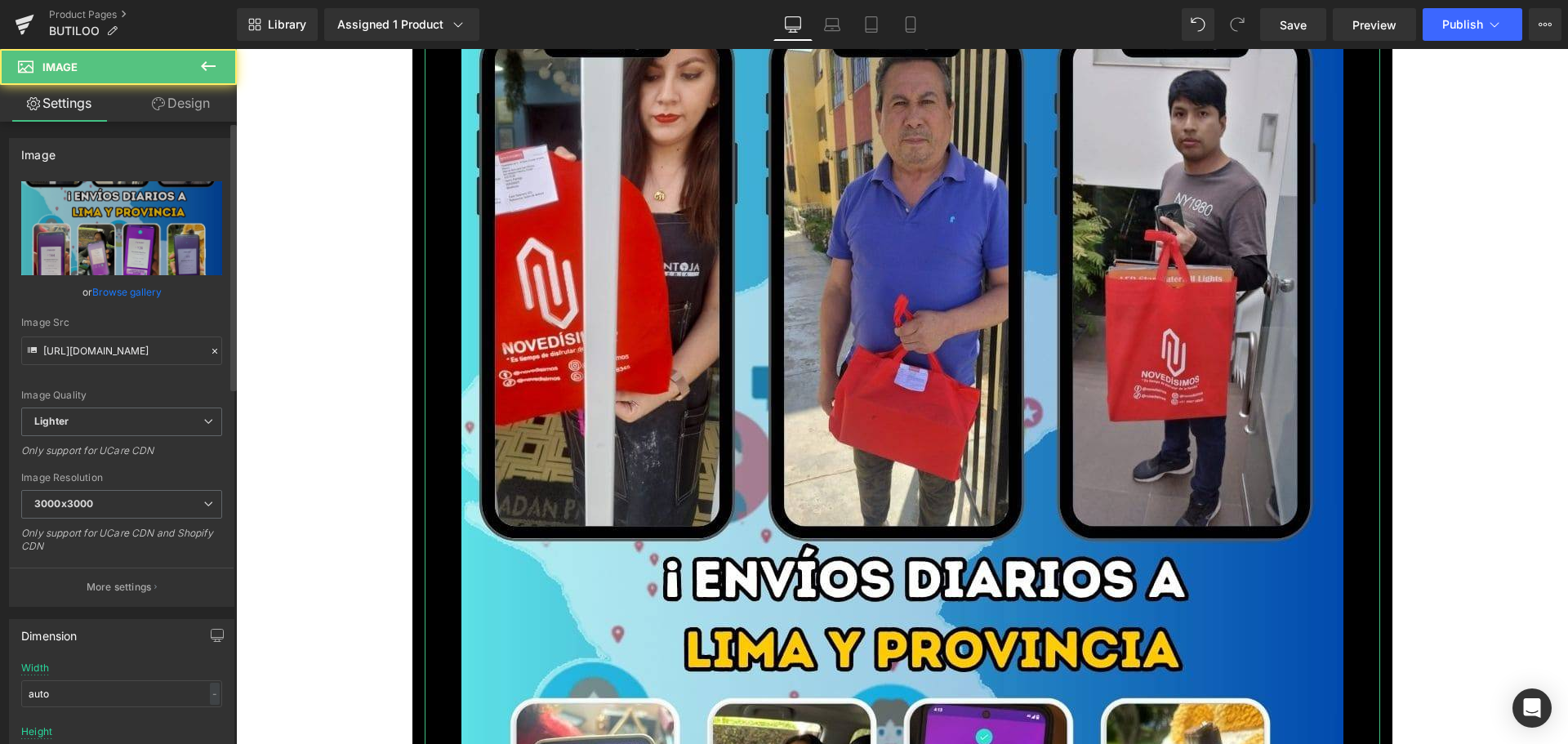
click at [139, 297] on link "Browse gallery" at bounding box center [127, 292] width 70 height 28
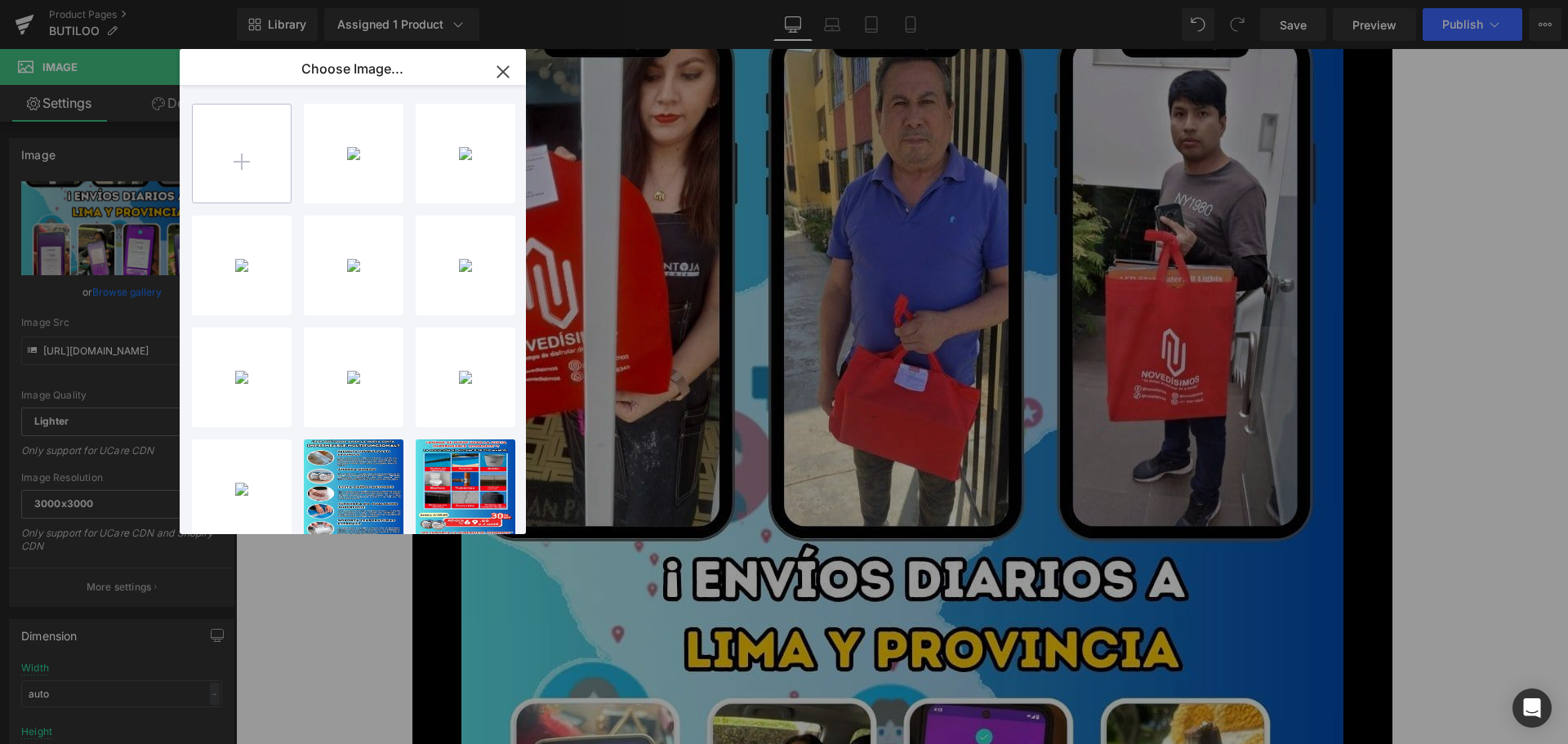
click at [223, 160] on input "file" at bounding box center [241, 153] width 98 height 98
type input "C:\fakepath\10.jpg"
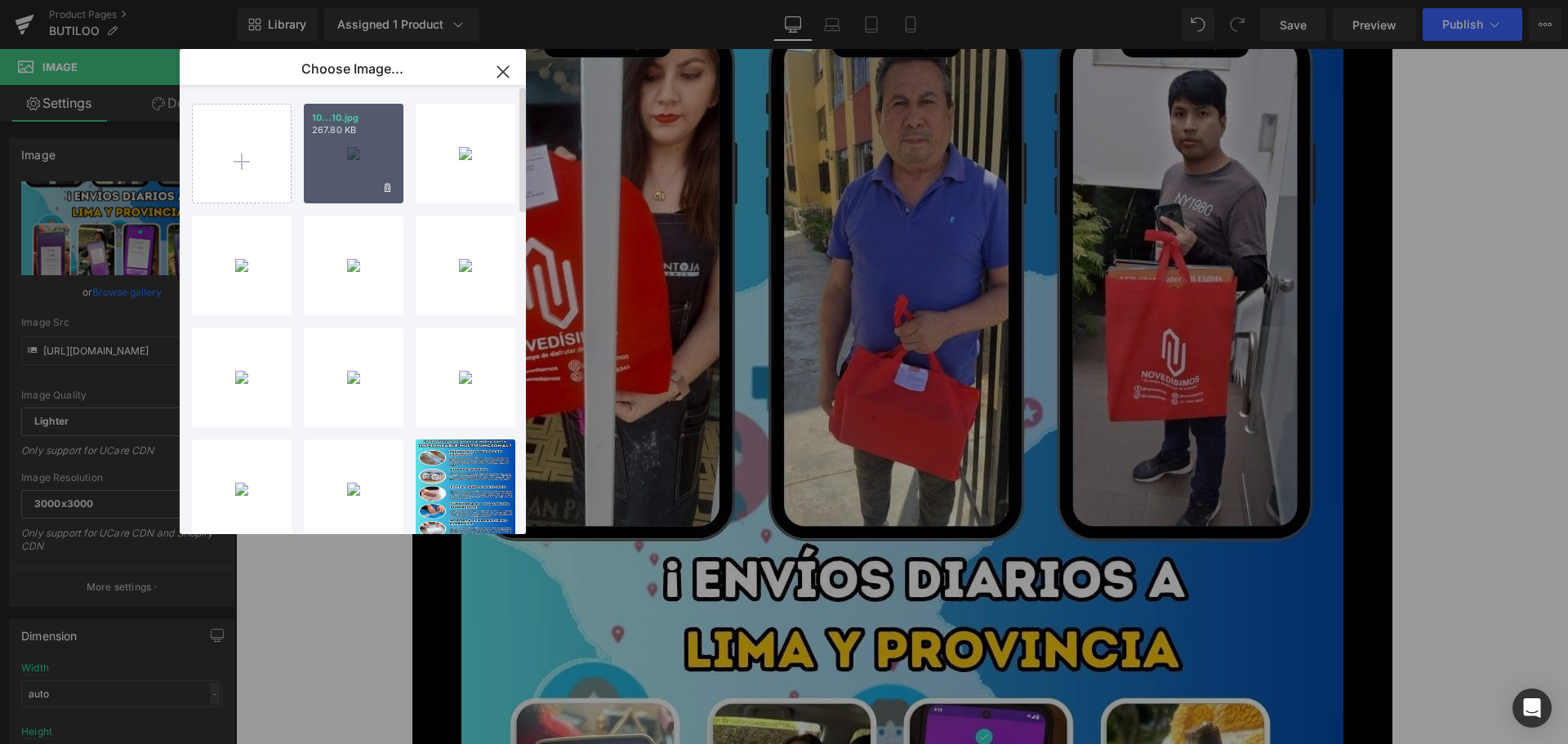
click at [350, 125] on p "267.80 KB" at bounding box center [353, 130] width 83 height 13
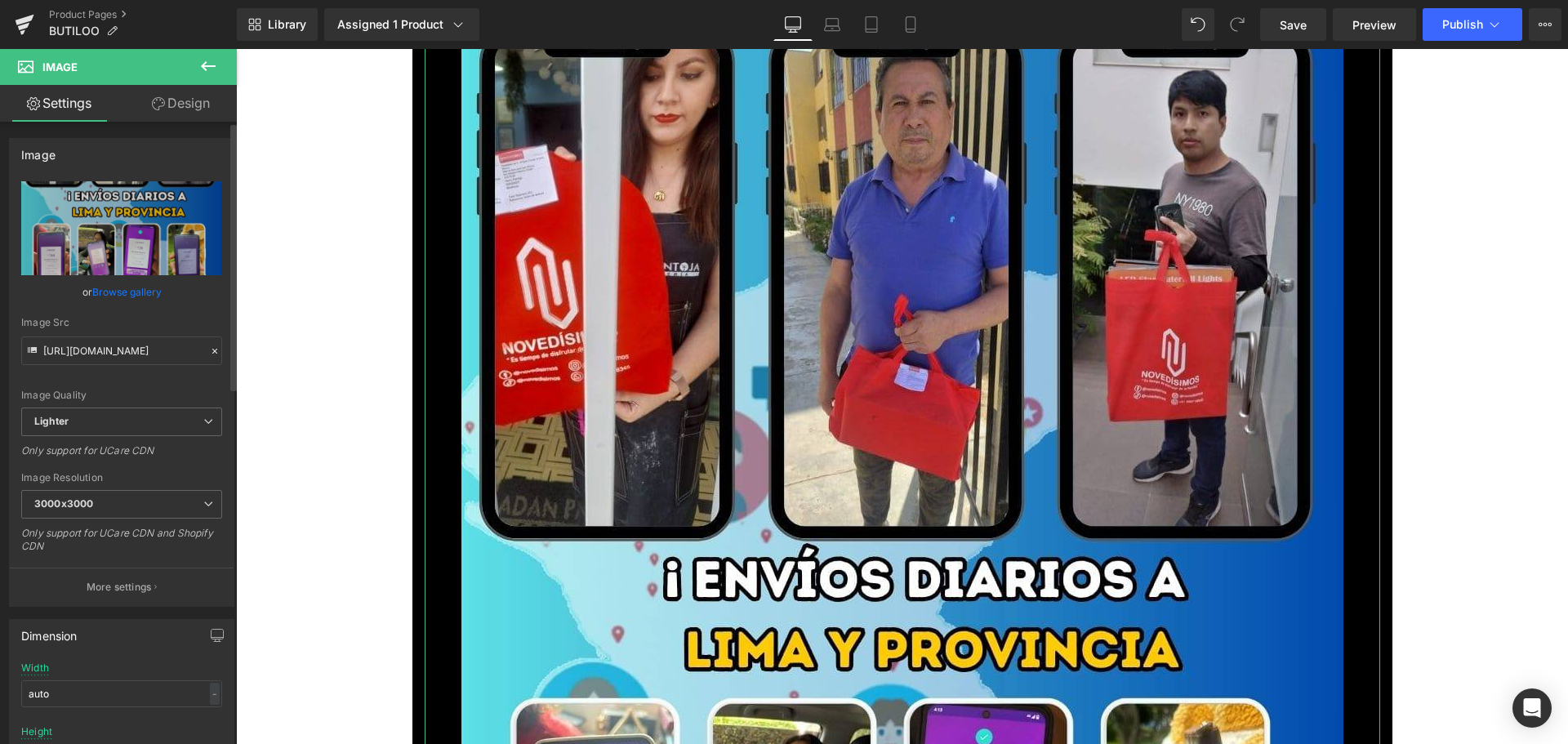
click at [142, 297] on link "Browse gallery" at bounding box center [127, 292] width 70 height 28
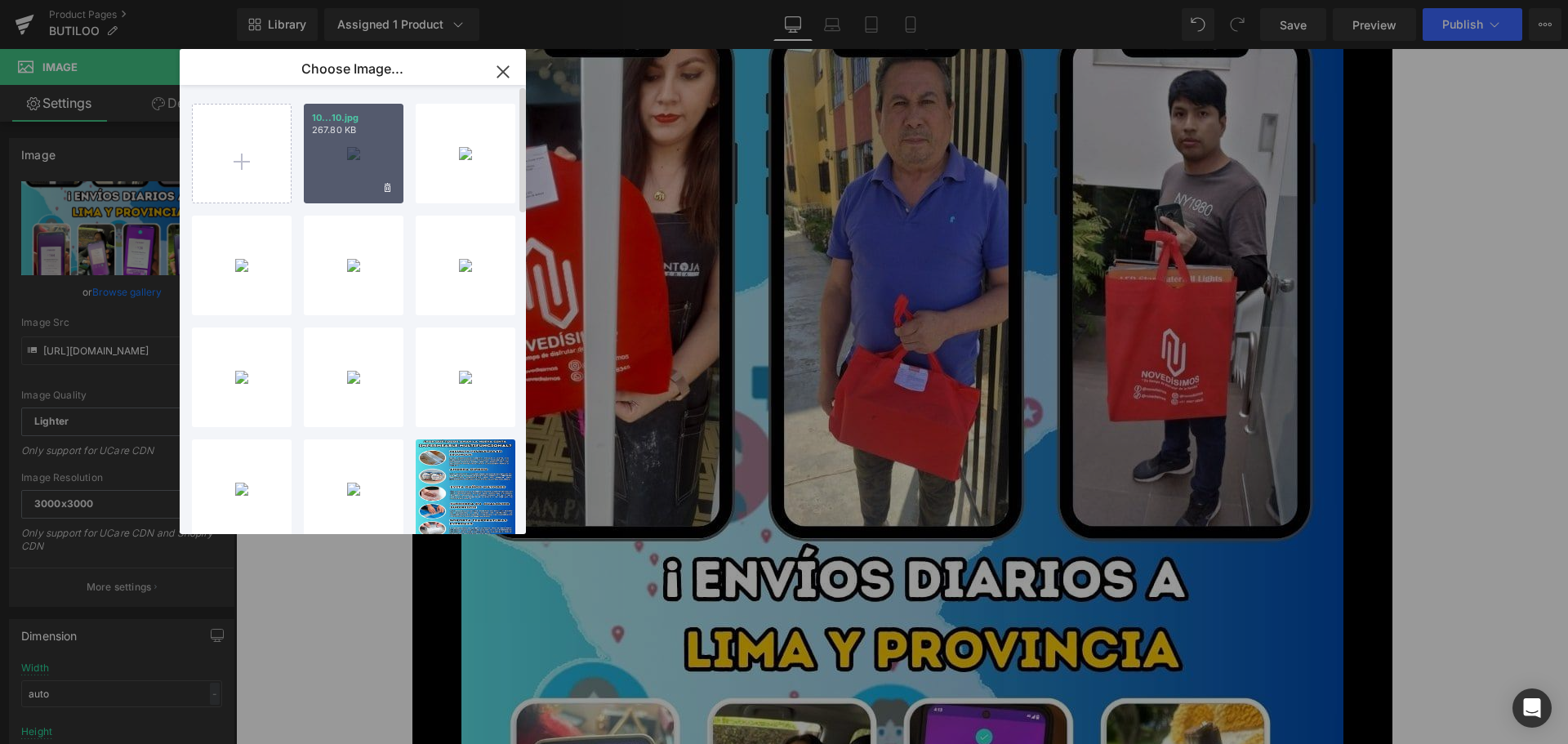
click at [365, 163] on div "10...10.jpg 267.80 KB" at bounding box center [353, 153] width 100 height 100
type input "[URL][DOMAIN_NAME]"
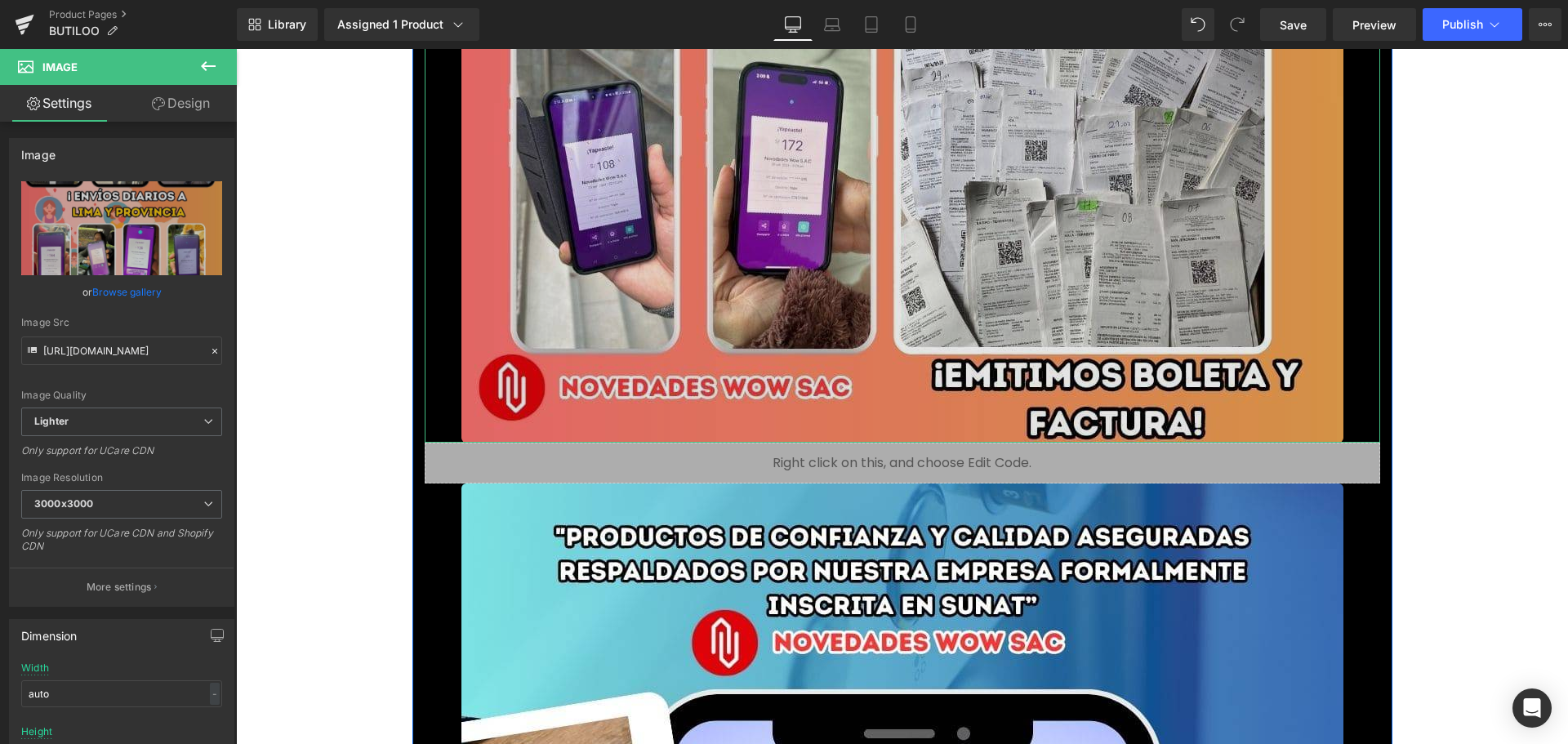
scroll to position [16491, 0]
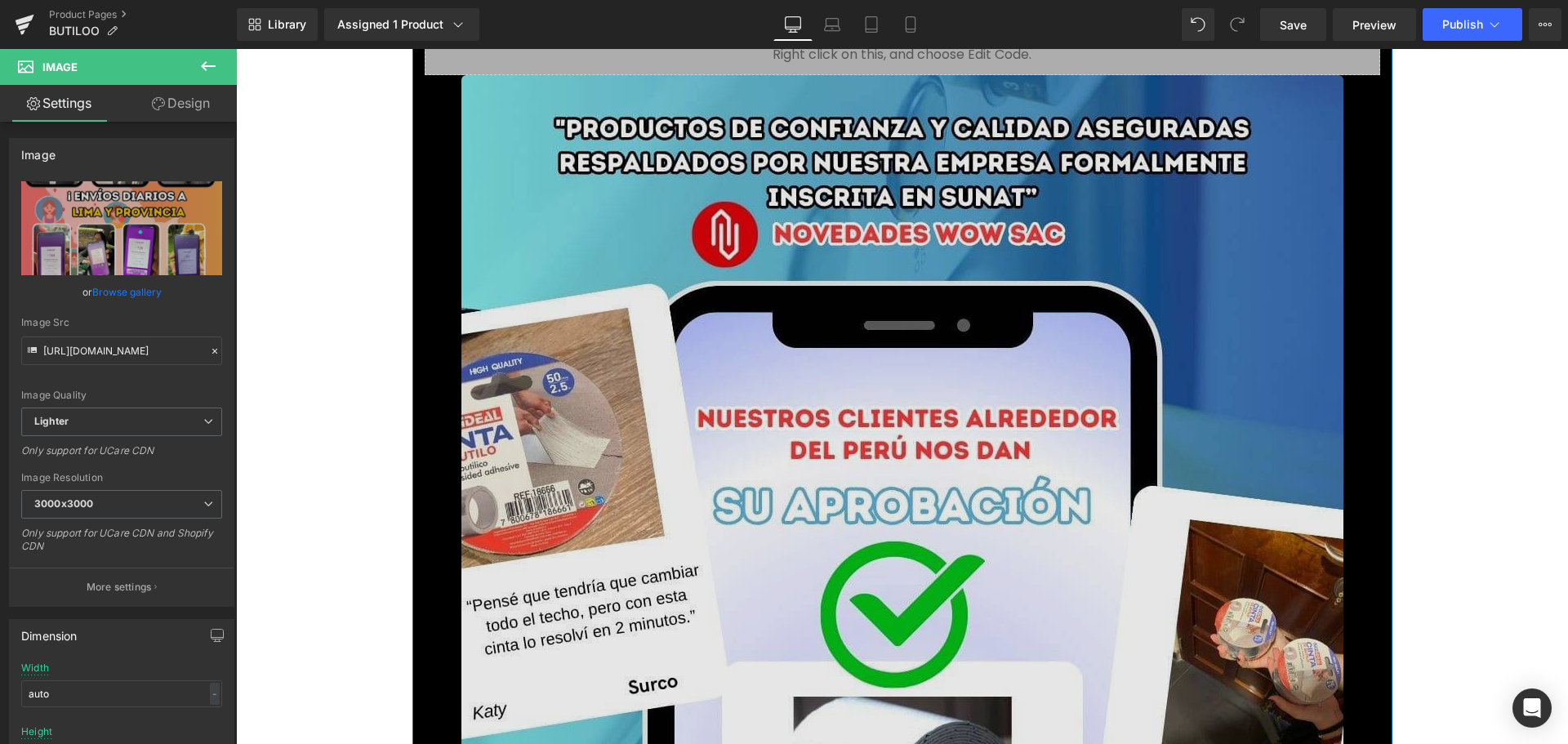
drag, startPoint x: 524, startPoint y: 491, endPoint x: 443, endPoint y: 424, distance: 105.1
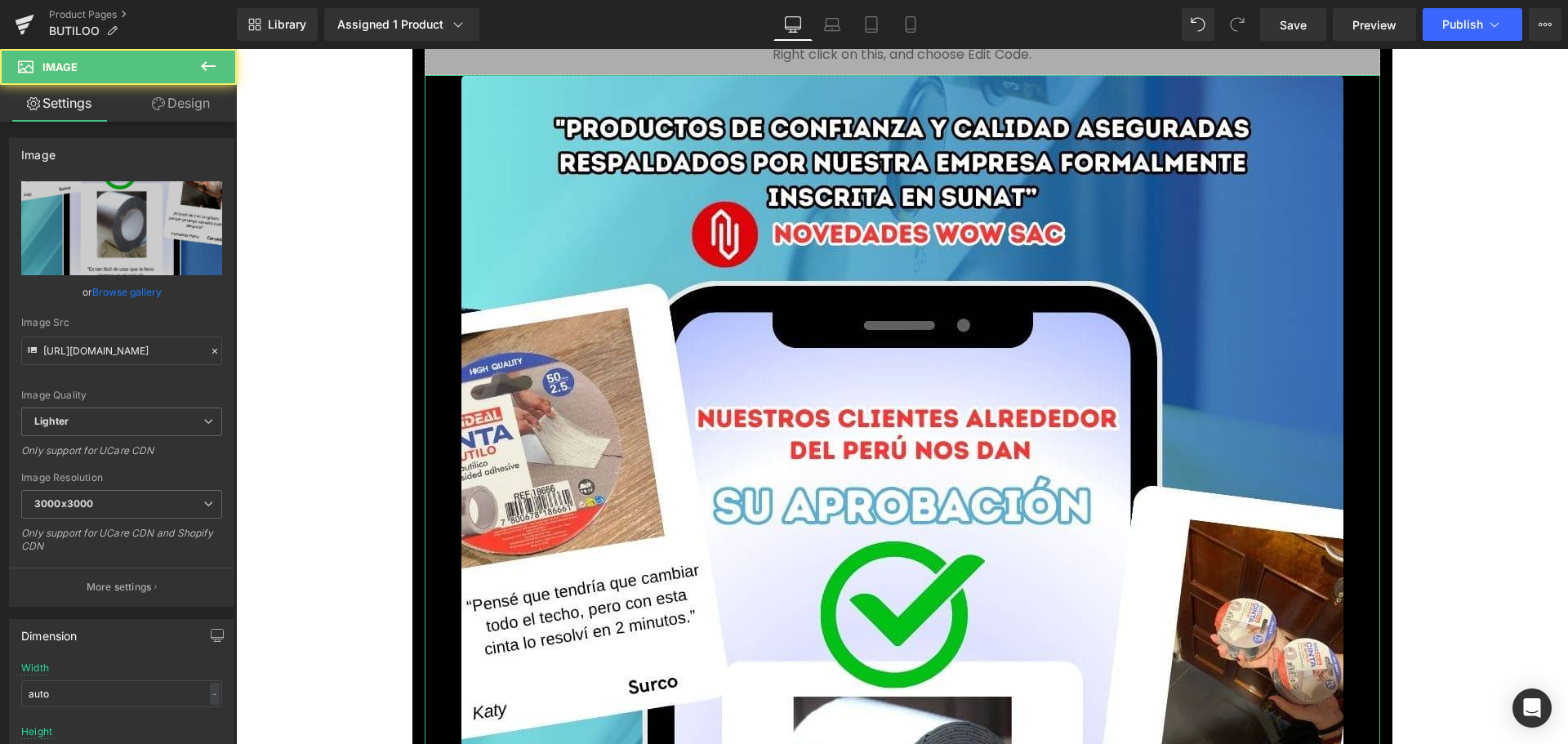
click at [140, 290] on link "Browse gallery" at bounding box center [127, 292] width 70 height 28
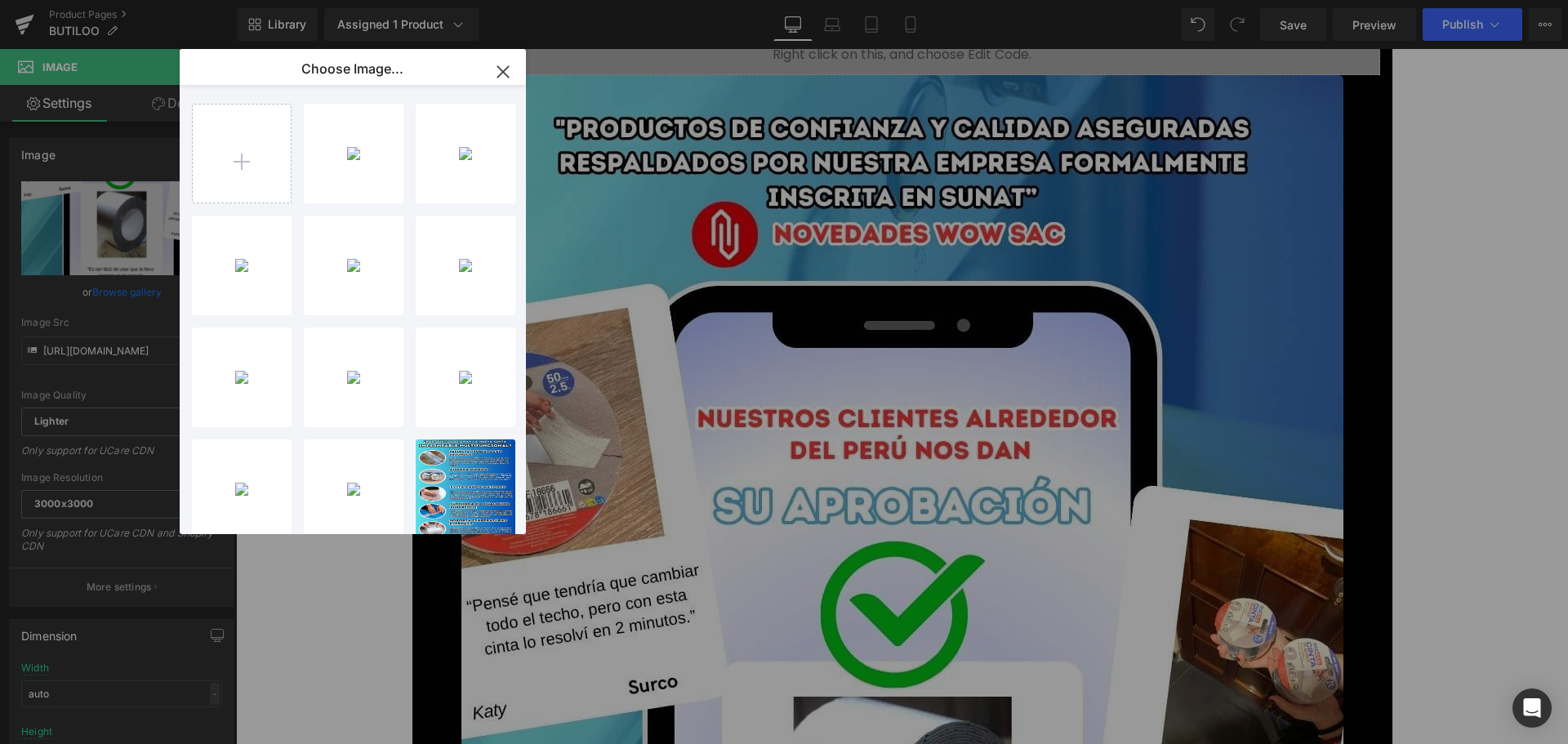
click at [292, 135] on div "10...10.jpg 267.80 KB Delete image? Yes No 7...7.jpg 182.67 KB Delete image? Ye…" at bounding box center [362, 313] width 340 height 456
click at [280, 135] on input "file" at bounding box center [241, 153] width 98 height 98
type input "C:\fakepath\11.jpg"
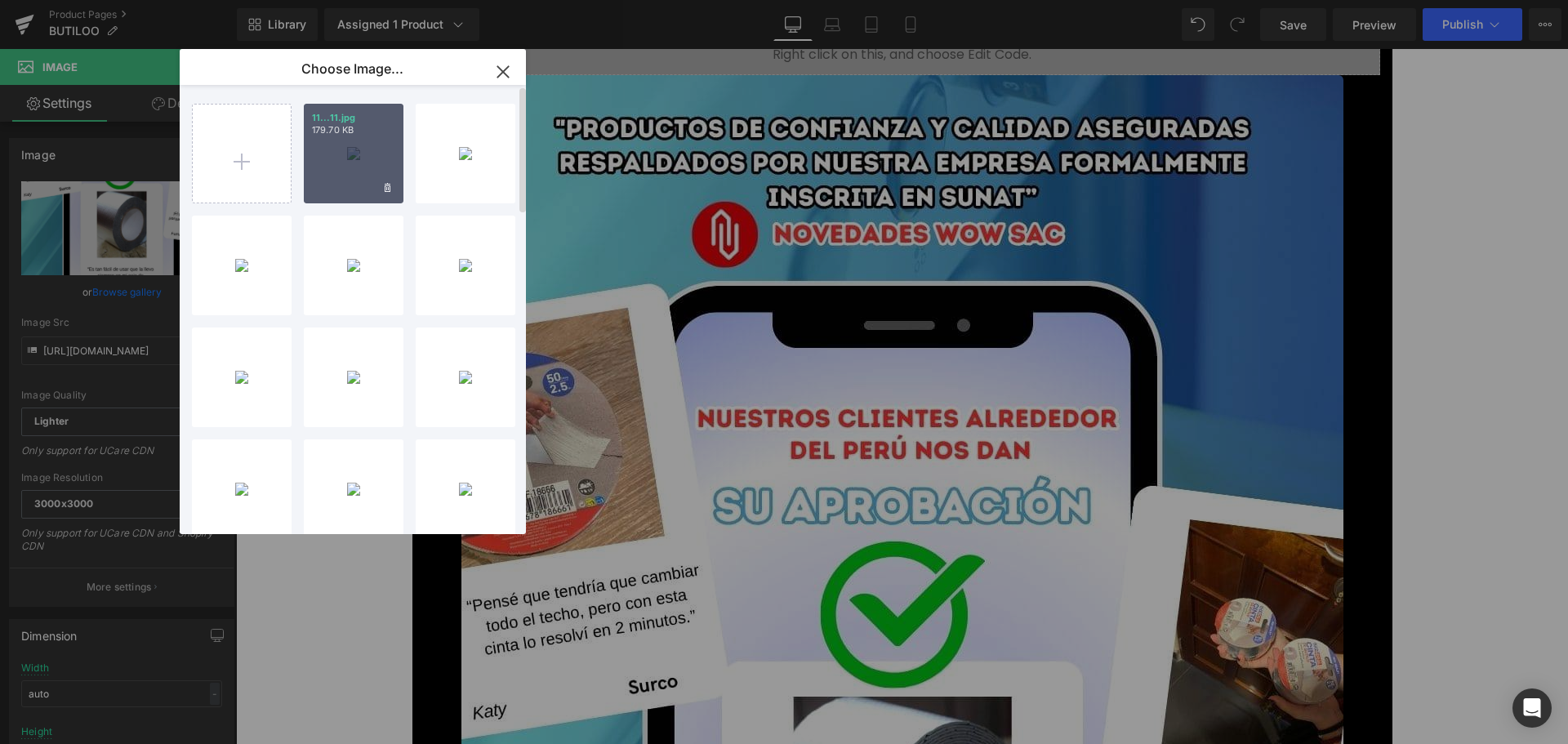
click at [339, 163] on div "11...11.jpg 179.70 KB" at bounding box center [353, 153] width 100 height 100
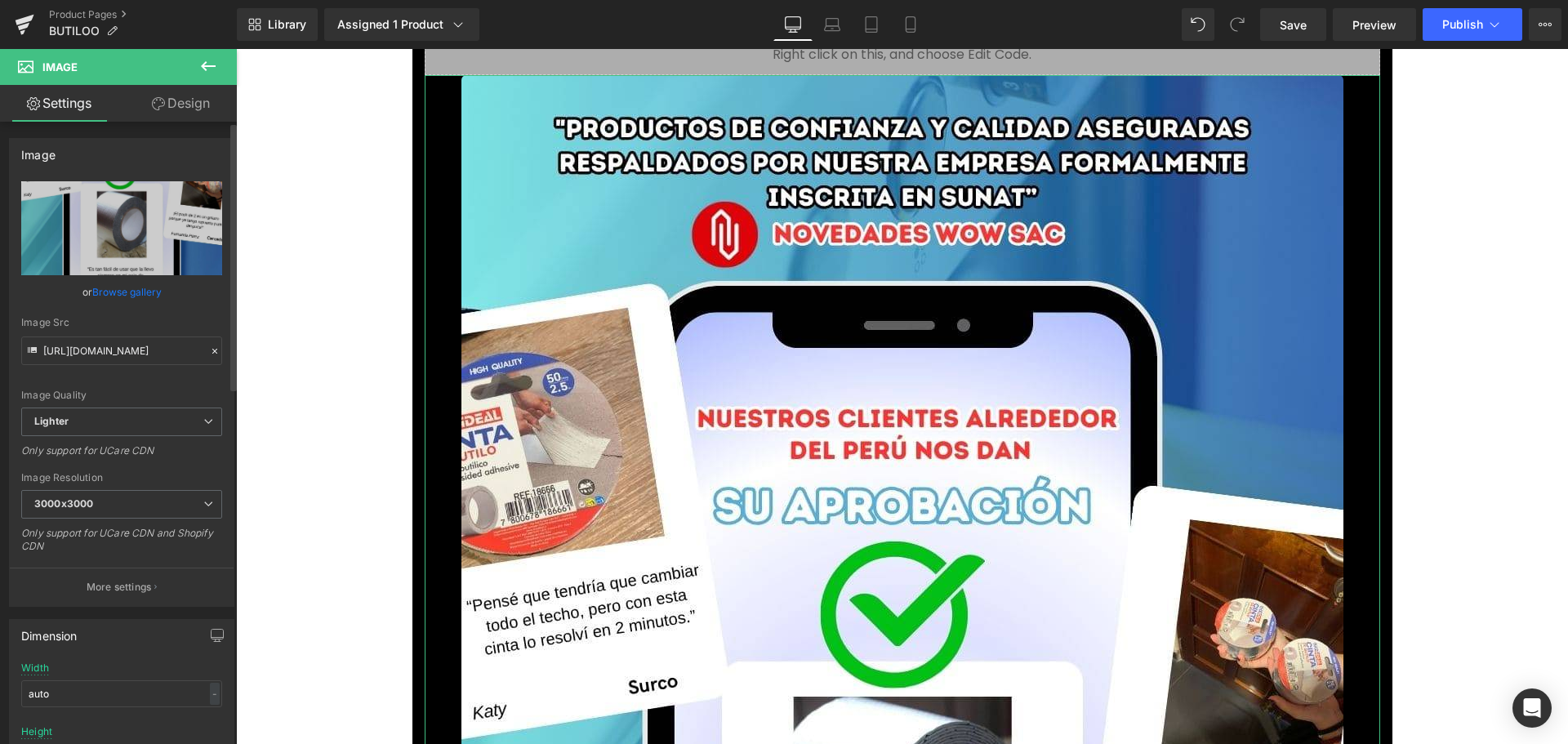
click at [128, 294] on link "Browse gallery" at bounding box center [127, 292] width 70 height 28
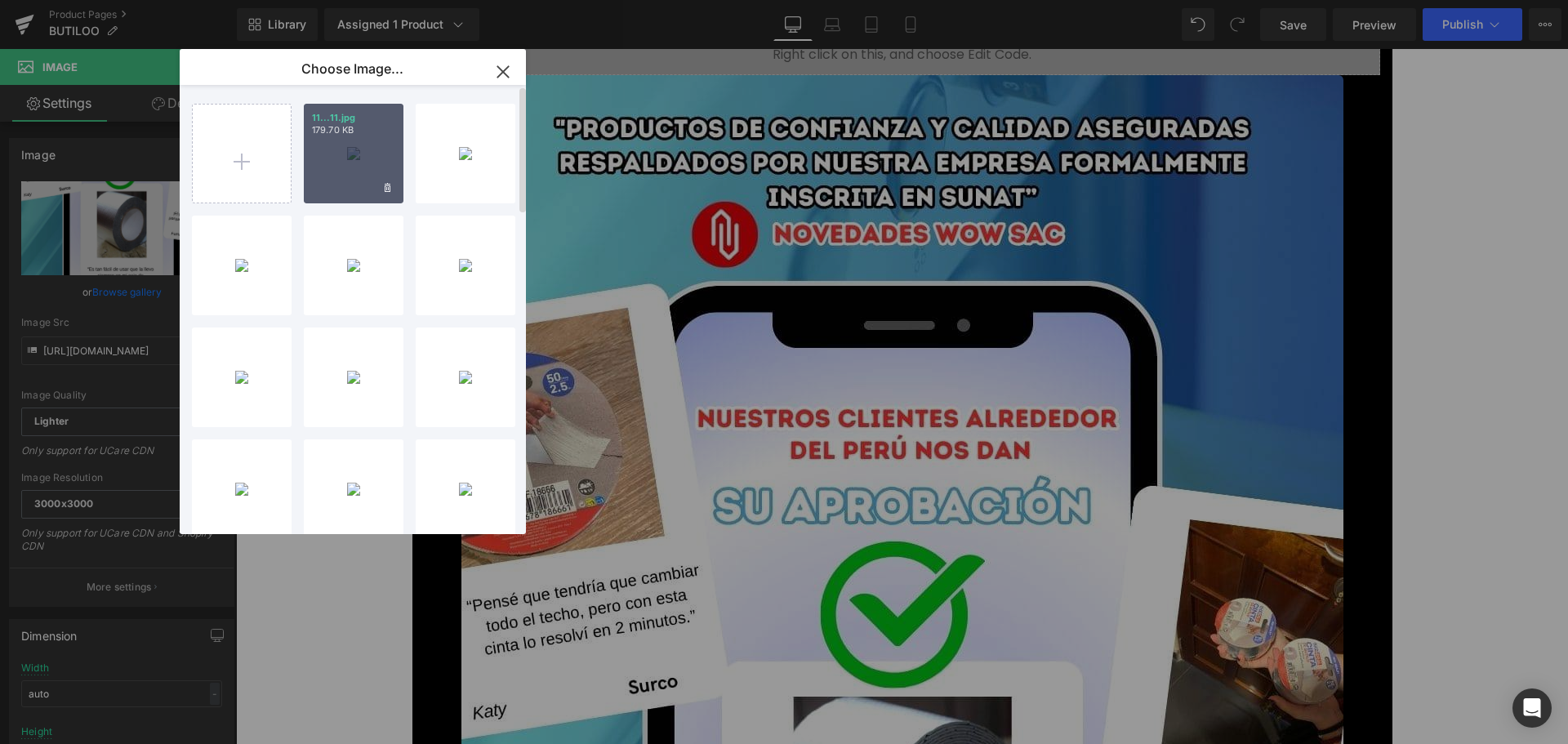
click at [338, 147] on div "11...11.jpg 179.70 KB" at bounding box center [353, 153] width 100 height 100
type input "[URL][DOMAIN_NAME]"
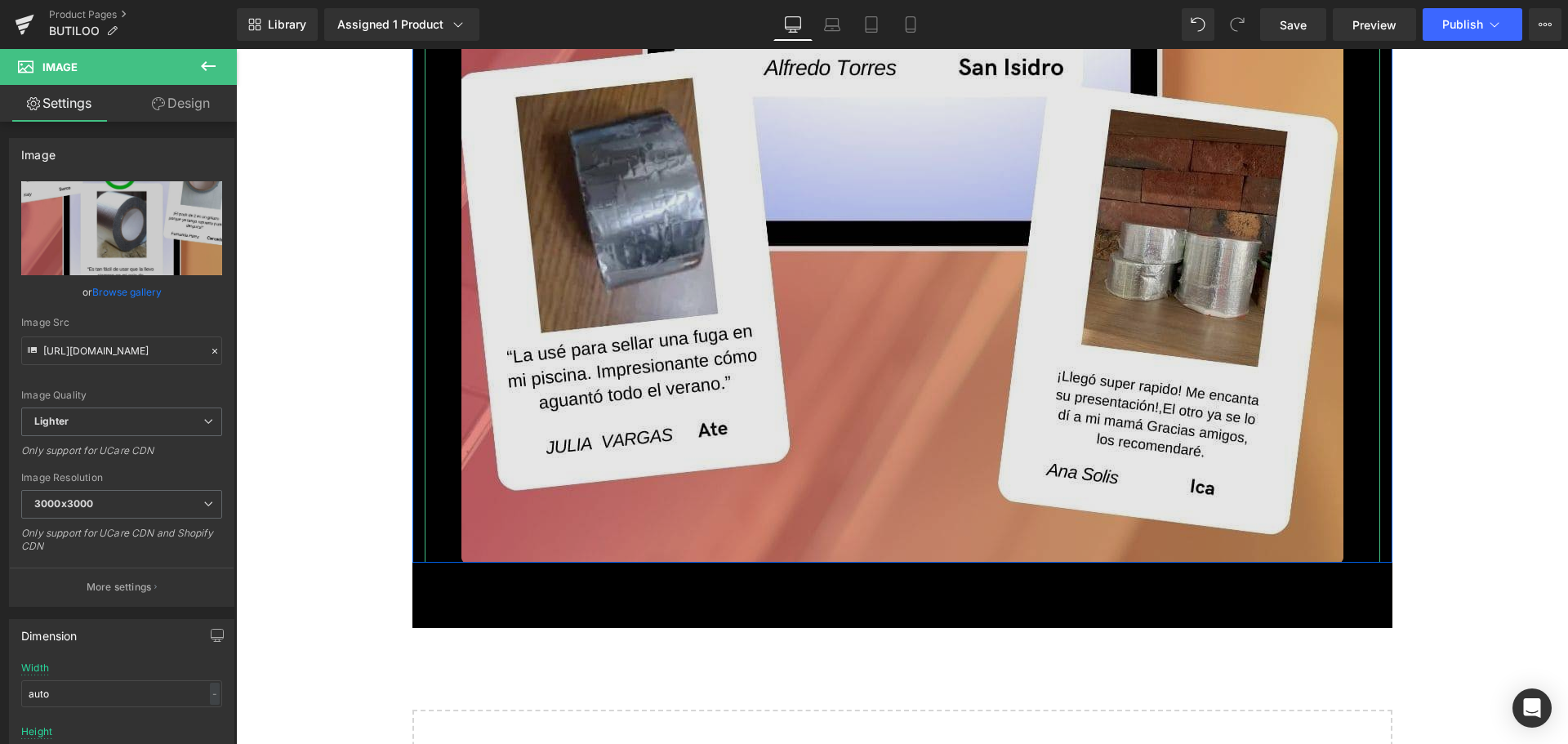
scroll to position [17671, 0]
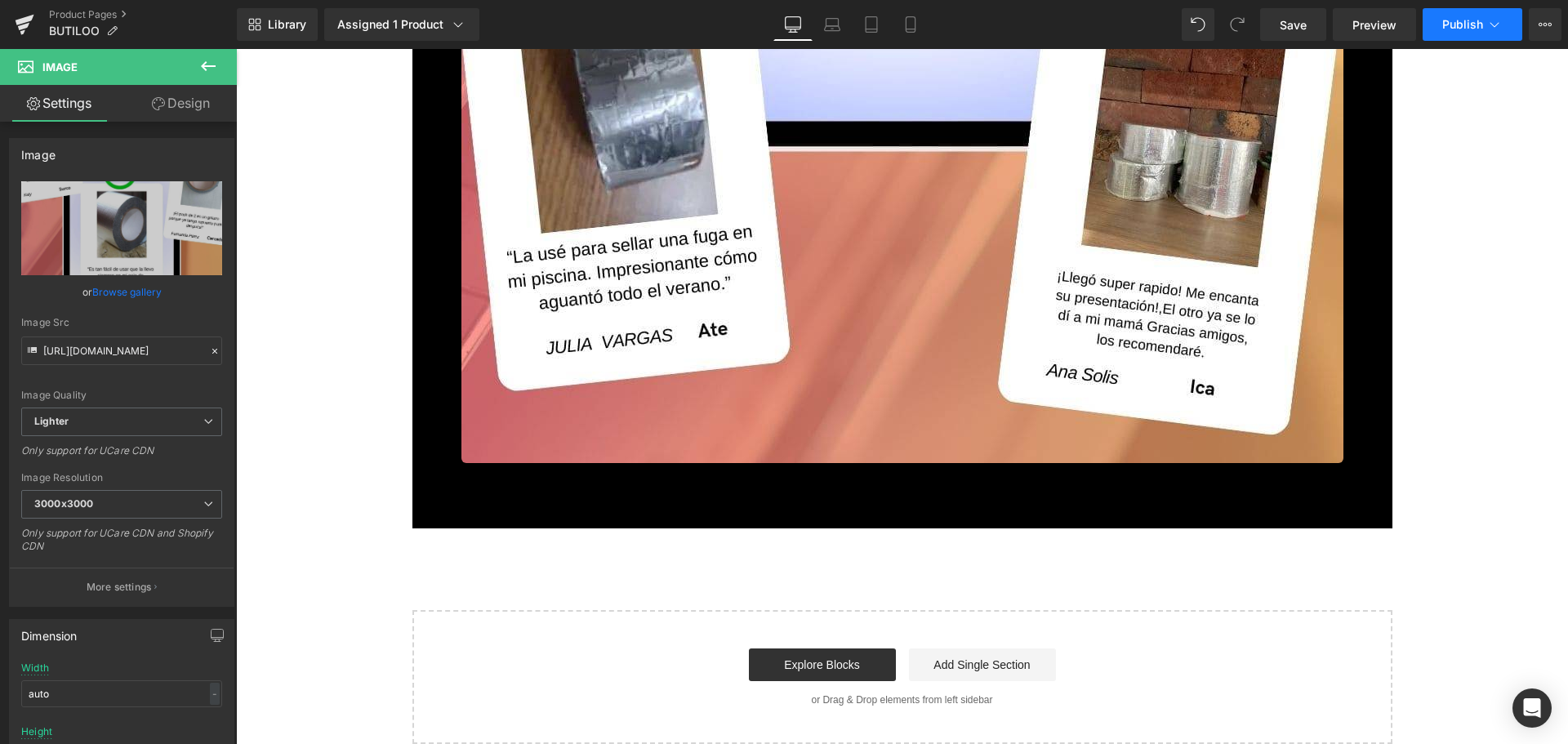
click at [1463, 28] on span "Publish" at bounding box center [1462, 24] width 41 height 13
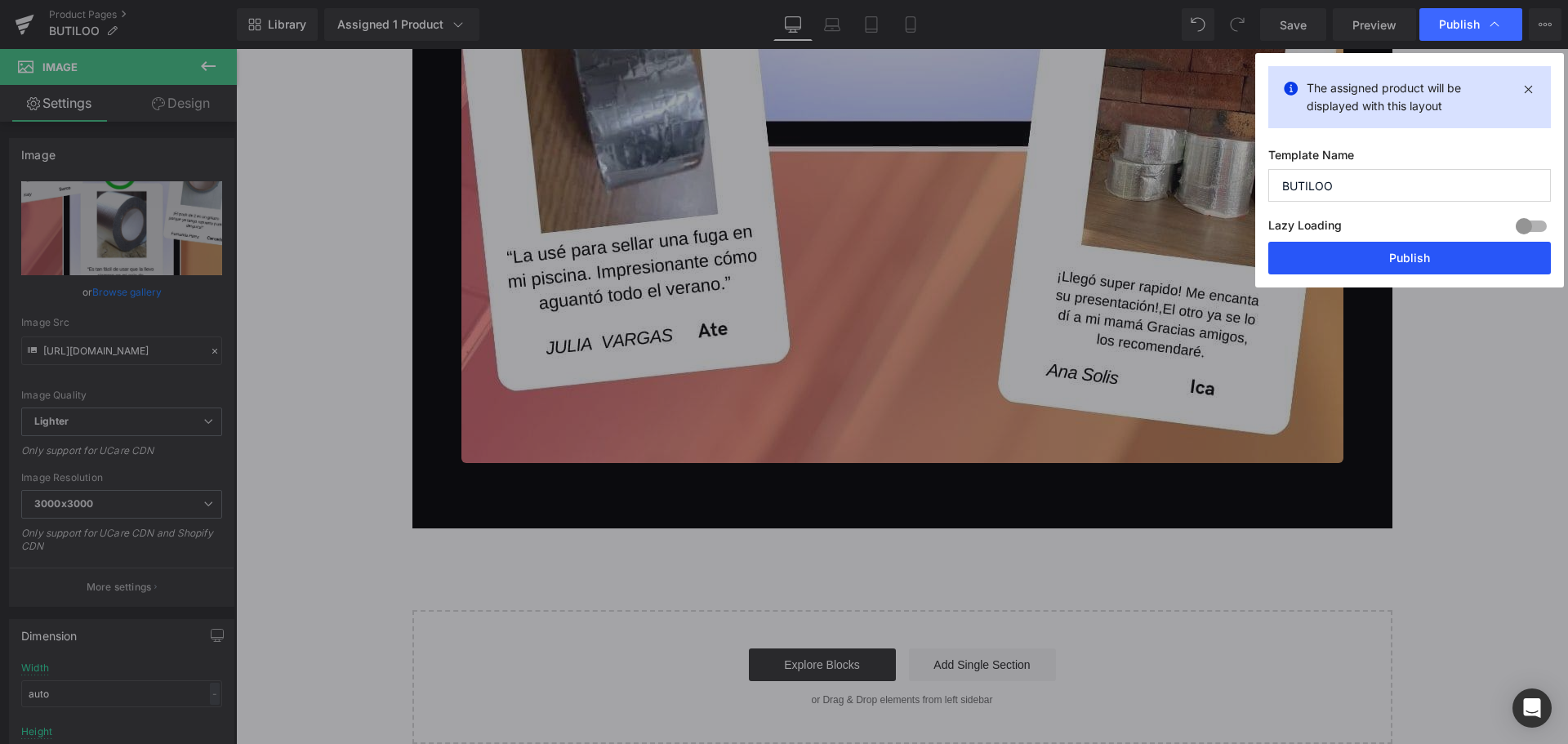
click at [1448, 263] on button "Publish" at bounding box center [1409, 257] width 282 height 33
